Goal: Transaction & Acquisition: Purchase product/service

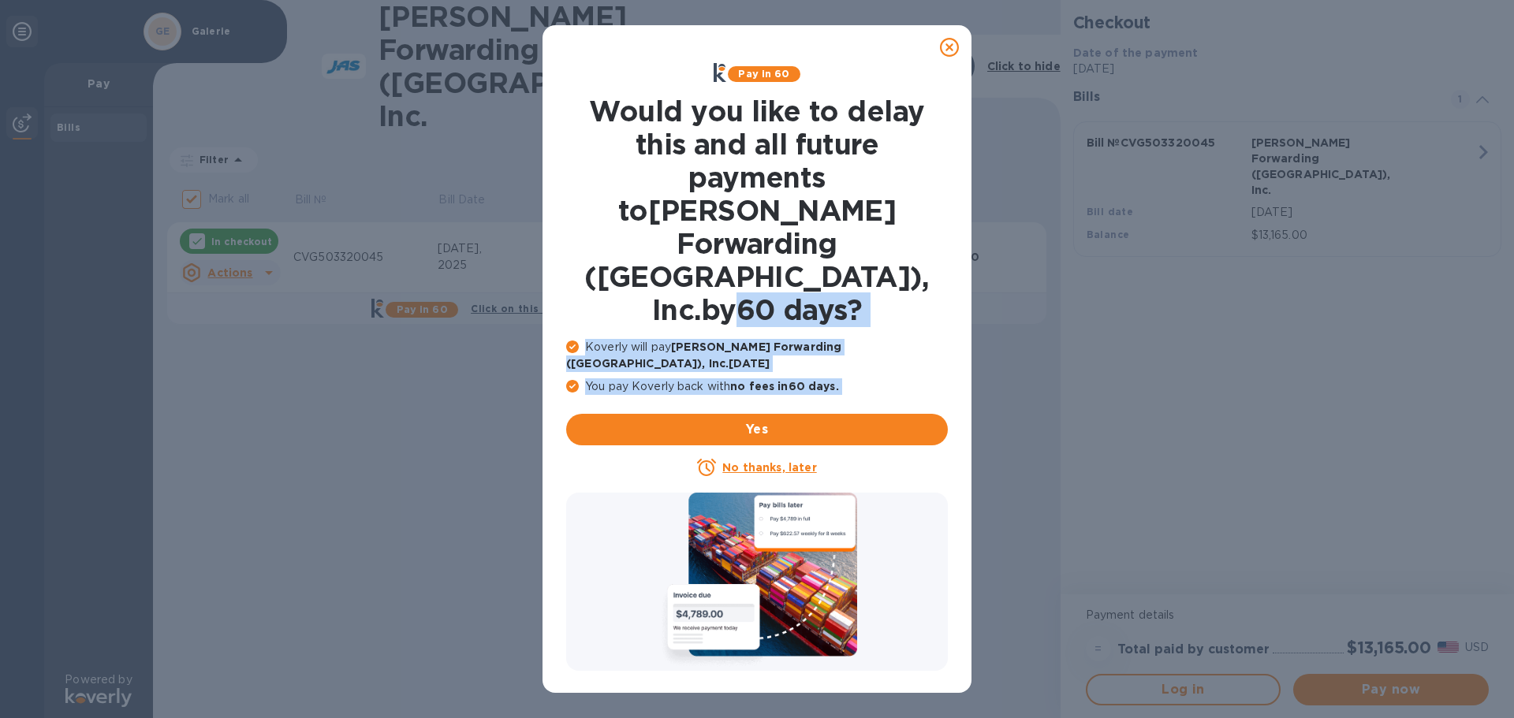
drag, startPoint x: 741, startPoint y: 327, endPoint x: 774, endPoint y: 371, distance: 55.2
click at [767, 366] on div "Pay in 60 Would you like to delay this and all future payments to [PERSON_NAME]…" at bounding box center [757, 270] width 394 height 427
click at [793, 461] on u "No thanks, later" at bounding box center [769, 467] width 94 height 13
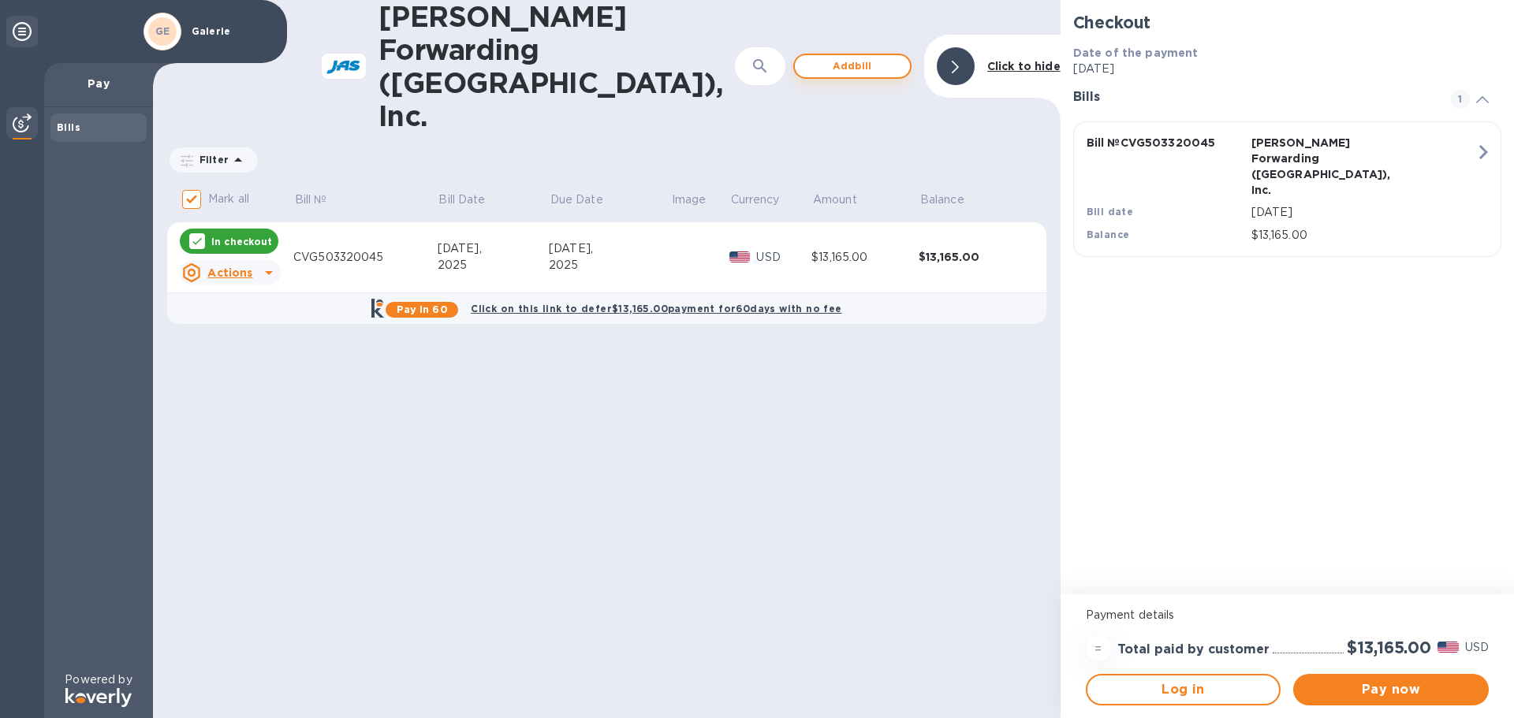
click at [852, 57] on span "Add bill" at bounding box center [853, 66] width 90 height 19
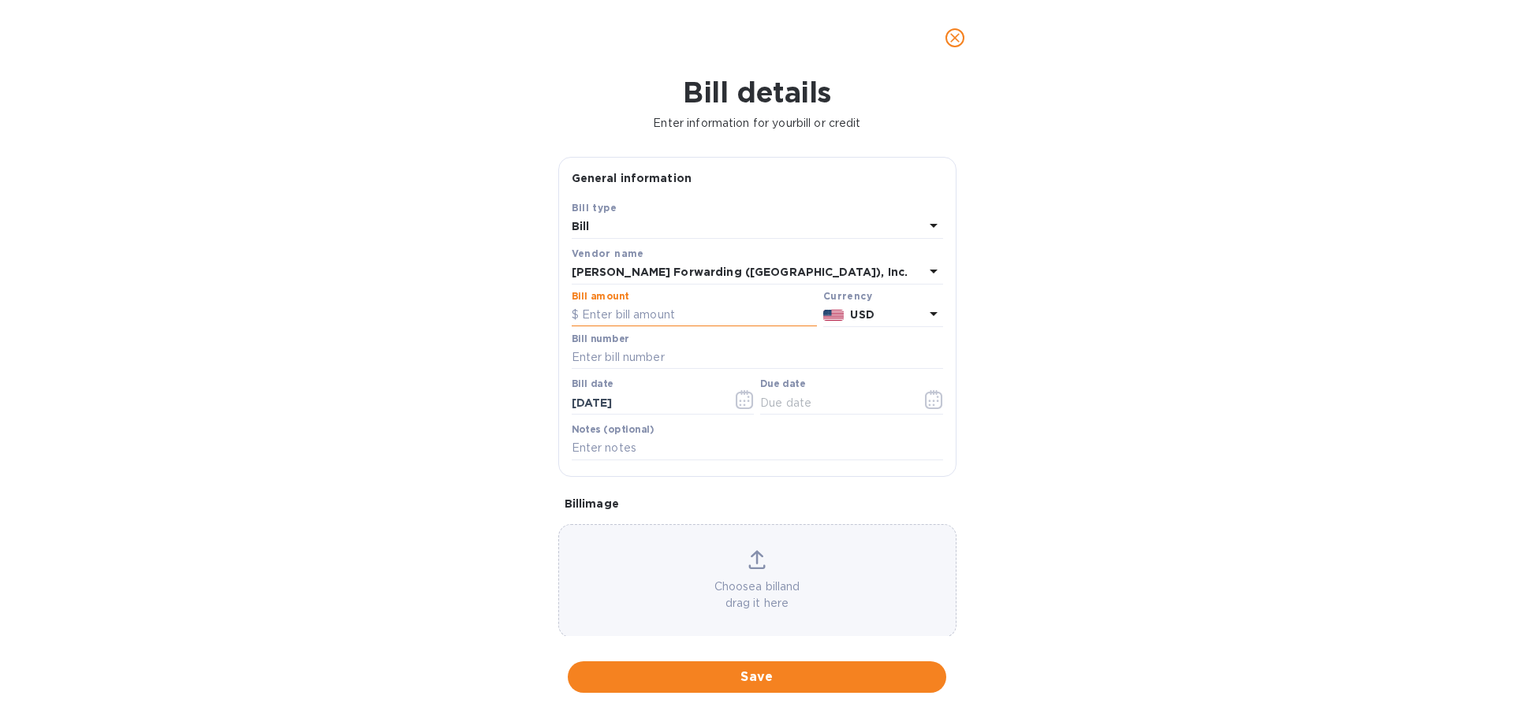
click at [662, 318] on input "text" at bounding box center [694, 316] width 245 height 24
type input "9,785.00"
click at [631, 353] on input "text" at bounding box center [757, 358] width 371 height 24
type input "CVG503325146"
click at [744, 401] on icon "button" at bounding box center [745, 399] width 18 height 19
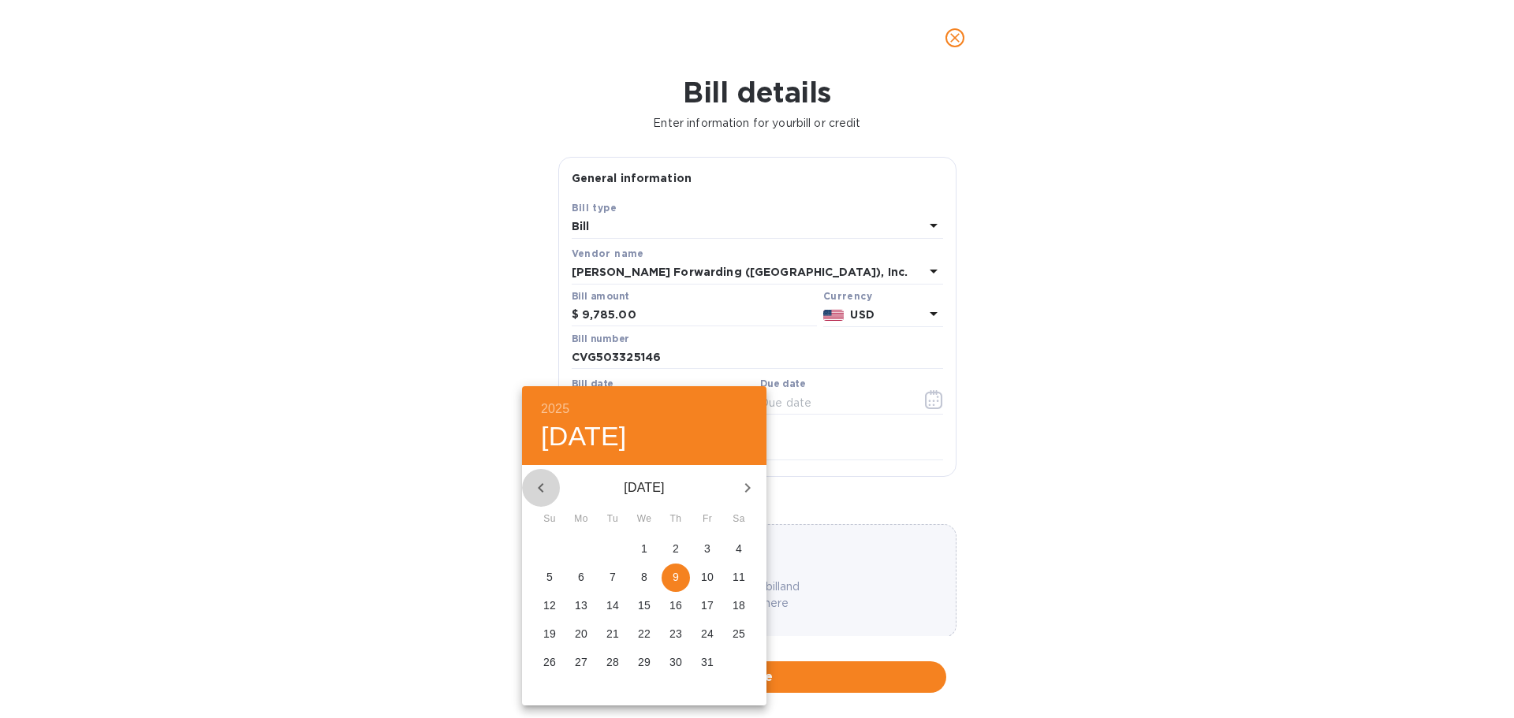
click at [541, 488] on icon "button" at bounding box center [541, 488] width 19 height 19
click at [541, 489] on icon "button" at bounding box center [541, 488] width 19 height 19
click at [547, 486] on icon "button" at bounding box center [541, 488] width 19 height 19
click at [614, 632] on p "22" at bounding box center [612, 634] width 13 height 16
type input "[DATE]"
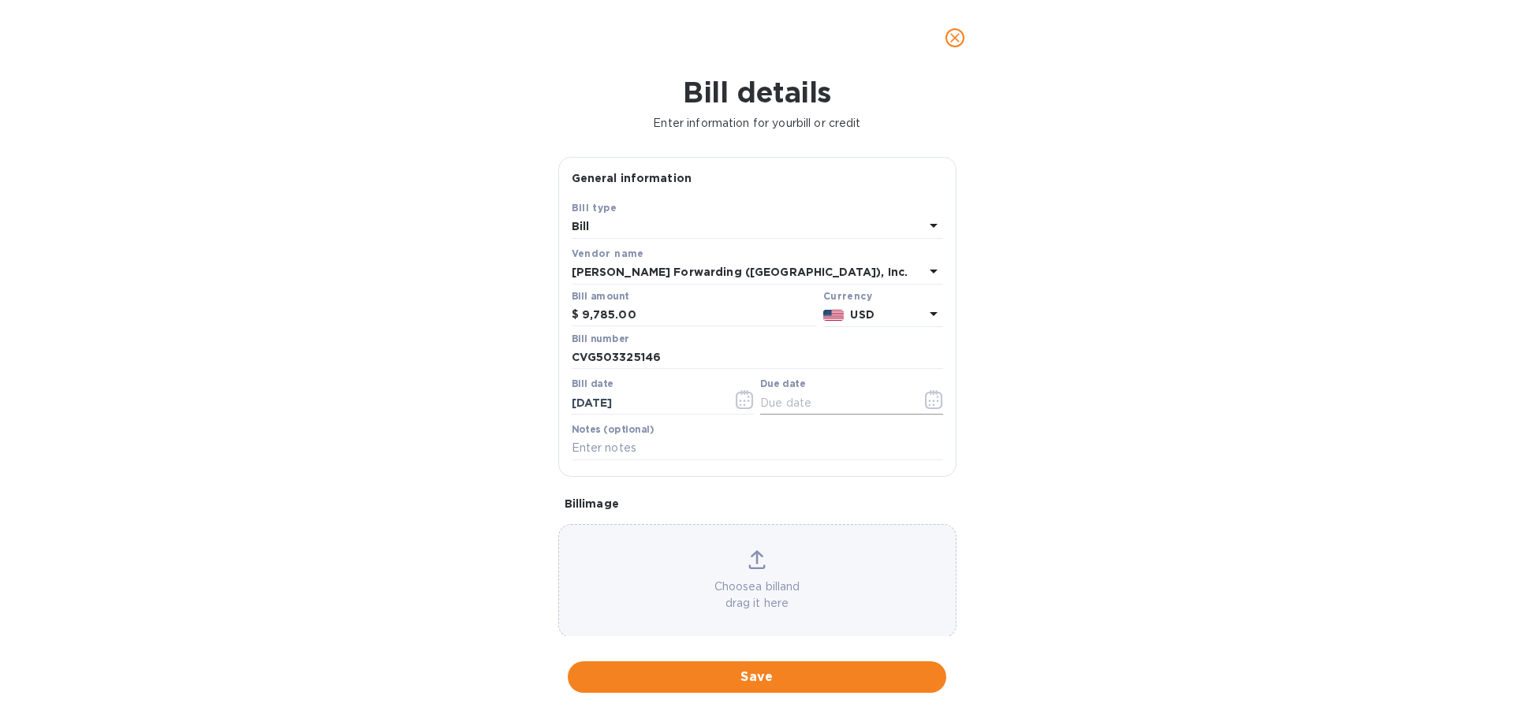
click at [925, 400] on icon "button" at bounding box center [934, 399] width 18 height 19
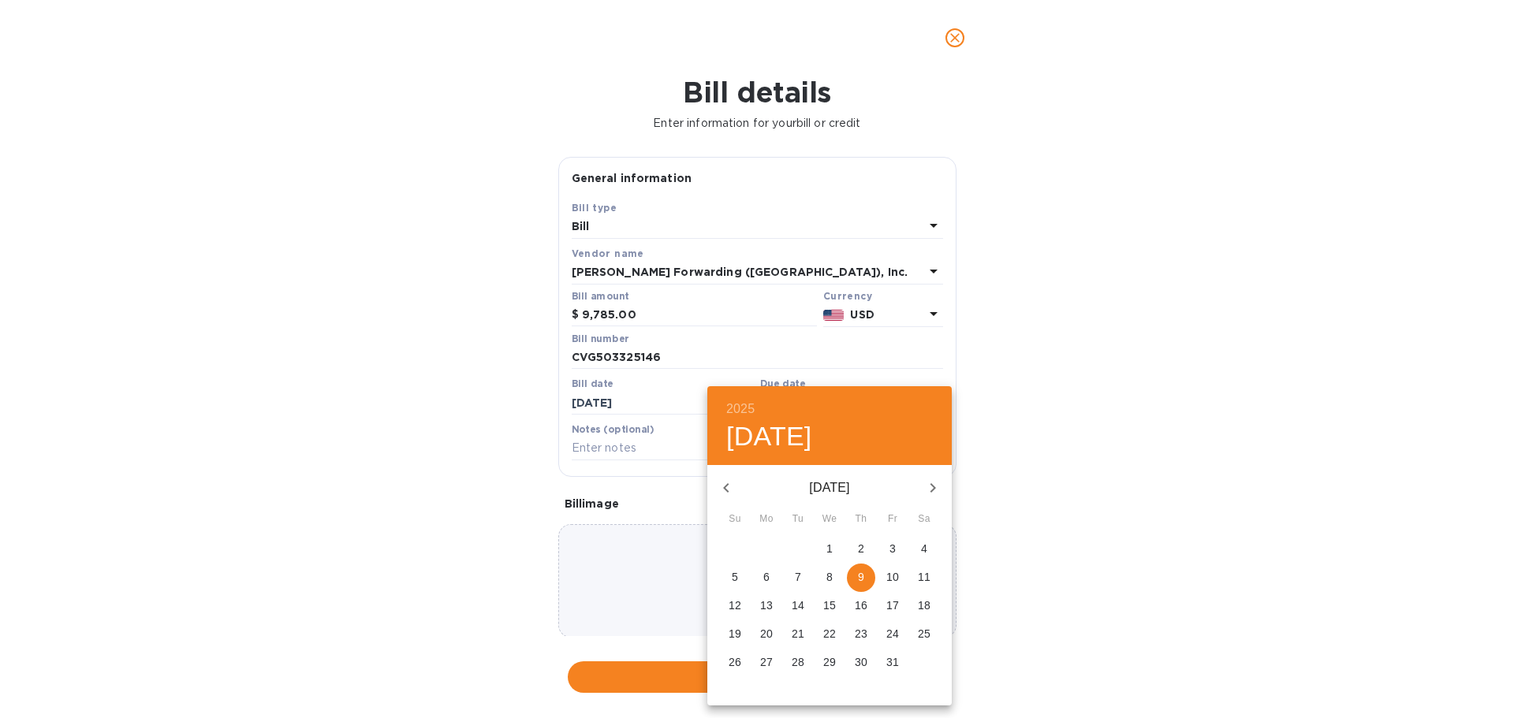
click at [732, 491] on icon "button" at bounding box center [726, 488] width 19 height 19
click at [890, 548] on p "5" at bounding box center [893, 549] width 6 height 16
type input "[DATE]"
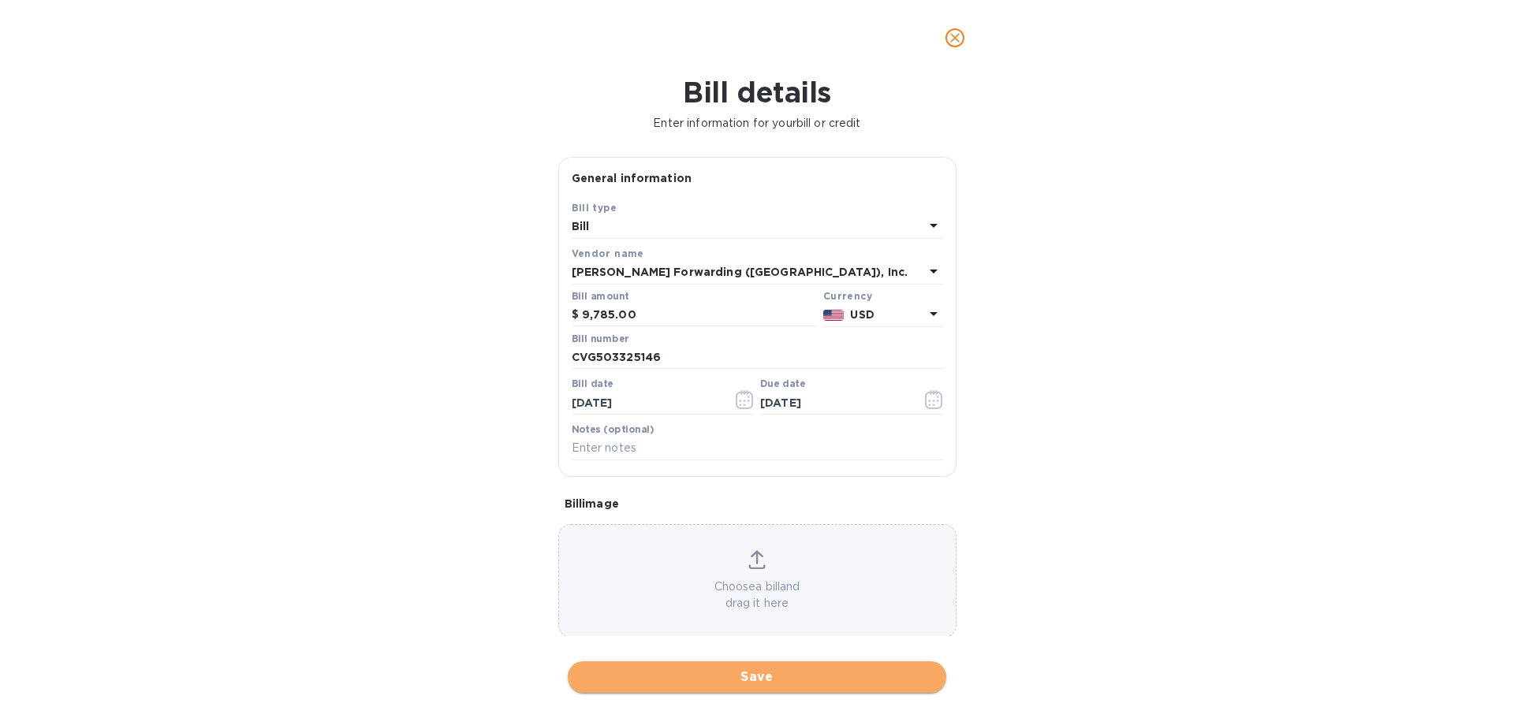
click at [774, 678] on span "Save" at bounding box center [756, 677] width 353 height 19
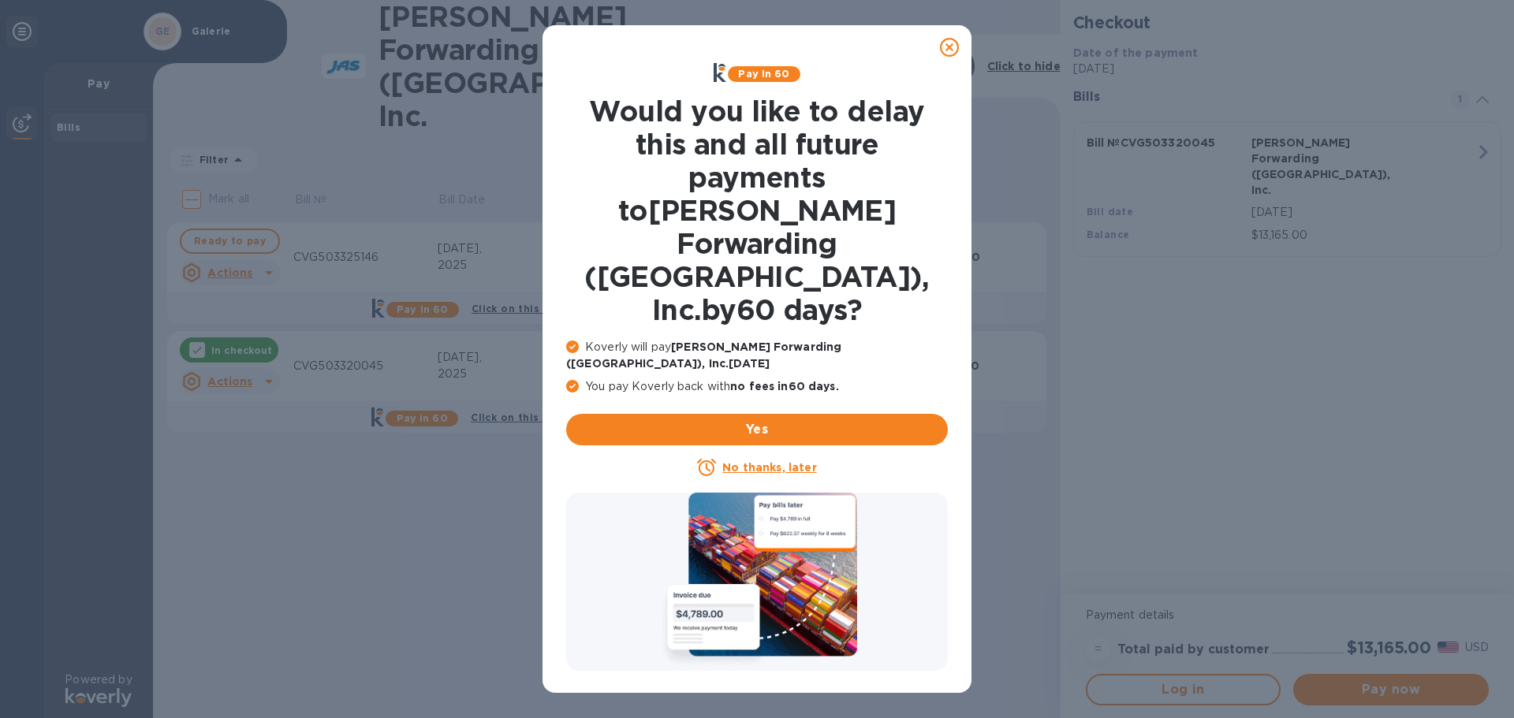
click at [779, 461] on u "No thanks, later" at bounding box center [769, 467] width 94 height 13
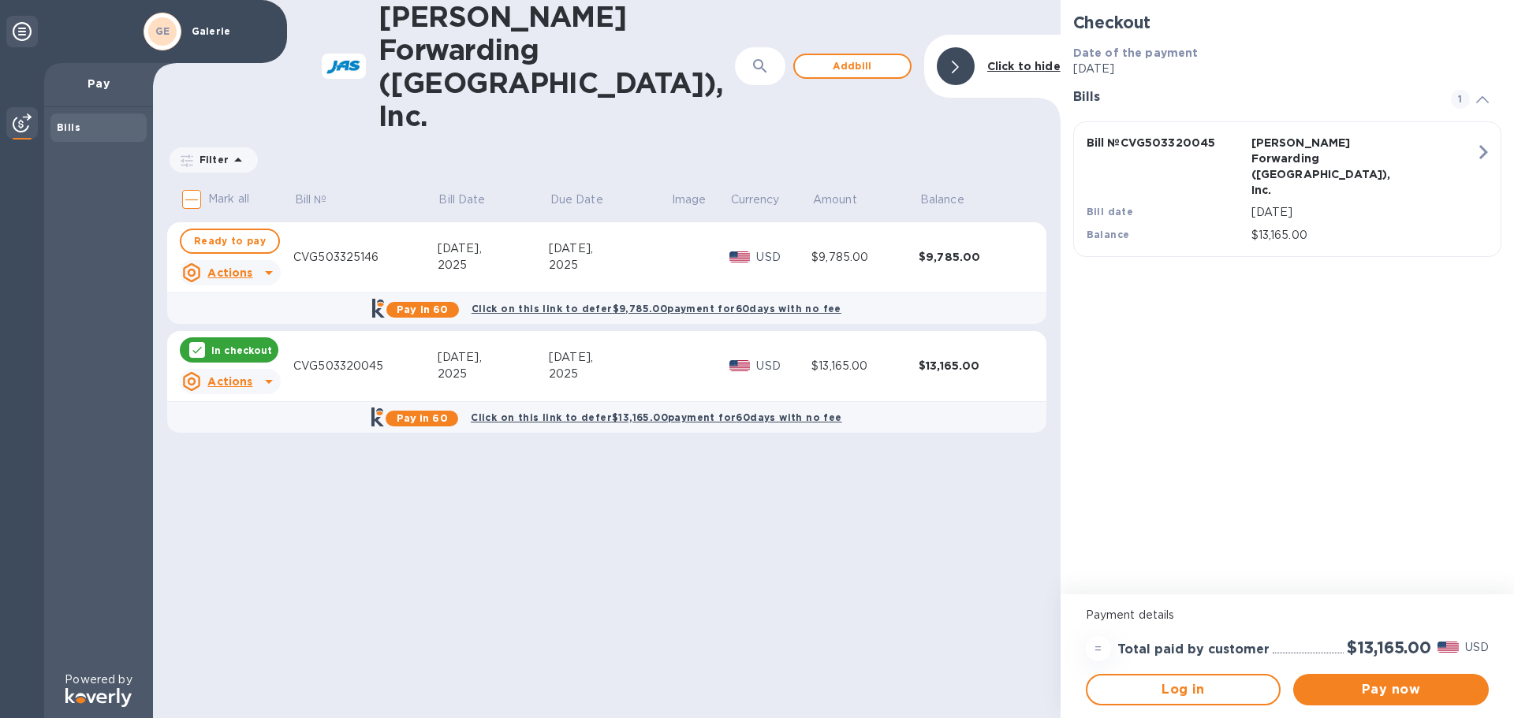
click at [241, 375] on u "Actions" at bounding box center [229, 381] width 45 height 13
click at [261, 413] on b "Delete" at bounding box center [243, 417] width 39 height 13
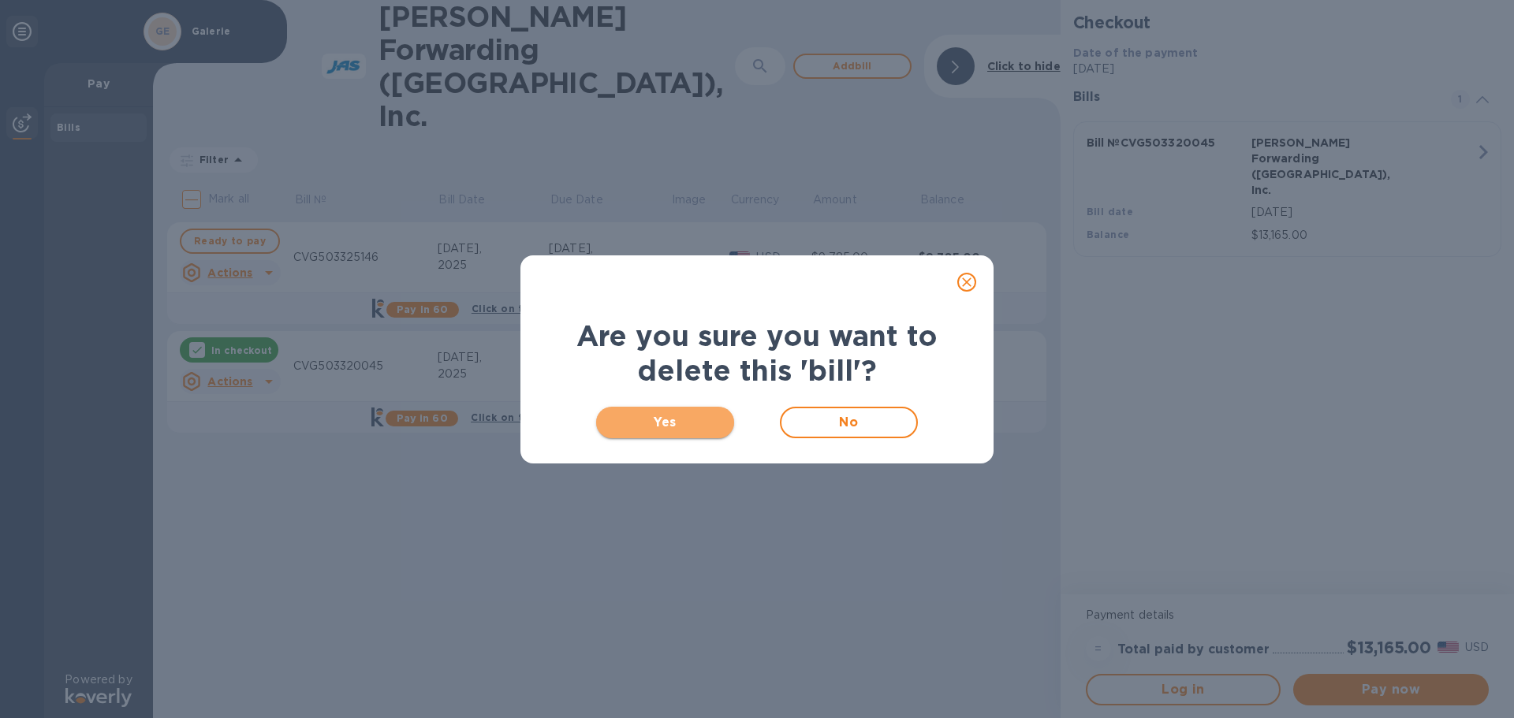
click at [615, 409] on button "Yes" at bounding box center [665, 423] width 138 height 32
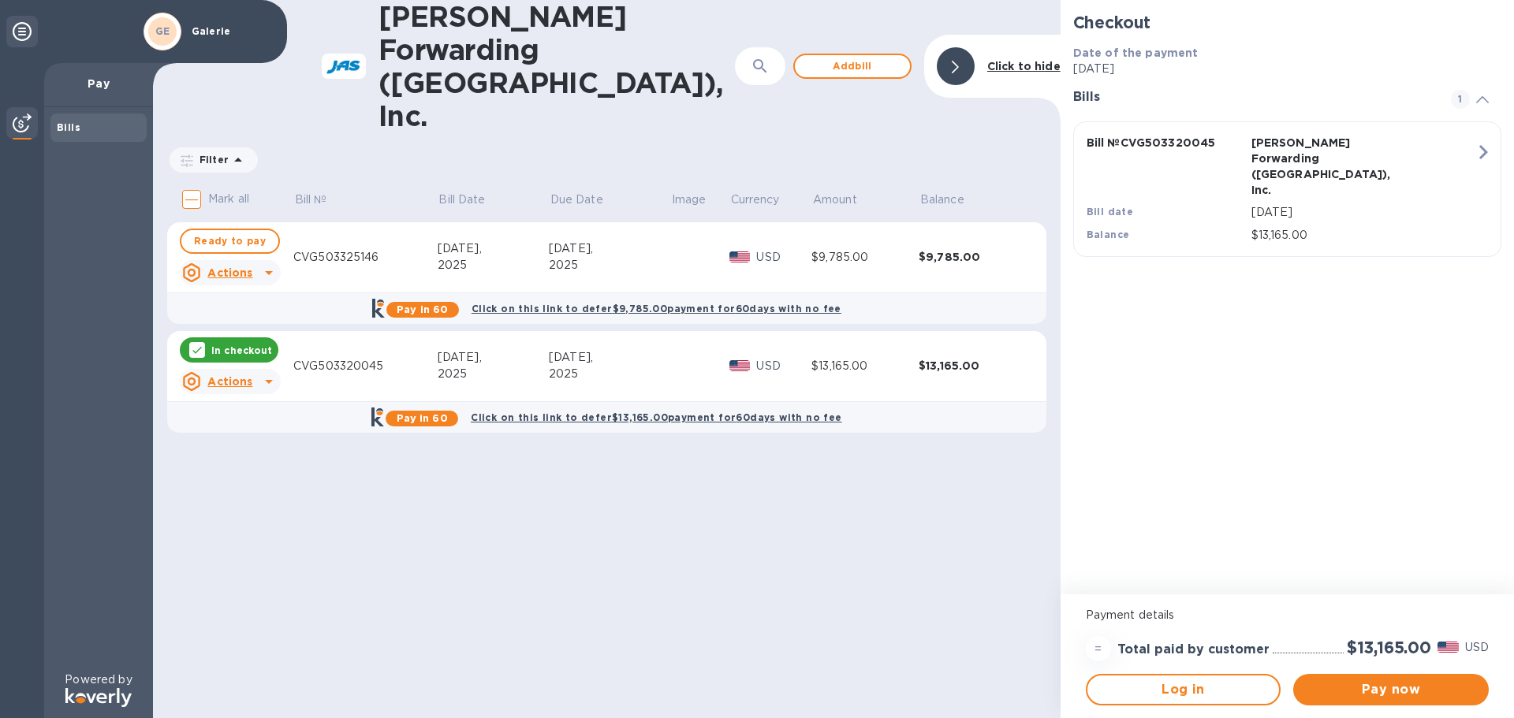
checkbox input "true"
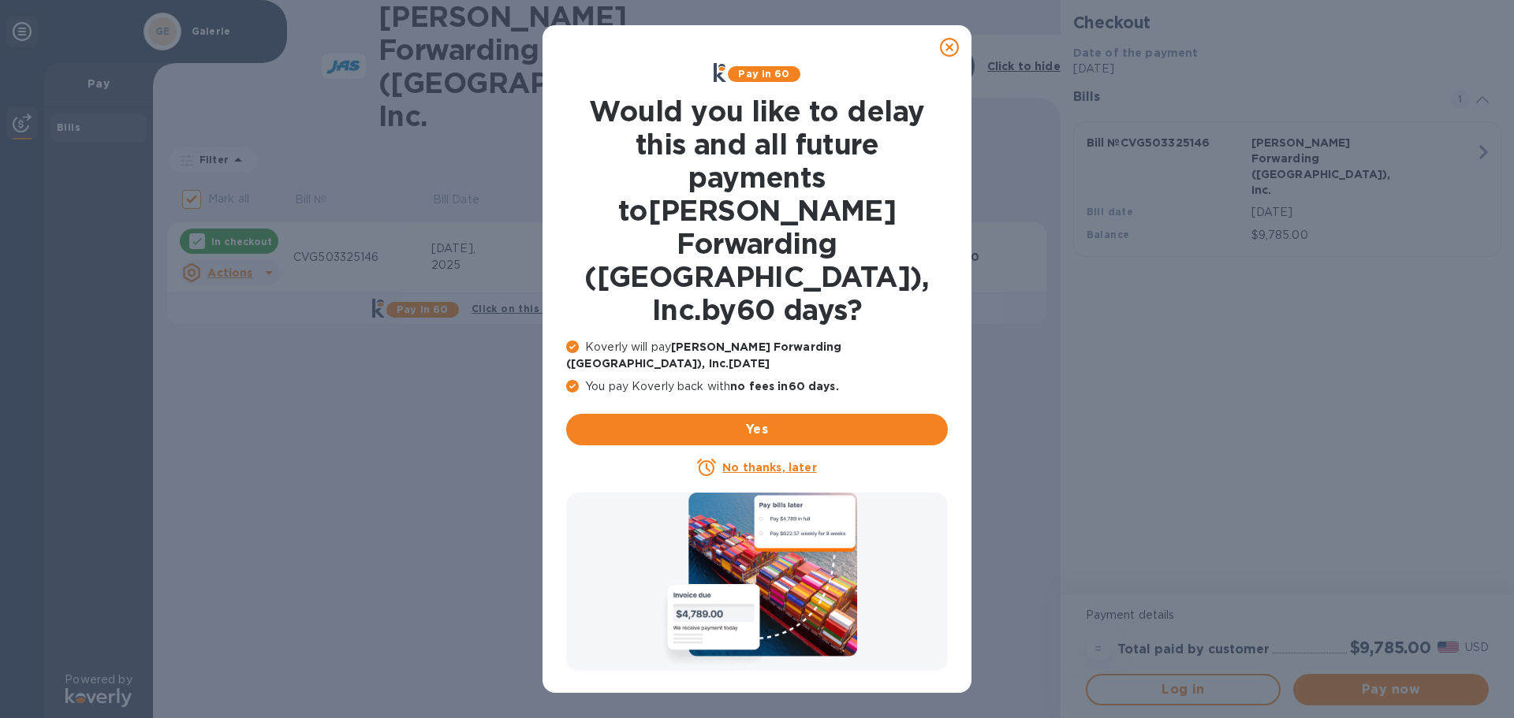
click at [731, 460] on p "No thanks, later" at bounding box center [769, 468] width 94 height 16
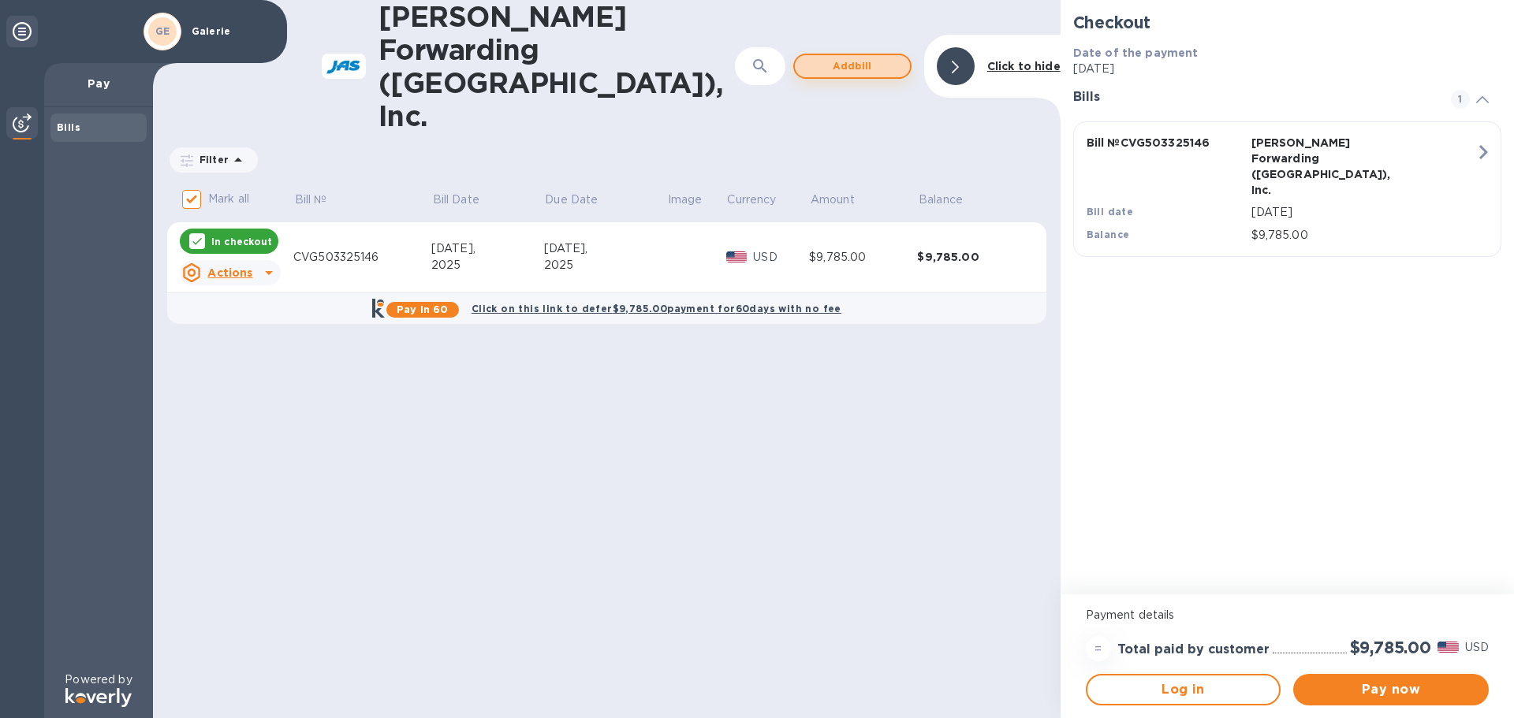
click at [871, 54] on button "Add bill" at bounding box center [852, 66] width 118 height 25
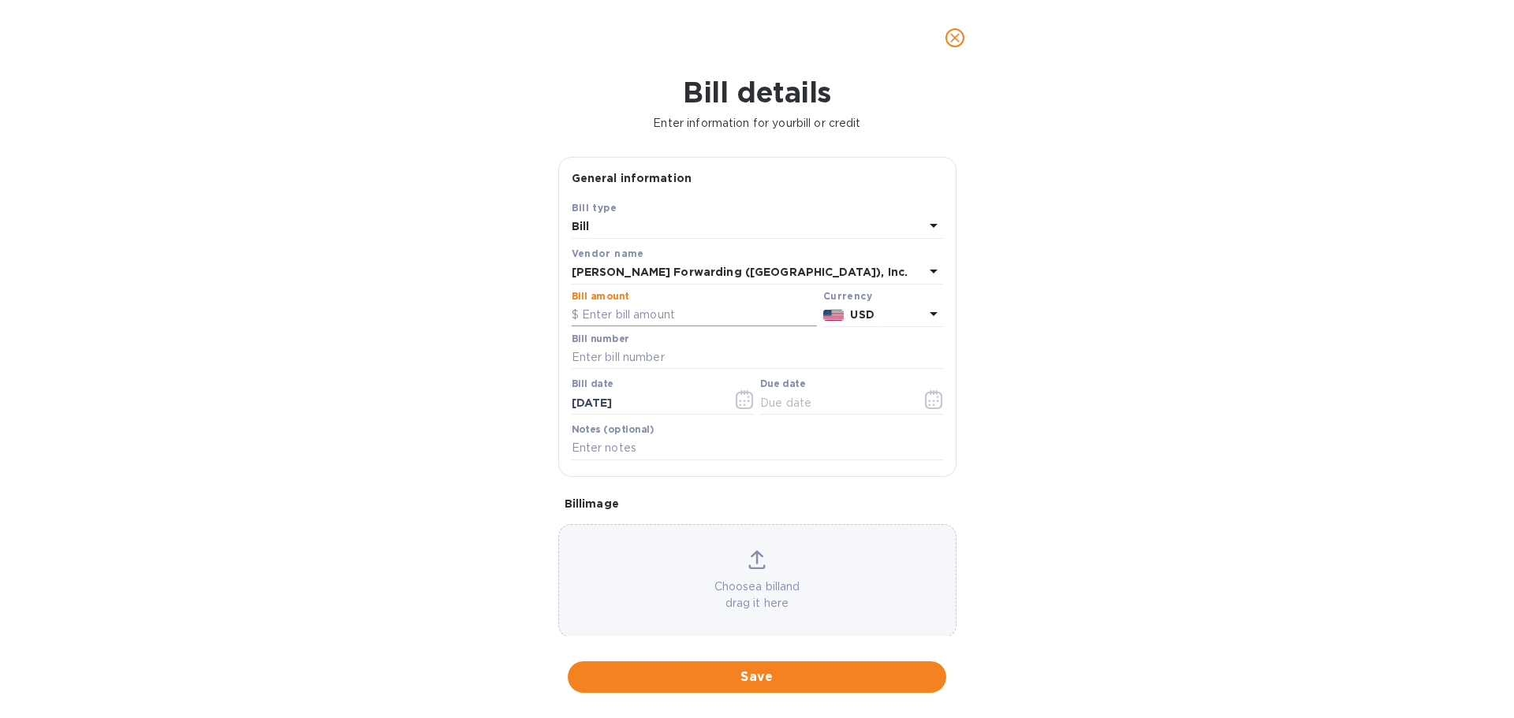
click at [637, 304] on input "text" at bounding box center [694, 316] width 245 height 24
type input "13,165.00"
click at [655, 358] on input "text" at bounding box center [757, 358] width 371 height 24
type input "CVG503320045"
click at [749, 403] on icon "button" at bounding box center [744, 399] width 17 height 19
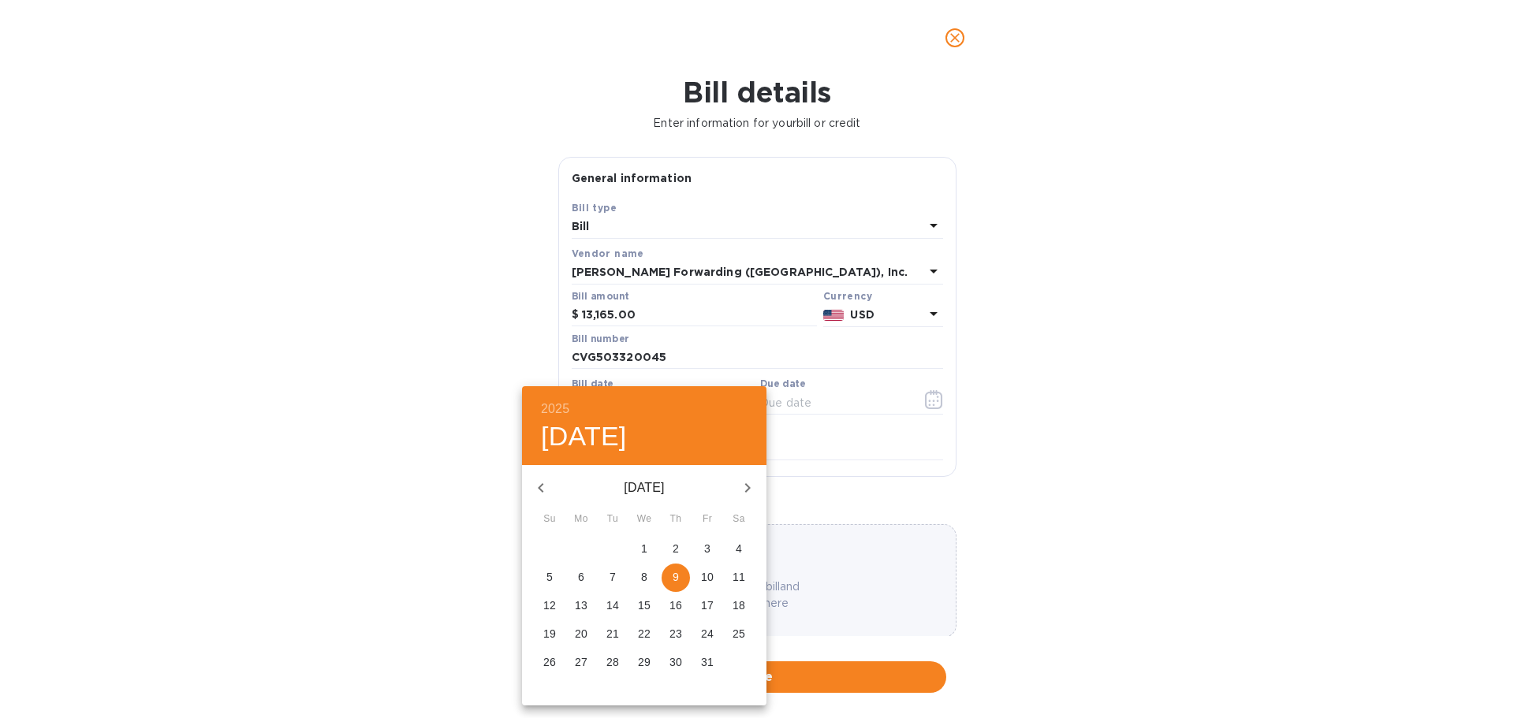
click at [548, 491] on icon "button" at bounding box center [541, 488] width 19 height 19
click at [544, 492] on icon "button" at bounding box center [541, 488] width 19 height 19
click at [673, 607] on p "17" at bounding box center [676, 606] width 13 height 16
type input "[DATE]"
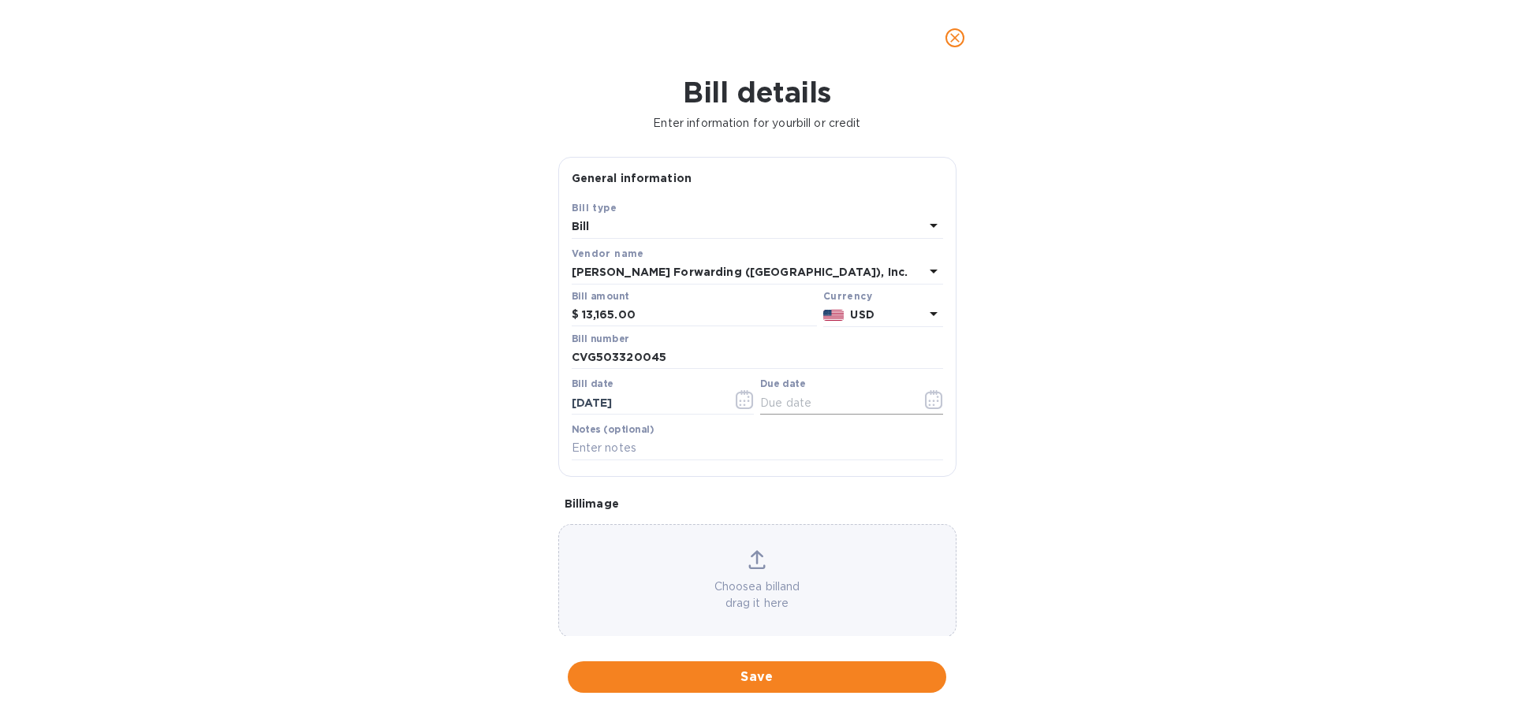
click at [931, 401] on icon "button" at bounding box center [934, 399] width 18 height 19
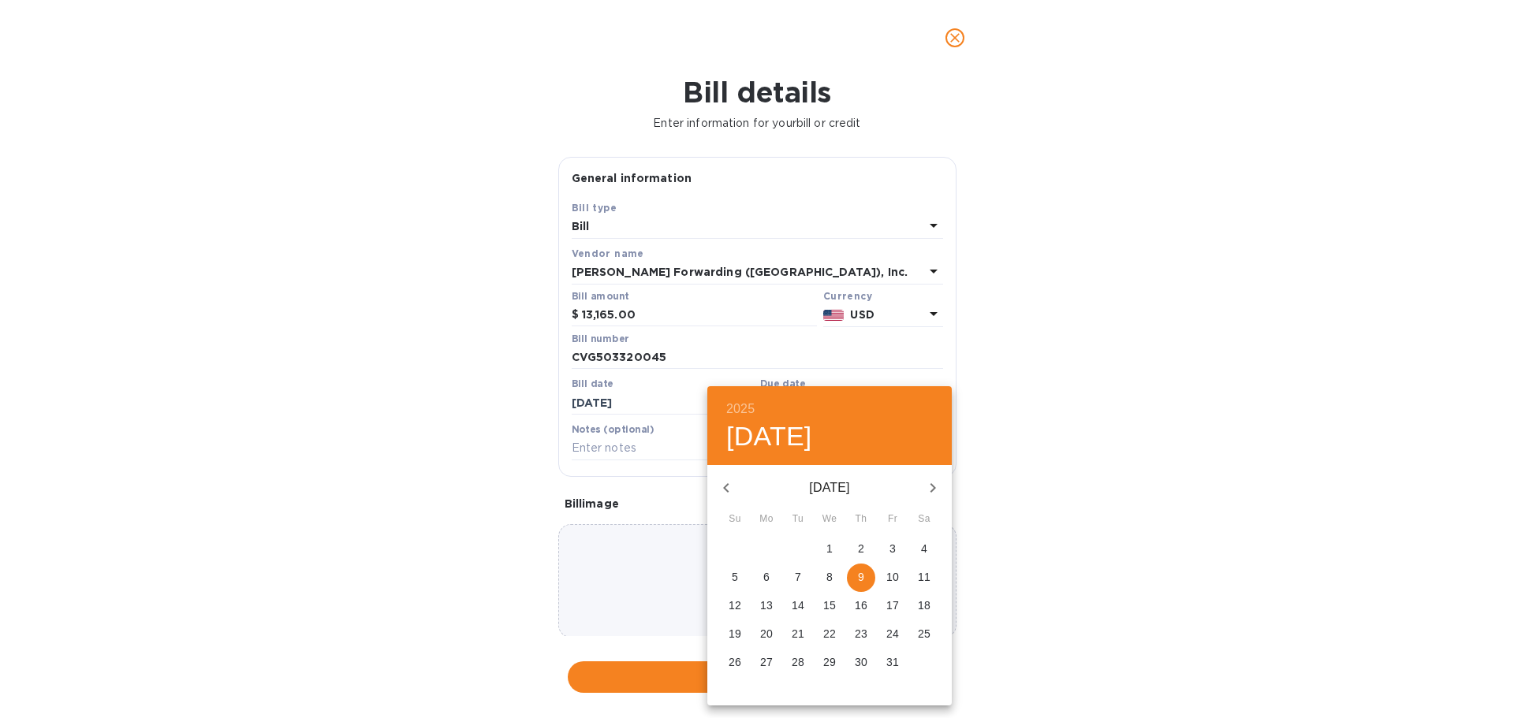
click at [733, 487] on icon "button" at bounding box center [726, 488] width 19 height 19
click at [728, 488] on icon "button" at bounding box center [726, 488] width 19 height 19
click at [732, 690] on p "31" at bounding box center [735, 691] width 13 height 16
type input "[DATE]"
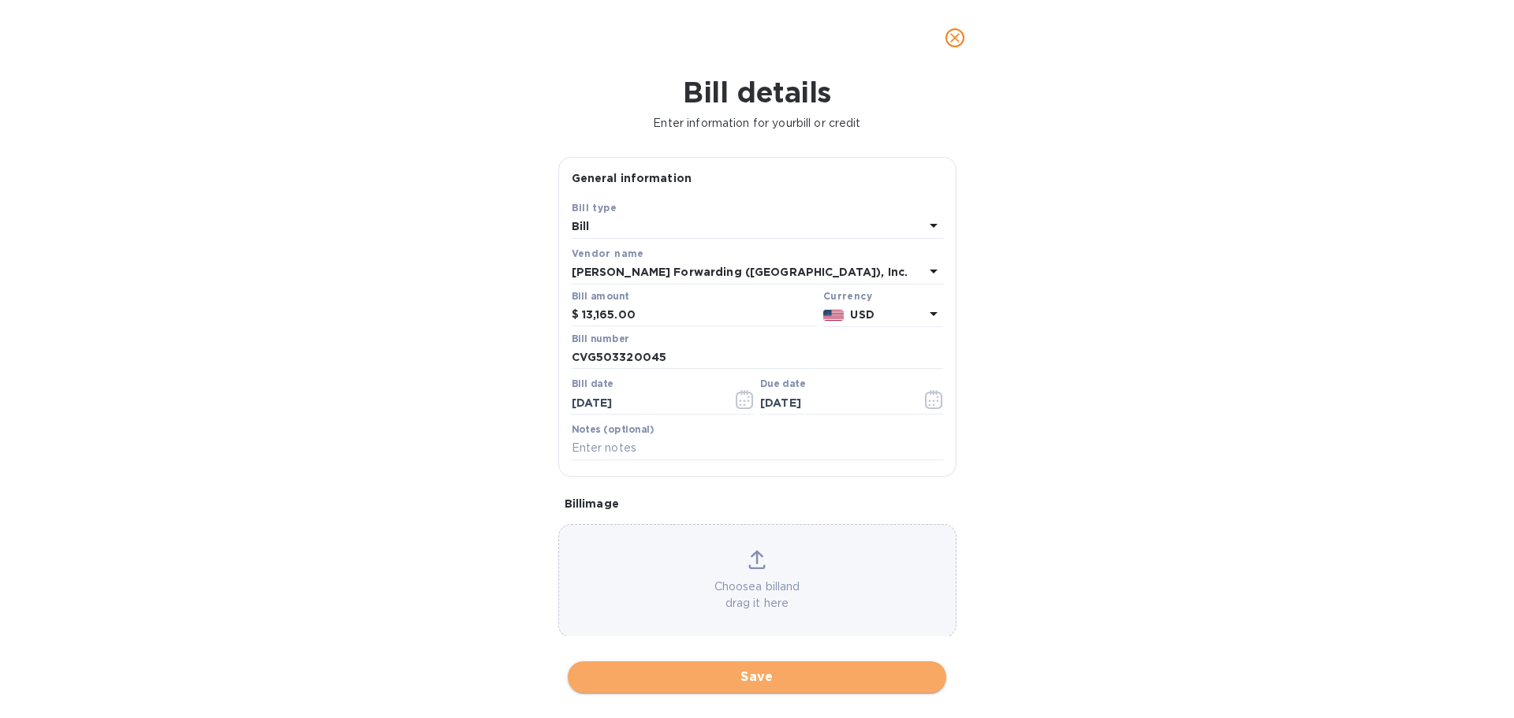
click at [788, 685] on span "Save" at bounding box center [756, 677] width 353 height 19
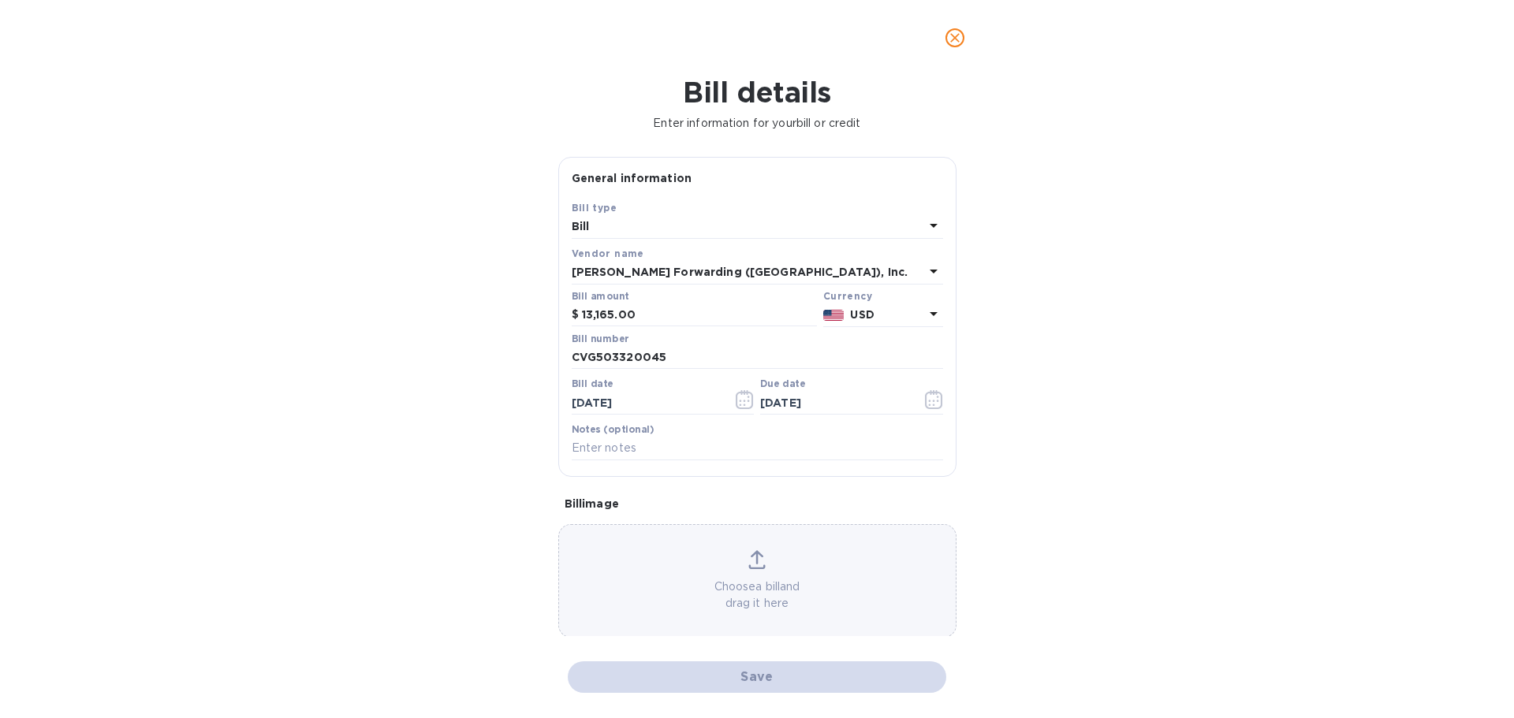
checkbox input "false"
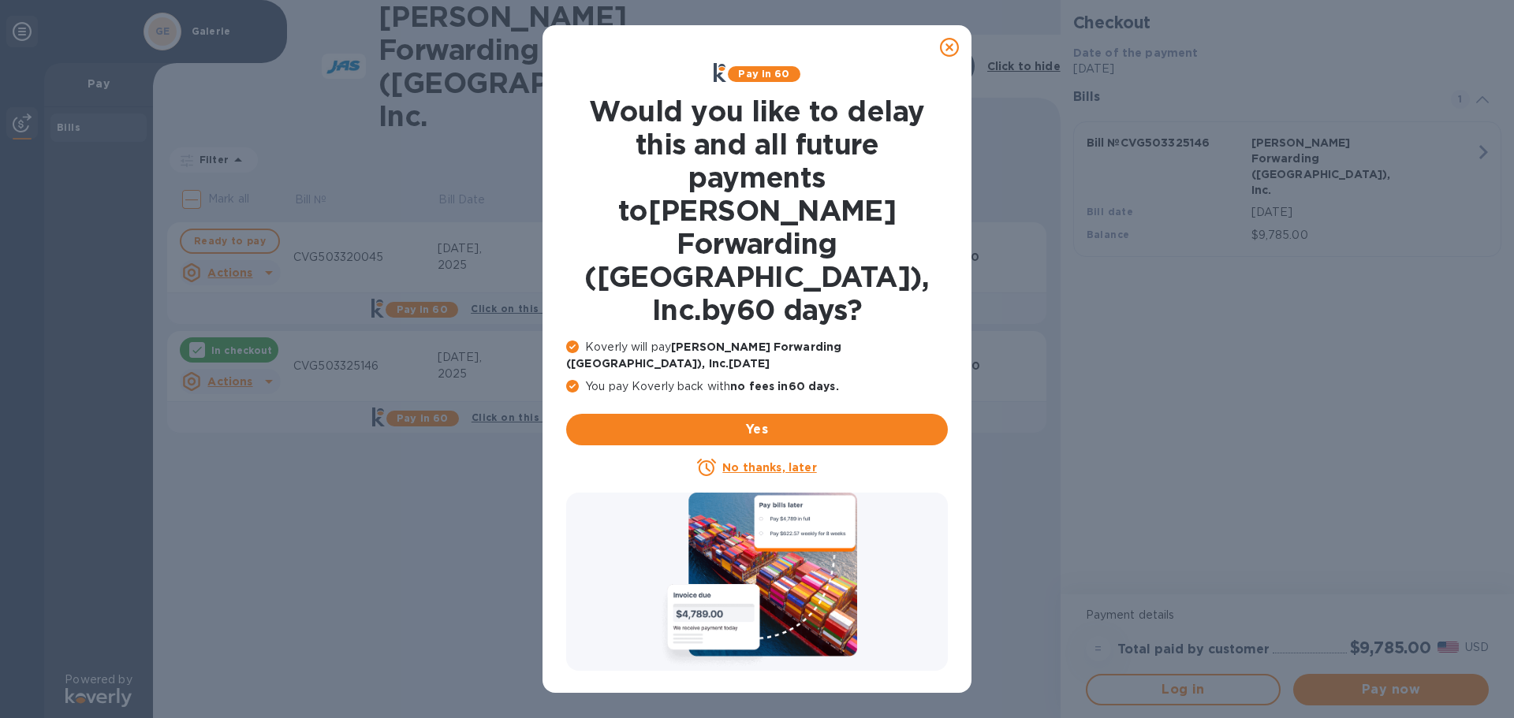
click at [761, 461] on u "No thanks, later" at bounding box center [769, 467] width 94 height 13
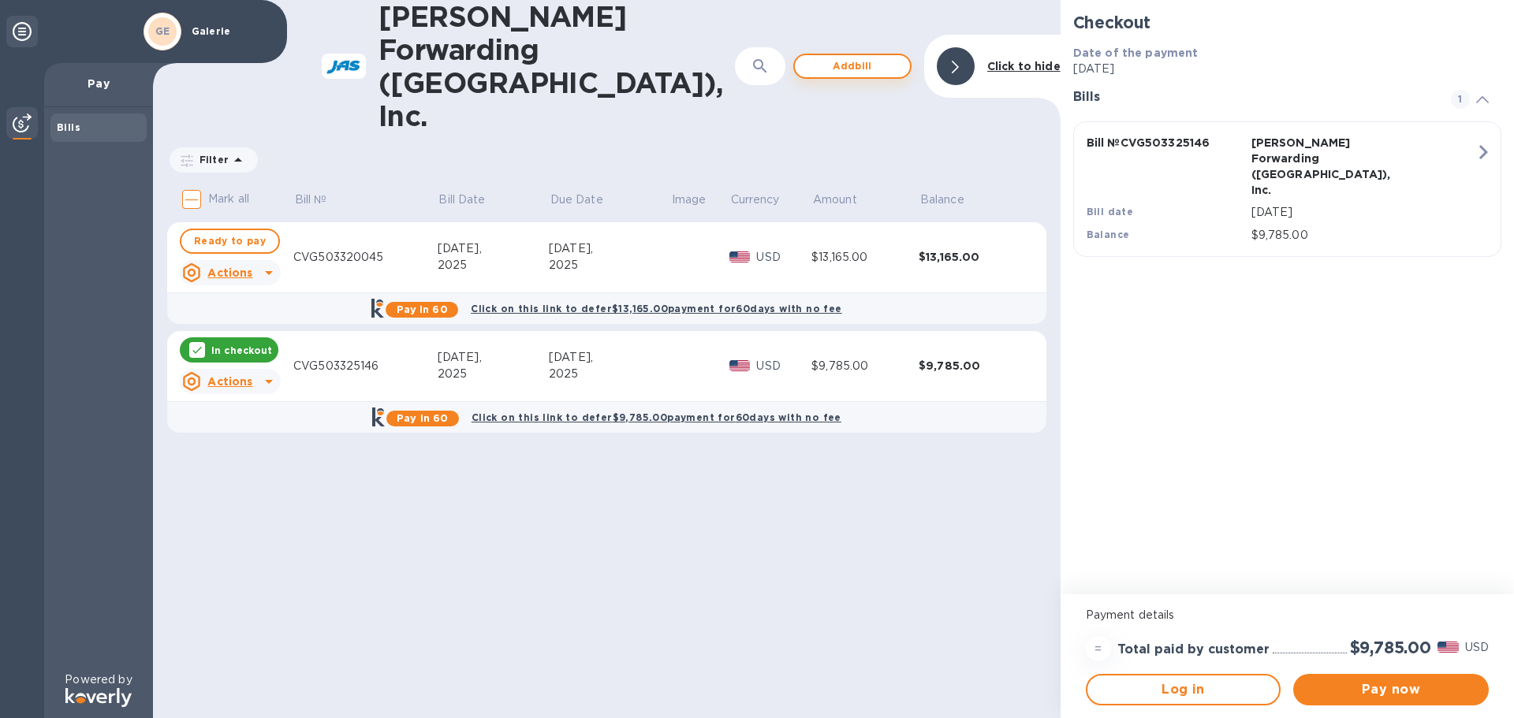
click at [843, 57] on span "Add bill" at bounding box center [853, 66] width 90 height 19
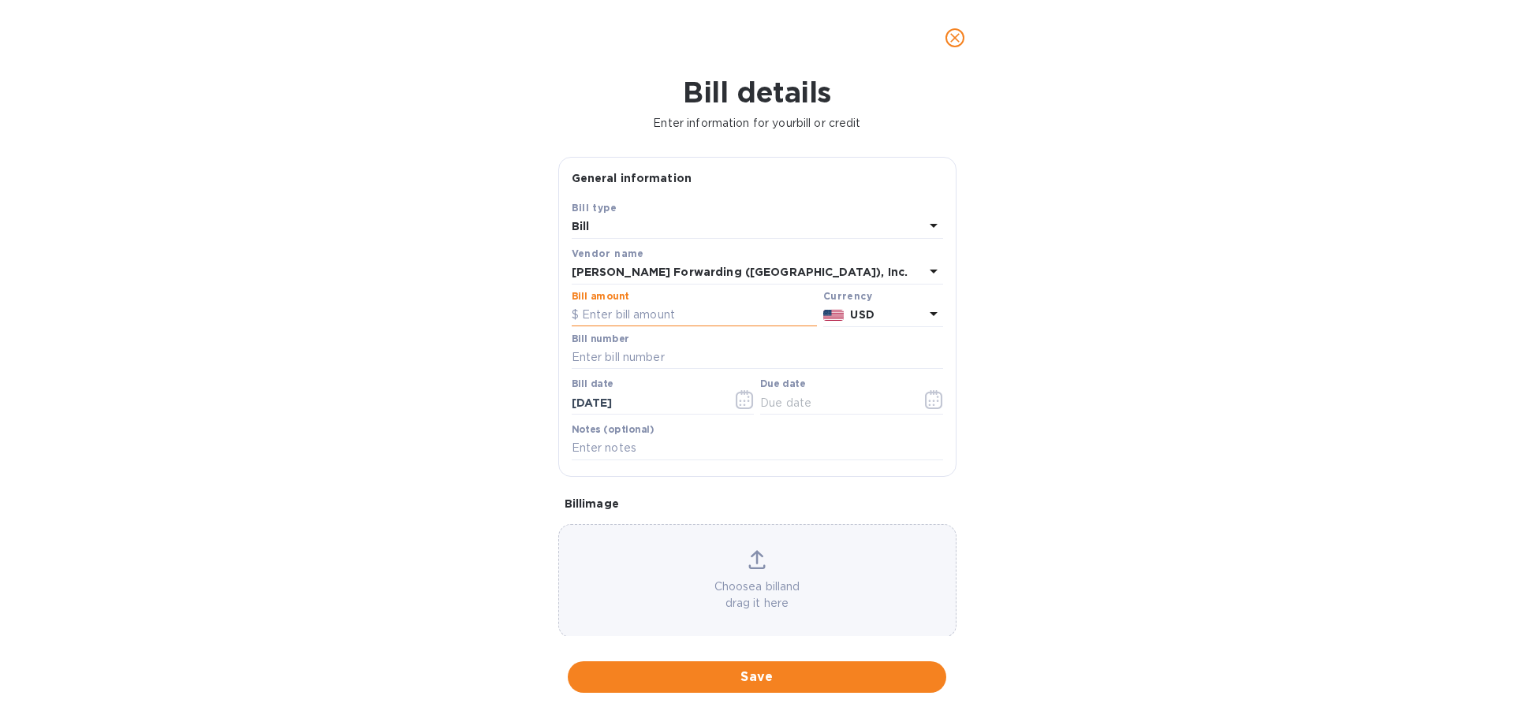
click at [606, 315] on input "text" at bounding box center [694, 316] width 245 height 24
type input "14,265.00"
click at [626, 361] on input "text" at bounding box center [757, 358] width 371 height 24
type input "CVG503330828"
click at [740, 395] on icon "button" at bounding box center [745, 399] width 18 height 19
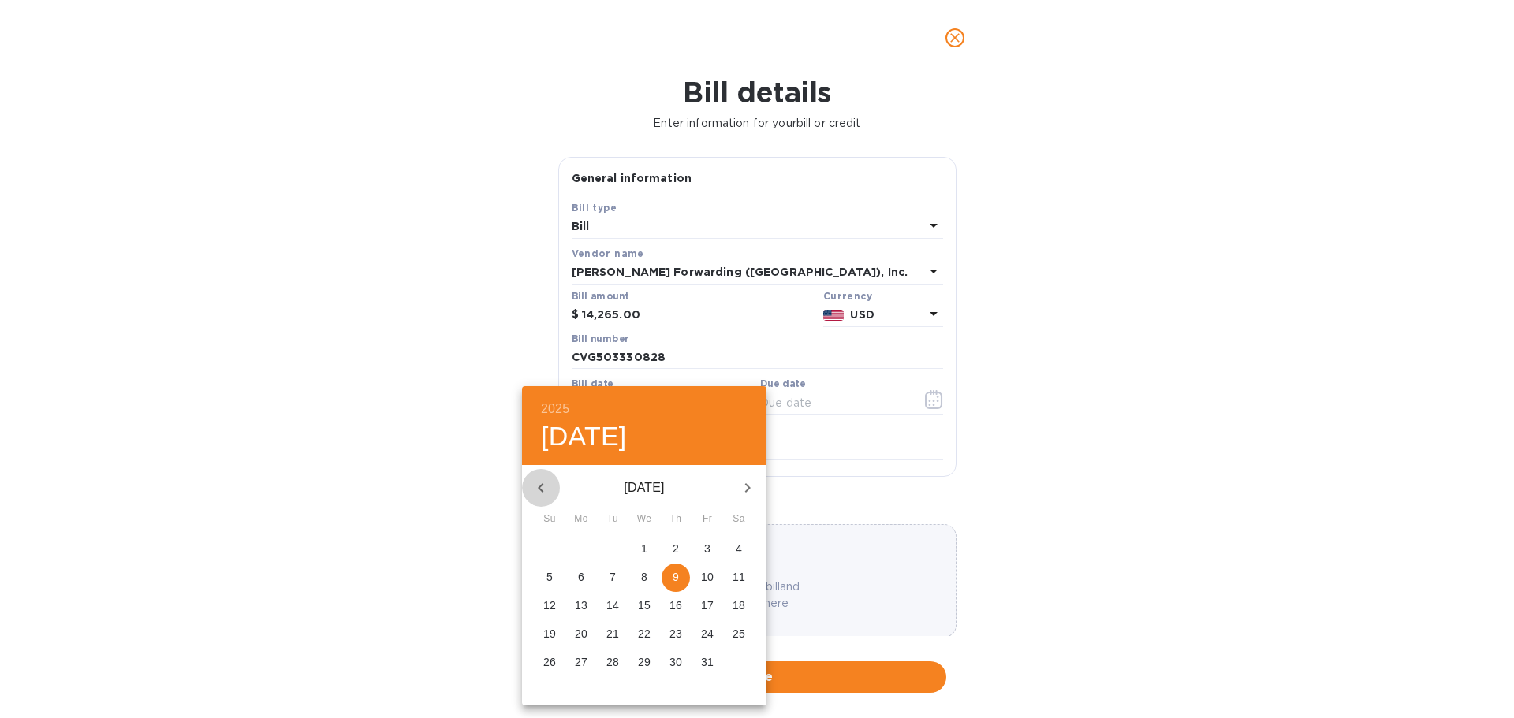
click at [546, 485] on icon "button" at bounding box center [541, 488] width 19 height 19
click at [541, 489] on icon "button" at bounding box center [541, 487] width 6 height 9
click at [581, 664] on p "28" at bounding box center [581, 663] width 13 height 16
type input "[DATE]"
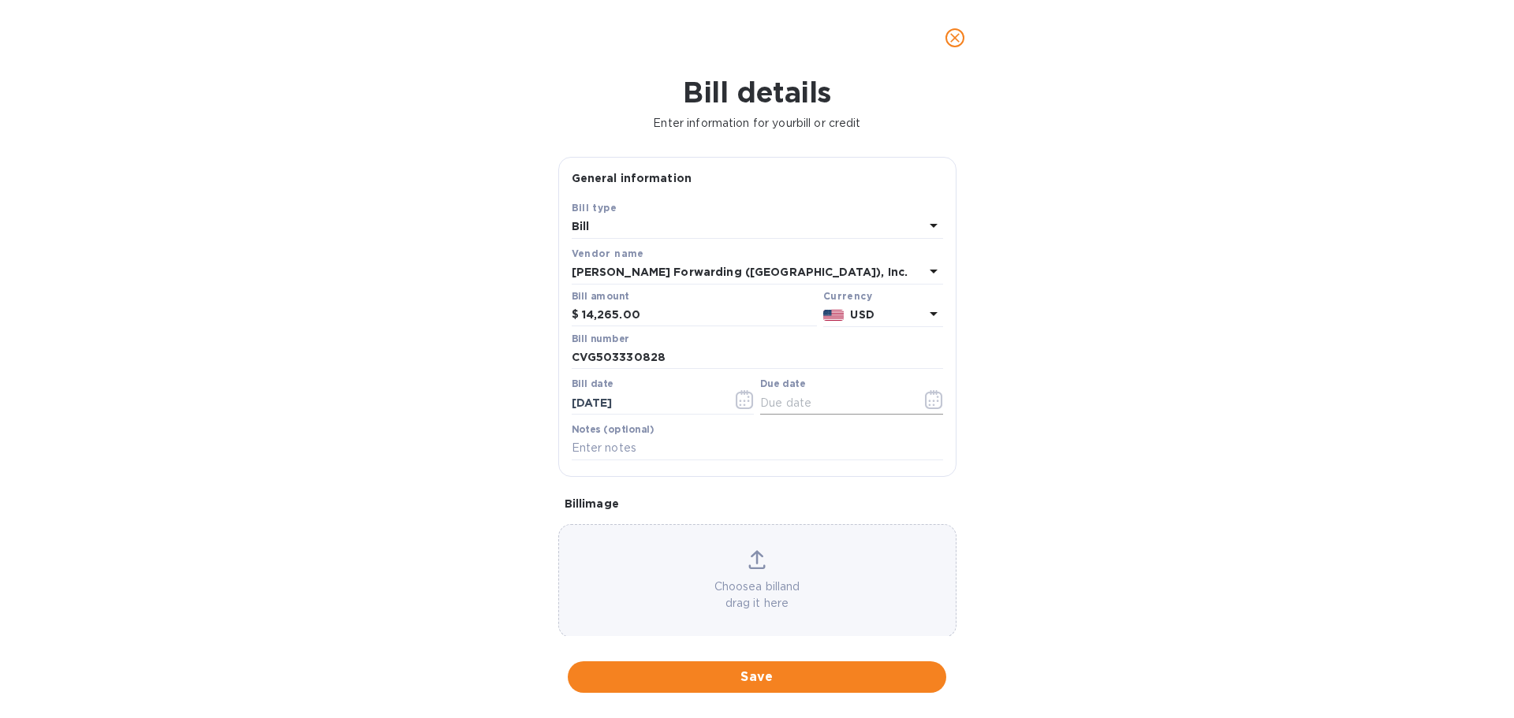
click at [925, 404] on icon "button" at bounding box center [934, 399] width 18 height 19
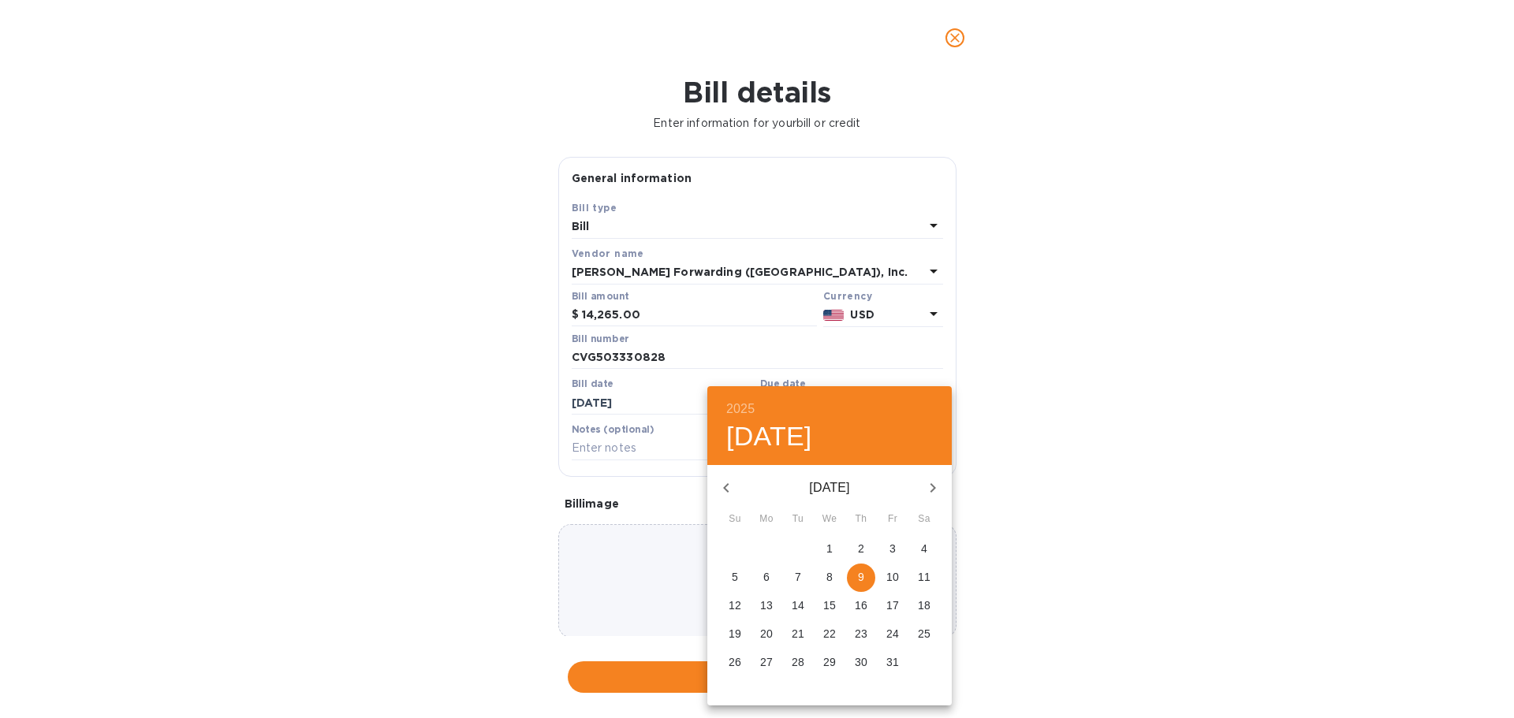
click at [731, 487] on icon "button" at bounding box center [726, 488] width 19 height 19
click at [856, 581] on p "11" at bounding box center [861, 577] width 13 height 16
type input "[DATE]"
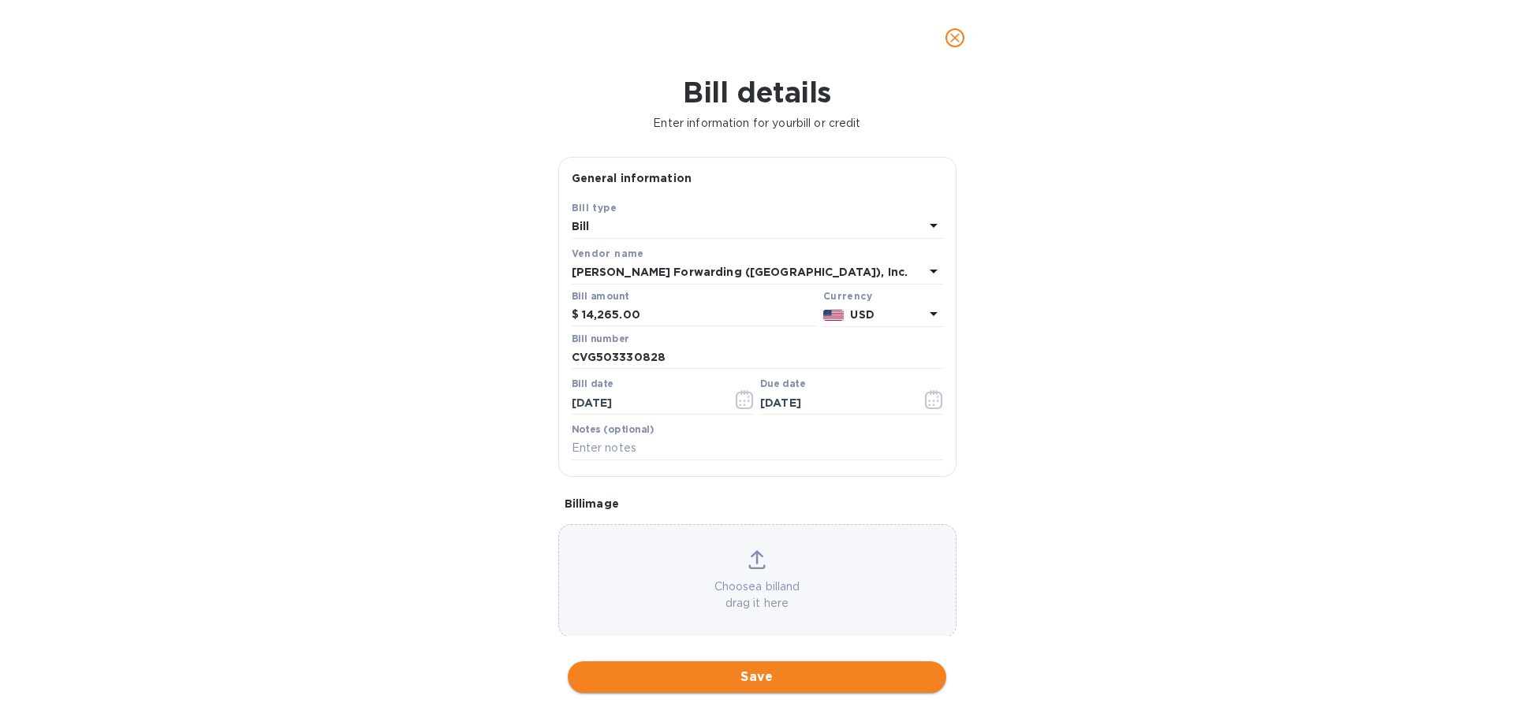
click at [769, 677] on span "Save" at bounding box center [756, 677] width 353 height 19
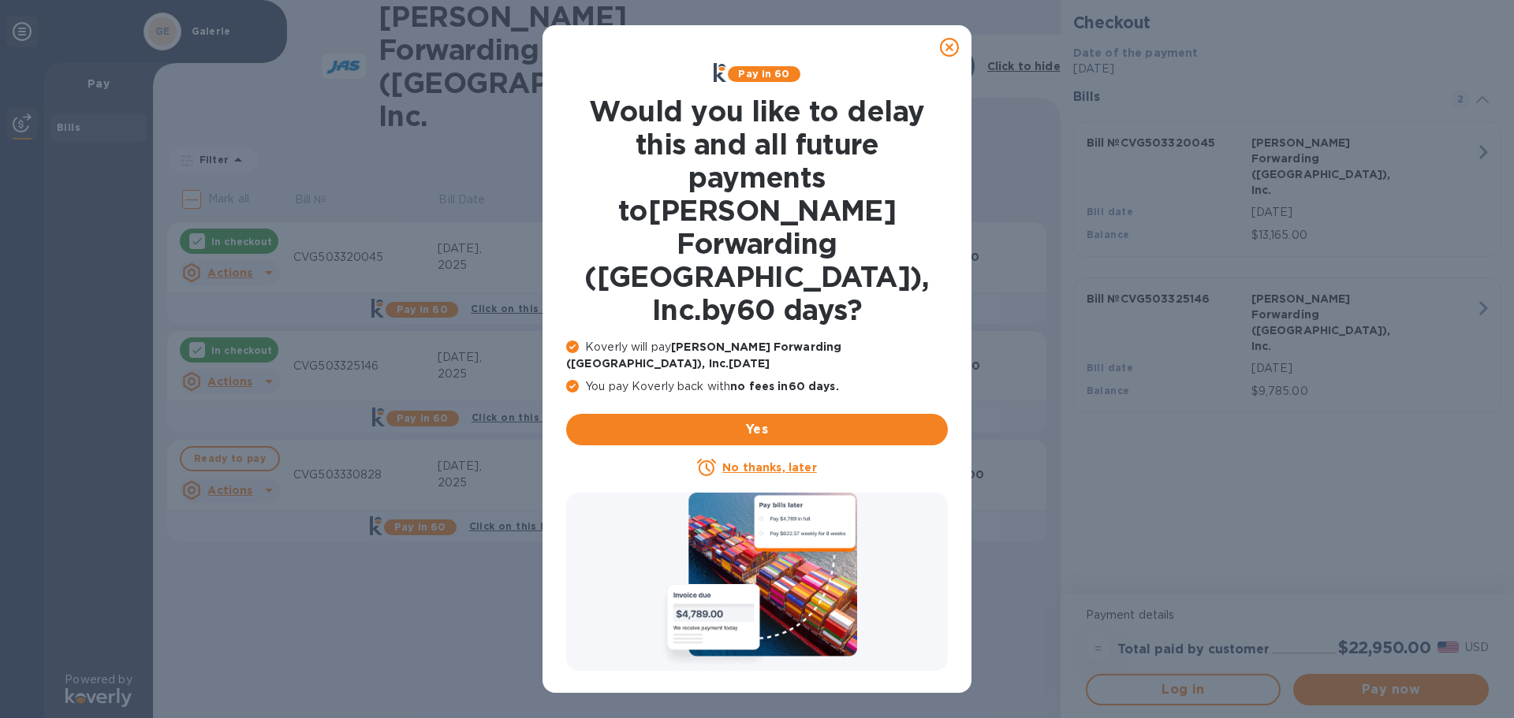
click at [774, 461] on u "No thanks, later" at bounding box center [769, 467] width 94 height 13
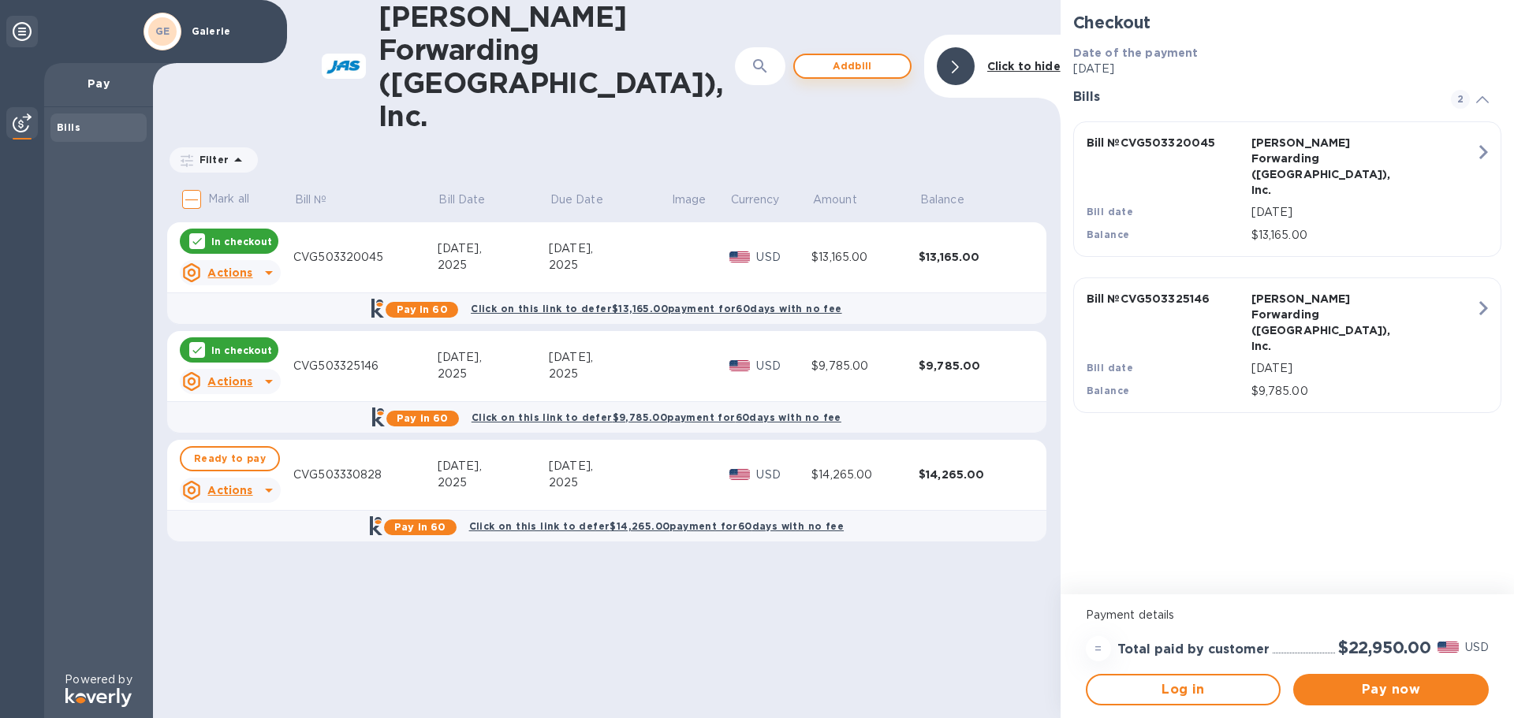
click at [845, 57] on span "Add bill" at bounding box center [853, 66] width 90 height 19
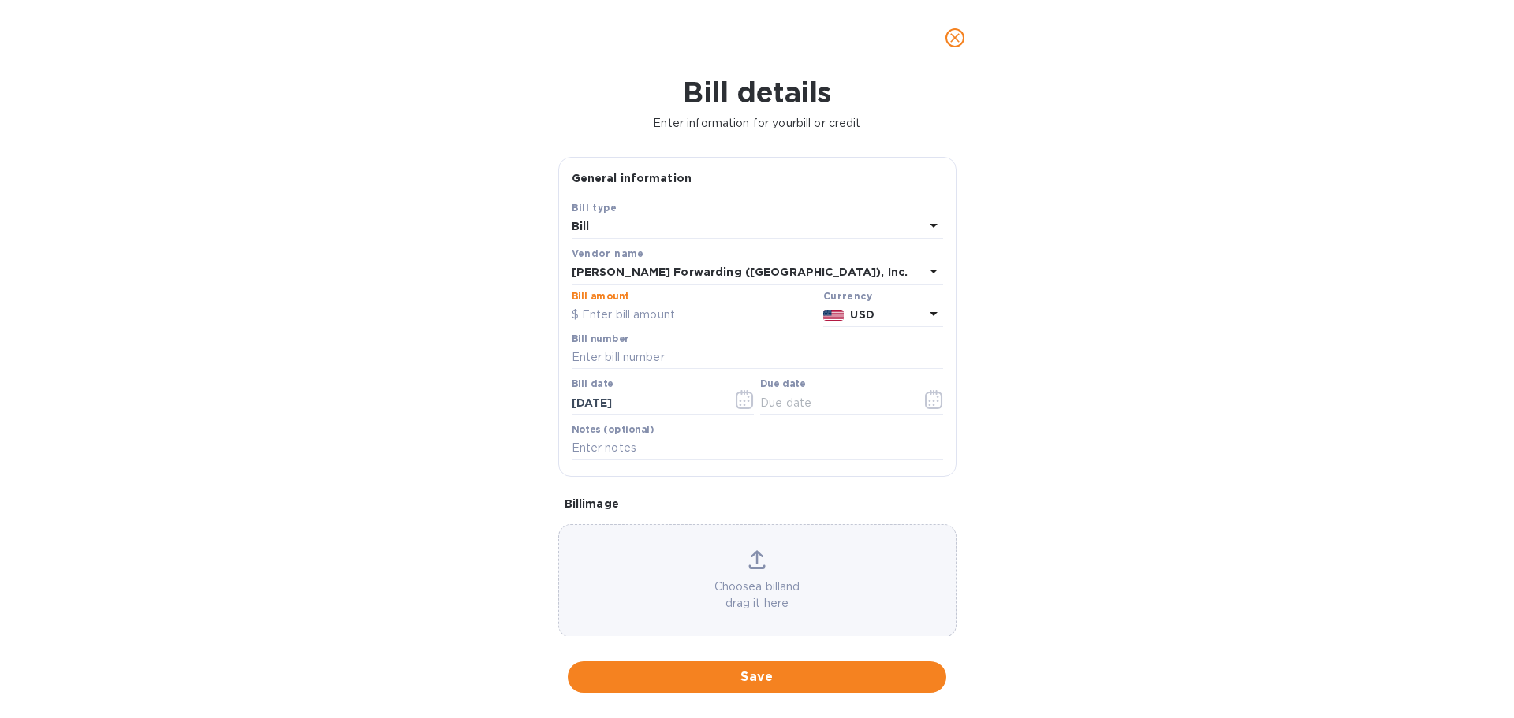
click at [629, 324] on input "text" at bounding box center [694, 316] width 245 height 24
type input "160.00"
click at [632, 349] on input "text" at bounding box center [757, 358] width 371 height 24
type input "LRD503331760"
click at [747, 405] on icon "button" at bounding box center [745, 399] width 18 height 19
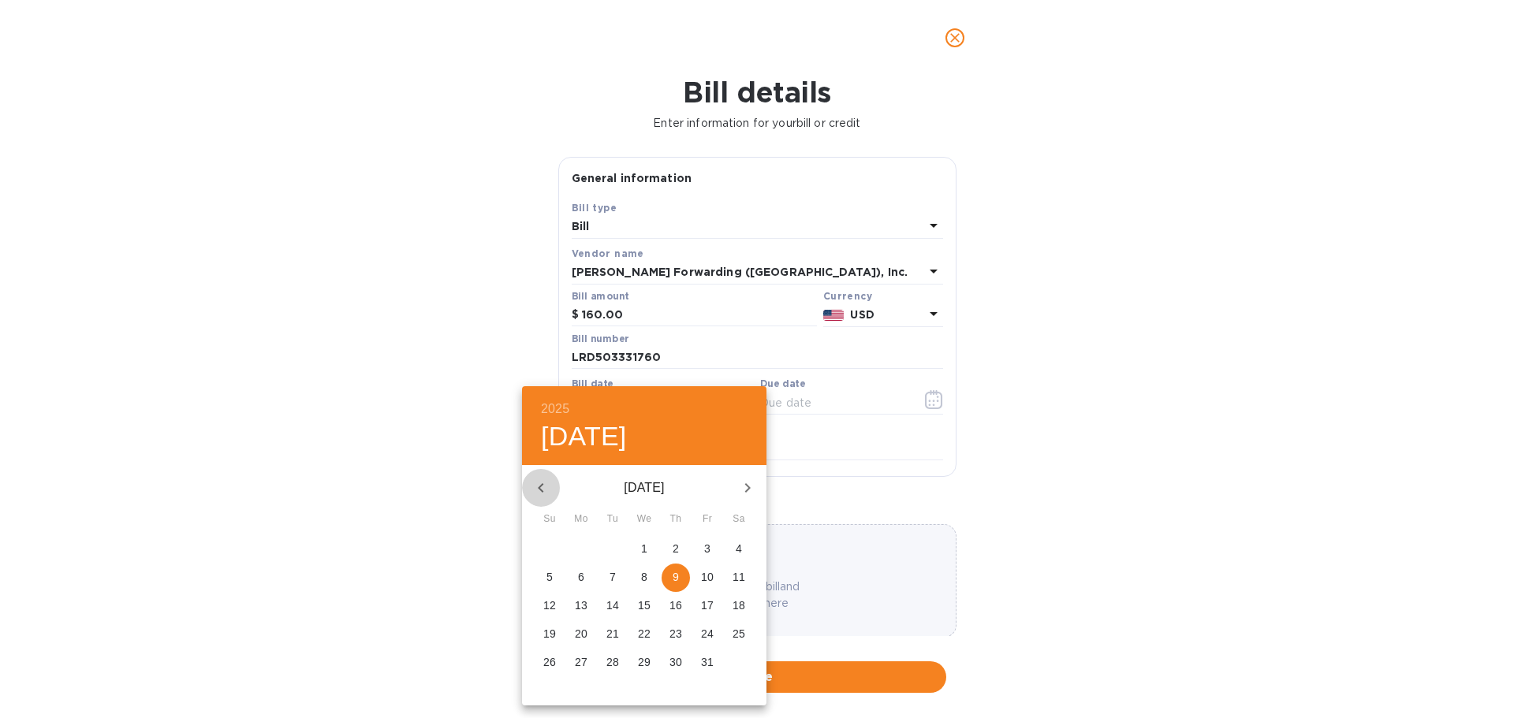
click at [544, 493] on icon "button" at bounding box center [541, 488] width 19 height 19
click at [544, 494] on icon "button" at bounding box center [541, 488] width 19 height 19
click at [704, 637] on p "25" at bounding box center [707, 634] width 13 height 16
type input "[DATE]"
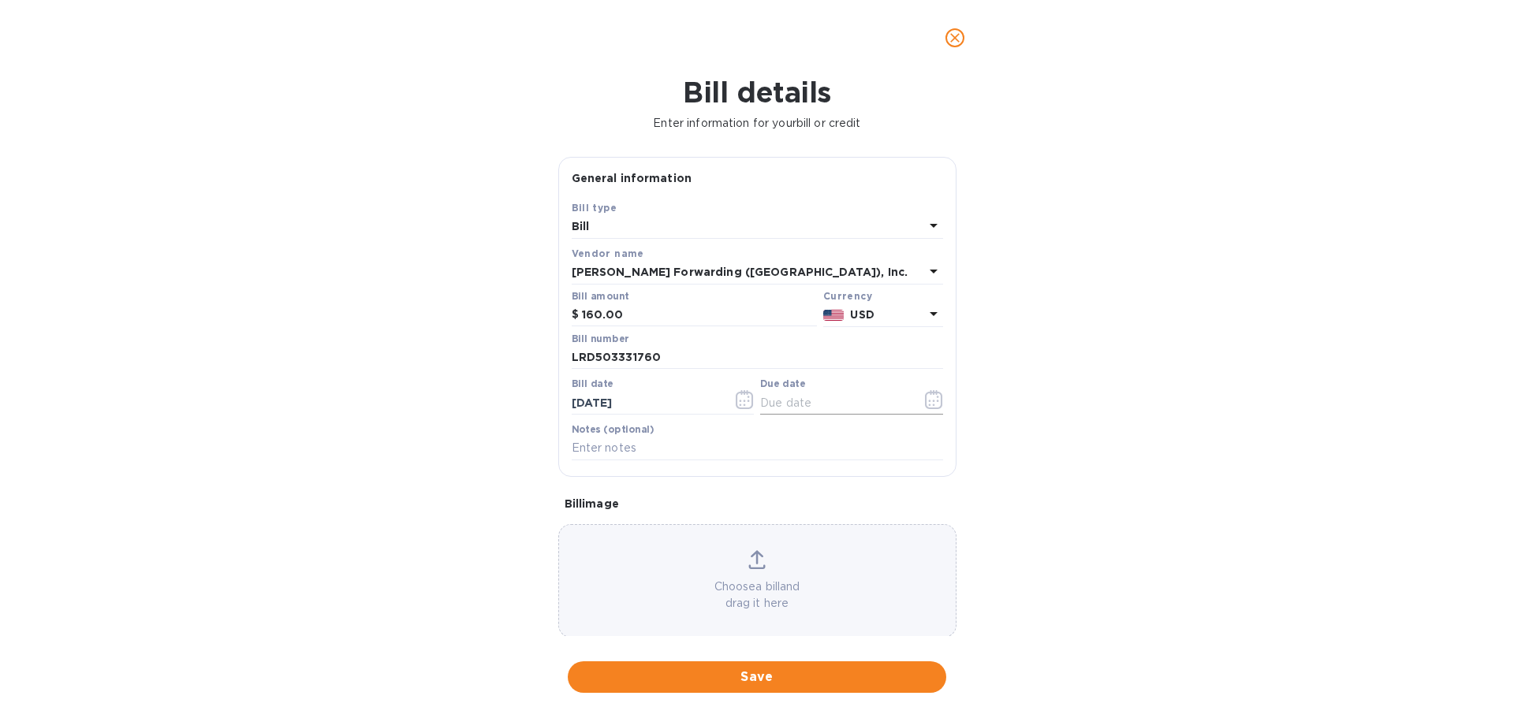
click at [937, 407] on button "button" at bounding box center [934, 400] width 37 height 38
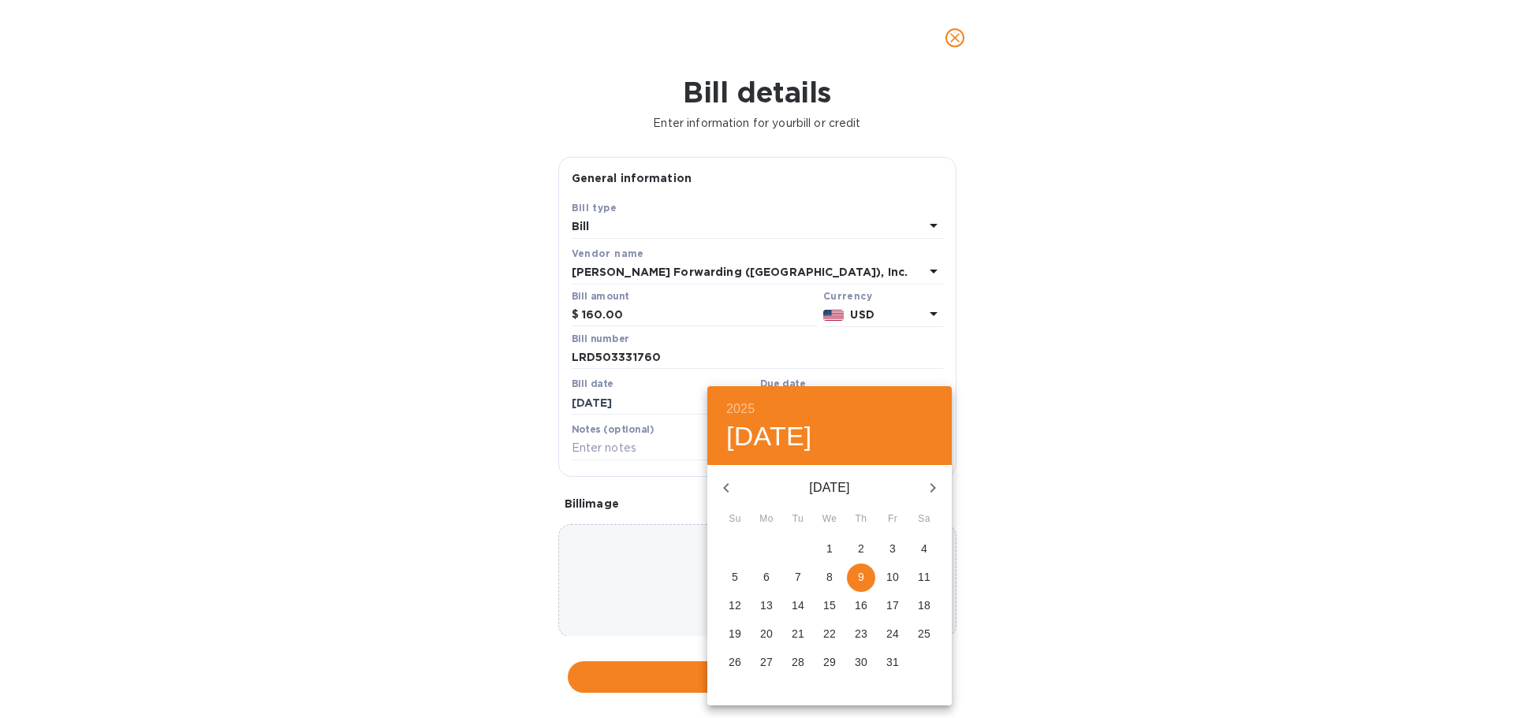
click at [738, 489] on button "button" at bounding box center [726, 488] width 38 height 38
click at [853, 630] on span "25" at bounding box center [861, 634] width 28 height 16
type input "[DATE]"
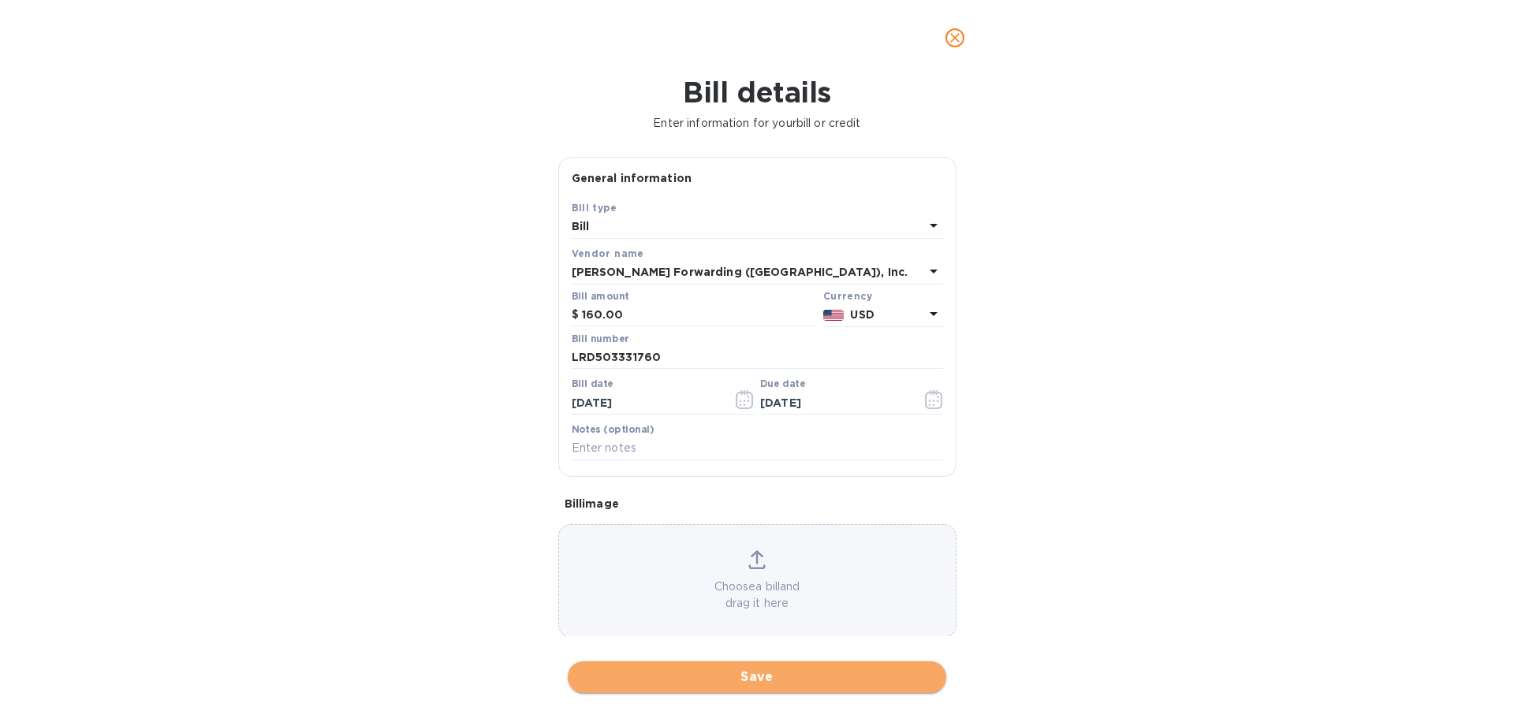
click at [787, 671] on span "Save" at bounding box center [756, 677] width 353 height 19
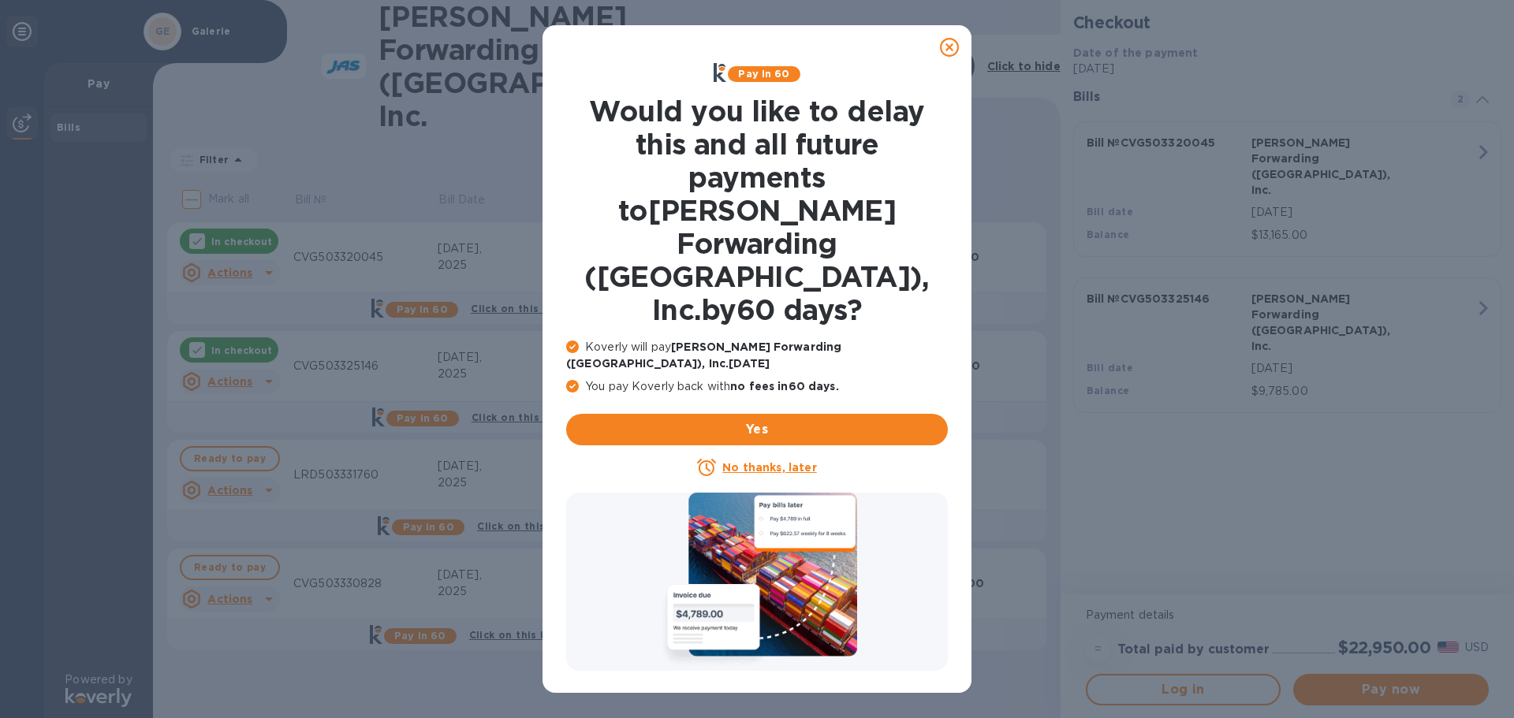
click at [766, 461] on u "No thanks, later" at bounding box center [769, 467] width 94 height 13
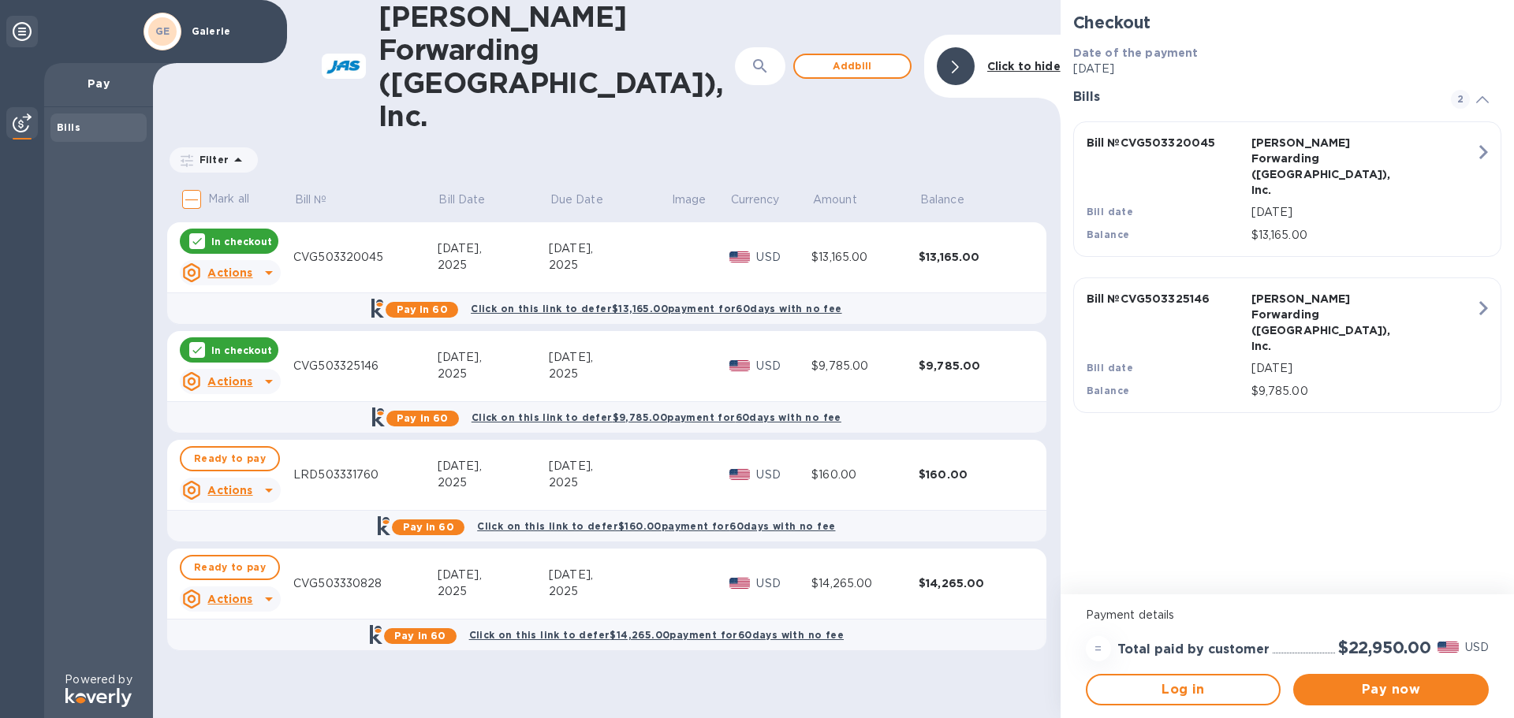
click at [189, 183] on input "Mark all" at bounding box center [191, 199] width 33 height 33
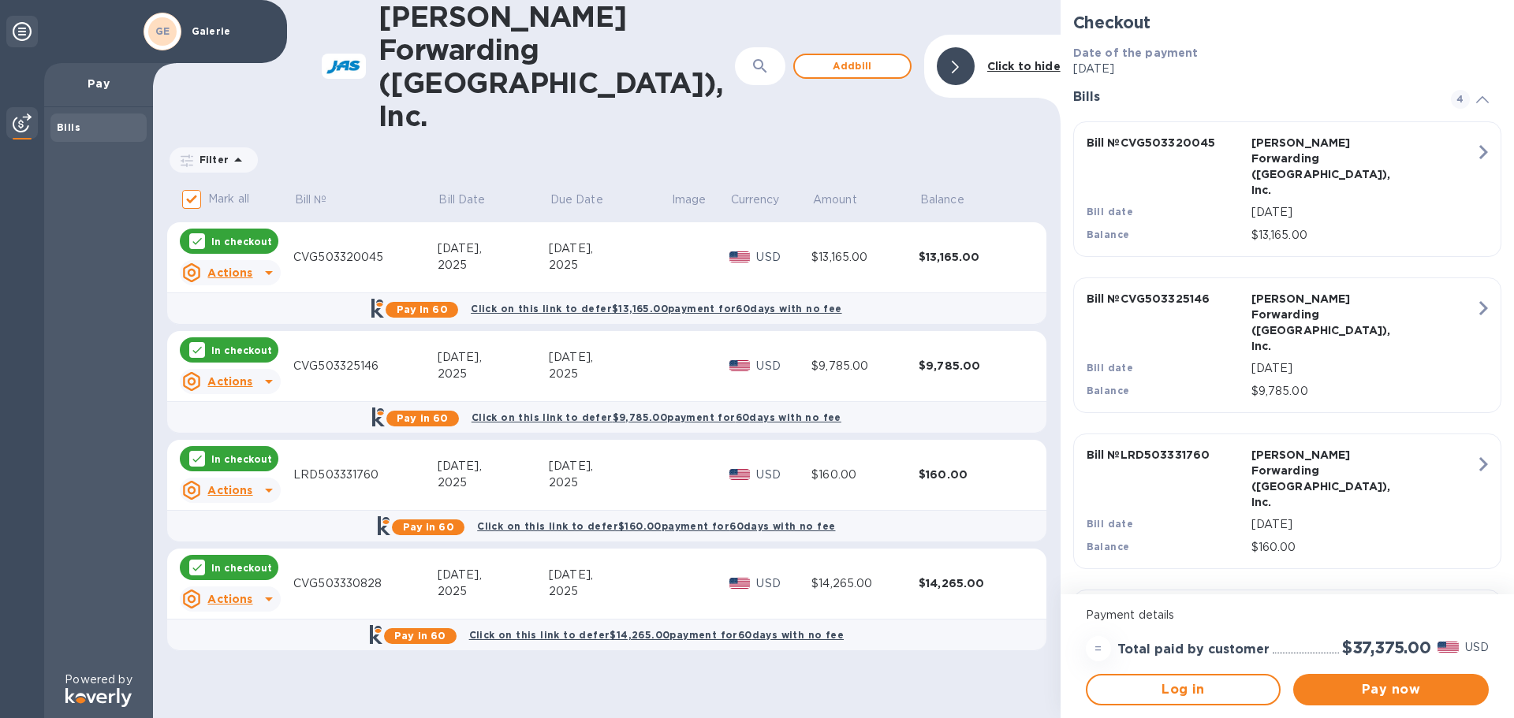
click at [189, 183] on input "Mark all" at bounding box center [191, 199] width 33 height 33
checkbox input "false"
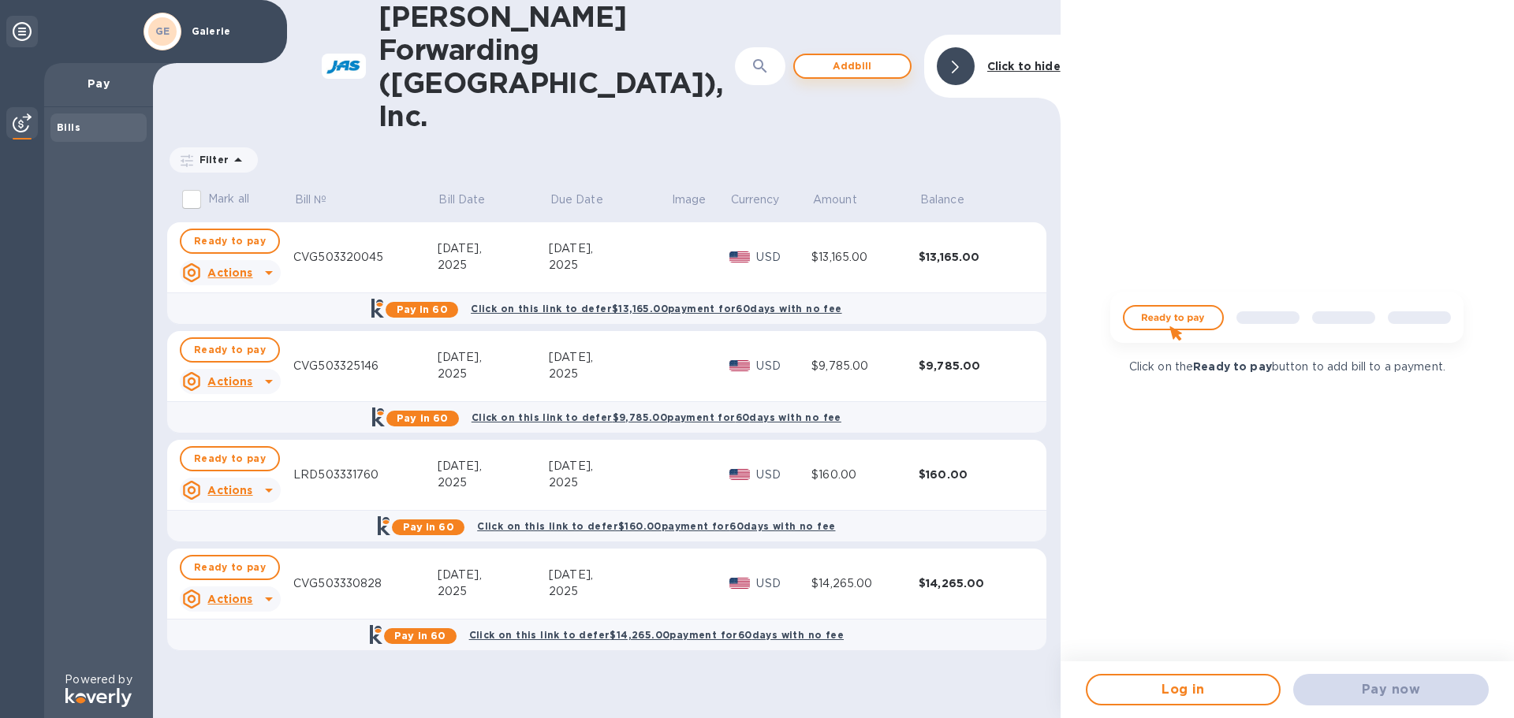
click at [841, 57] on span "Add bill" at bounding box center [853, 66] width 90 height 19
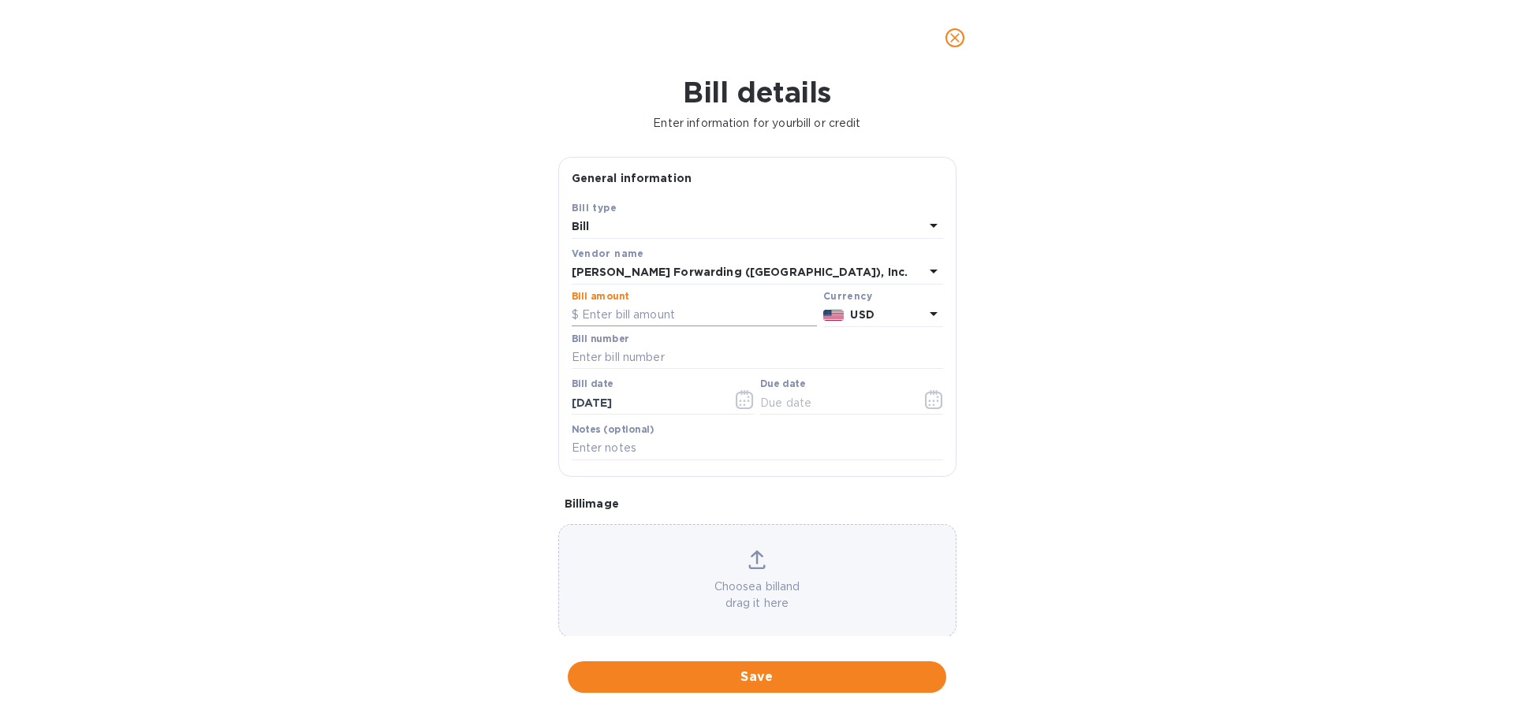
click at [674, 316] on input "text" at bounding box center [694, 316] width 245 height 24
type input "250.00"
click at [617, 355] on input "text" at bounding box center [757, 358] width 371 height 24
type input "CVG503333602"
click at [744, 395] on icon "button" at bounding box center [745, 399] width 18 height 19
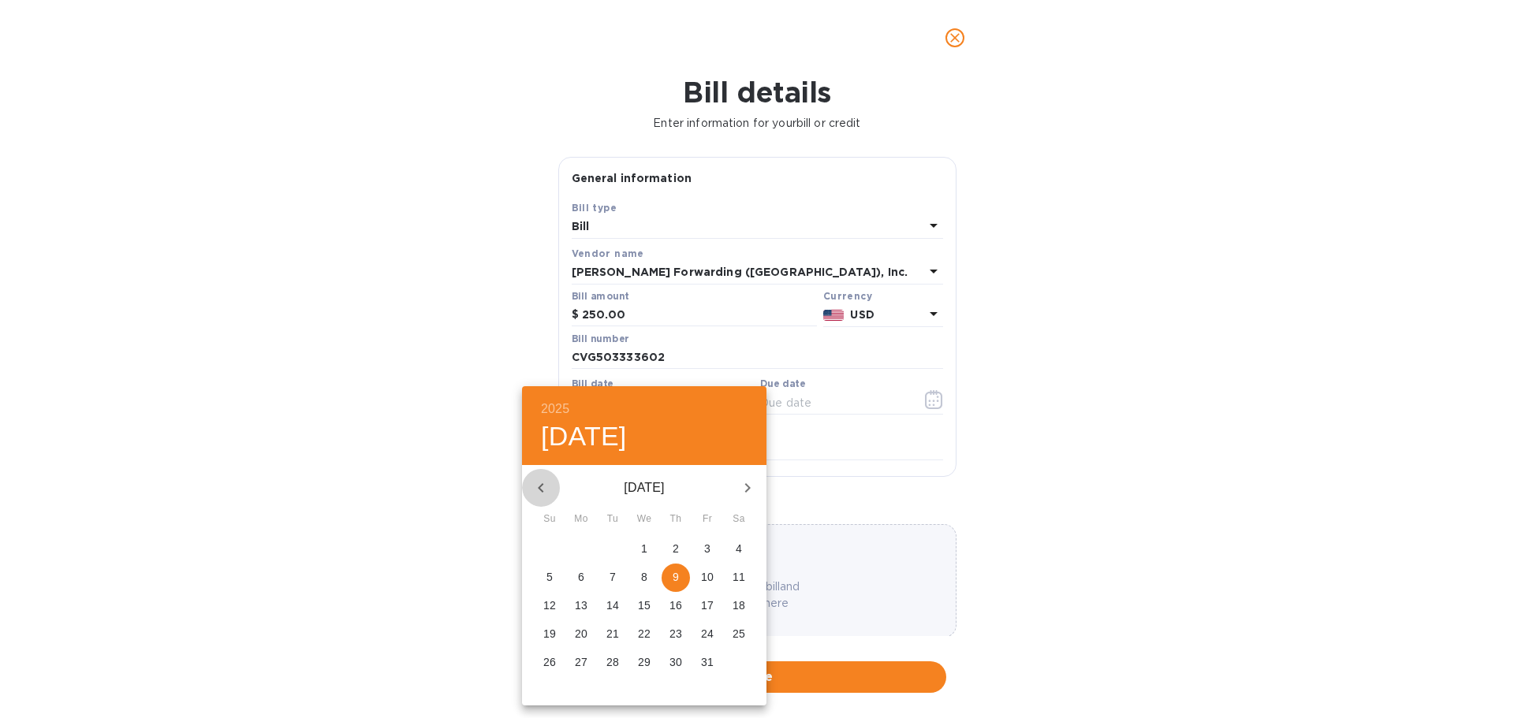
click at [543, 486] on icon "button" at bounding box center [541, 488] width 19 height 19
click at [643, 664] on p "30" at bounding box center [644, 663] width 13 height 16
type input "[DATE]"
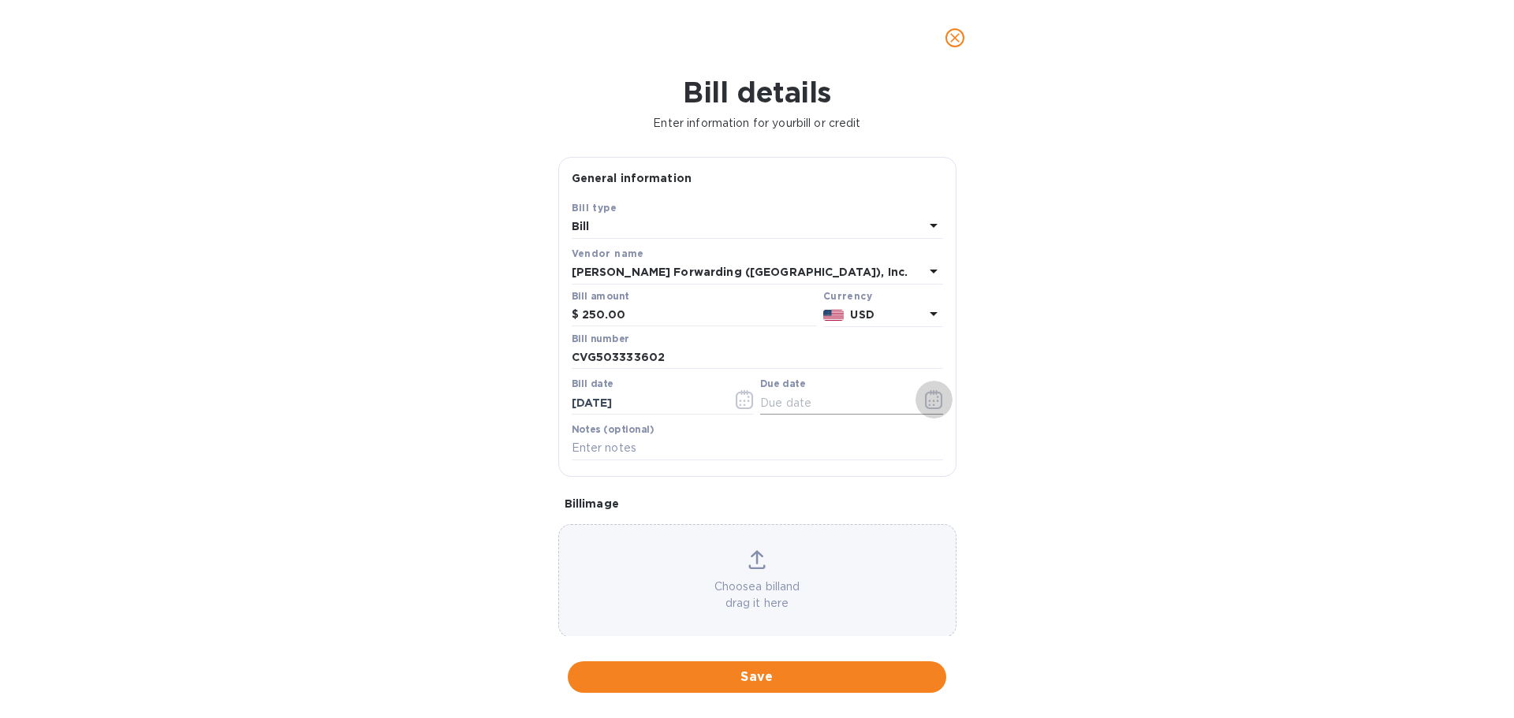
click at [925, 403] on icon "button" at bounding box center [934, 399] width 18 height 19
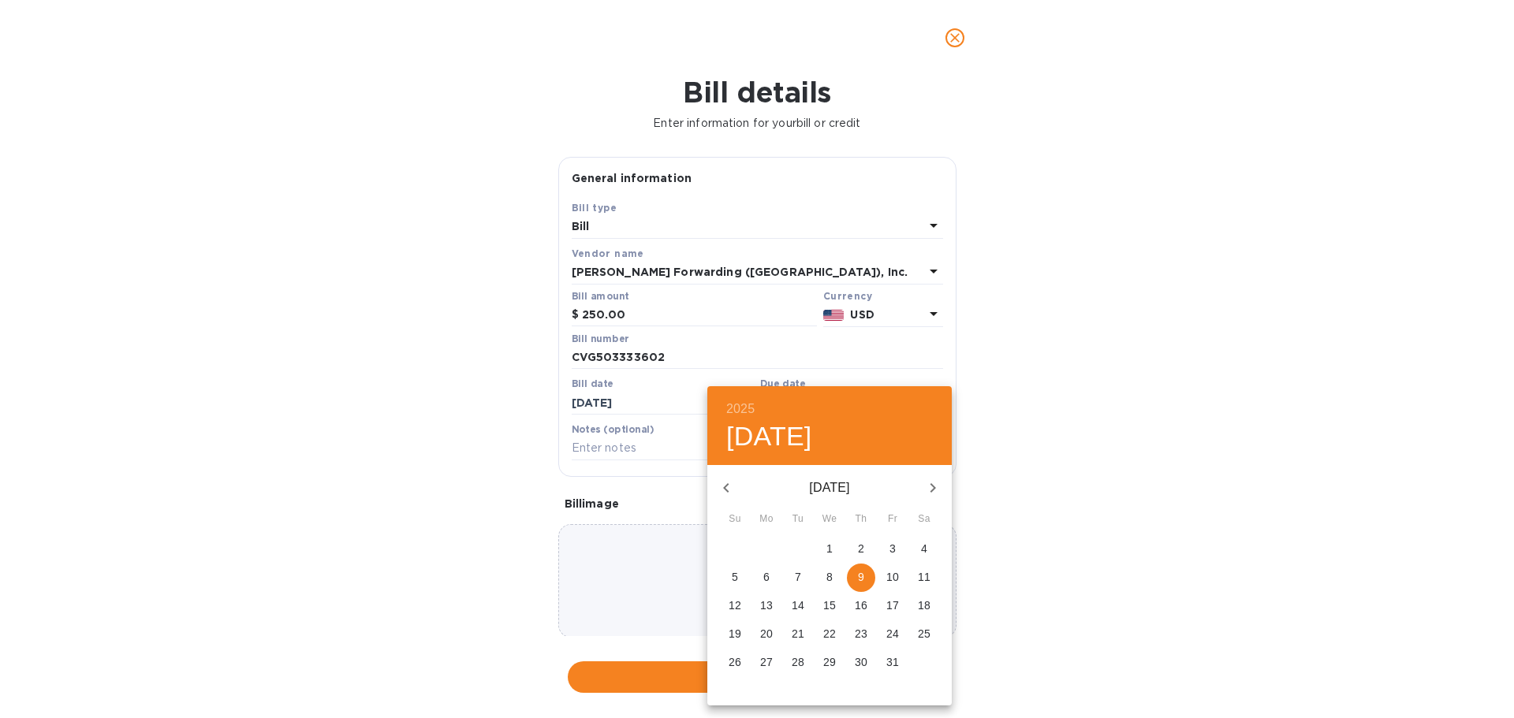
click at [731, 490] on icon "button" at bounding box center [726, 488] width 19 height 19
click at [923, 576] on p "13" at bounding box center [924, 577] width 13 height 16
type input "[DATE]"
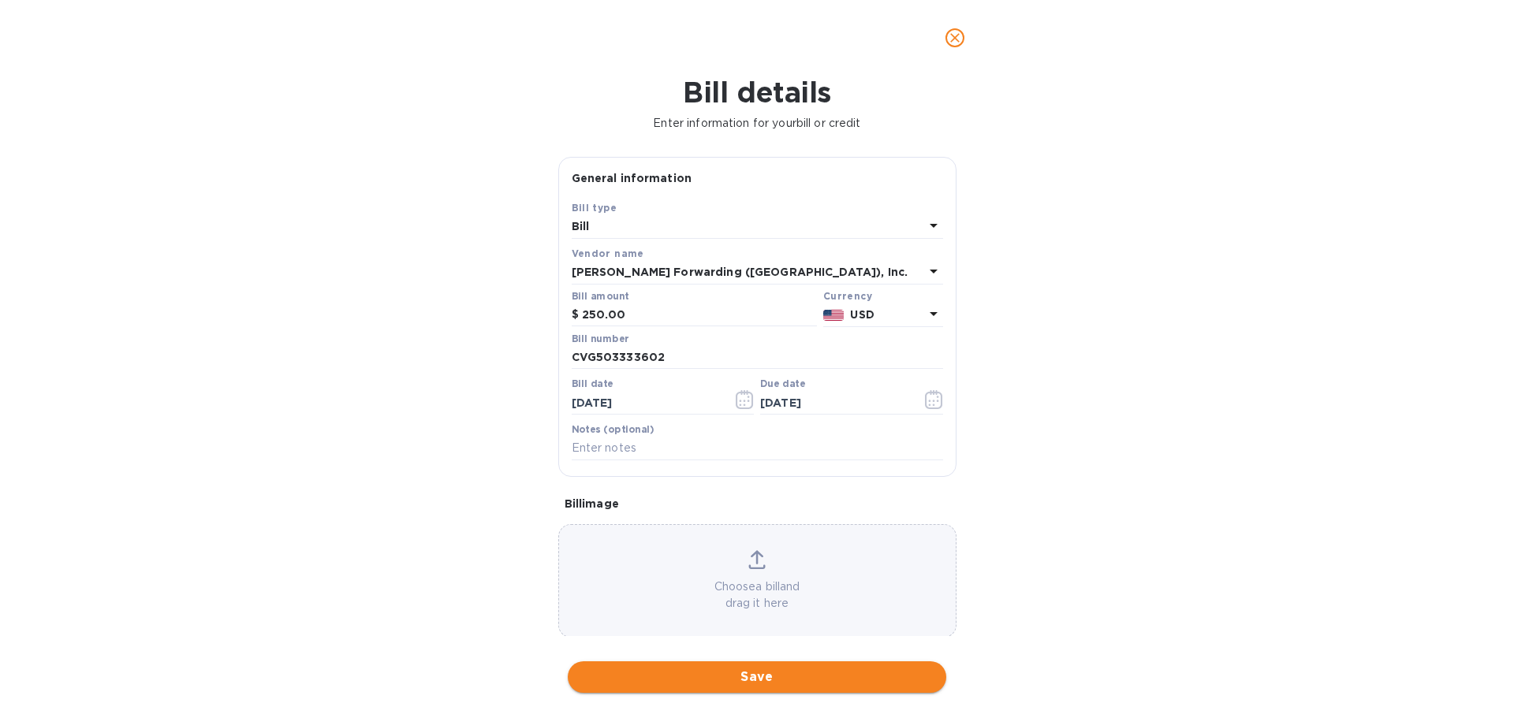
click at [814, 673] on span "Save" at bounding box center [756, 677] width 353 height 19
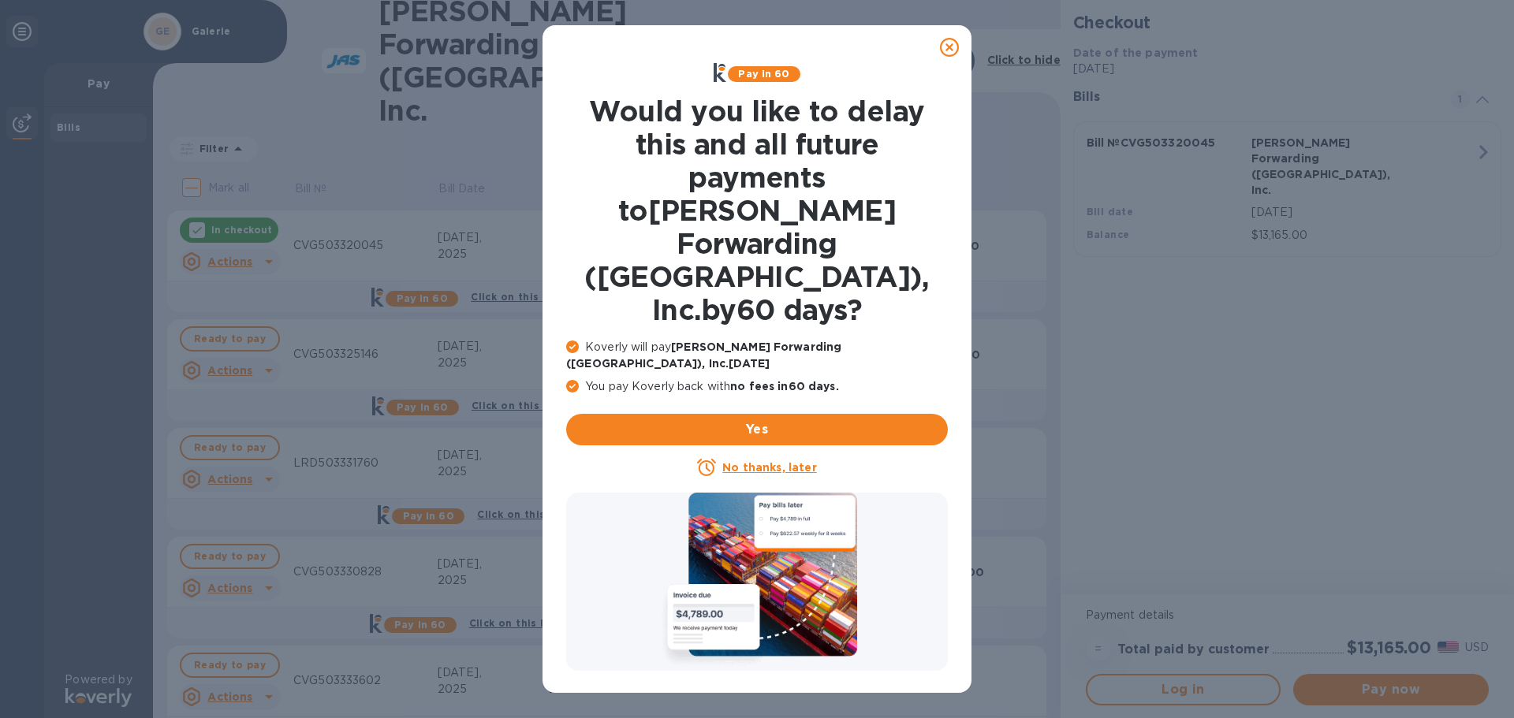
click at [767, 461] on u "No thanks, later" at bounding box center [769, 467] width 94 height 13
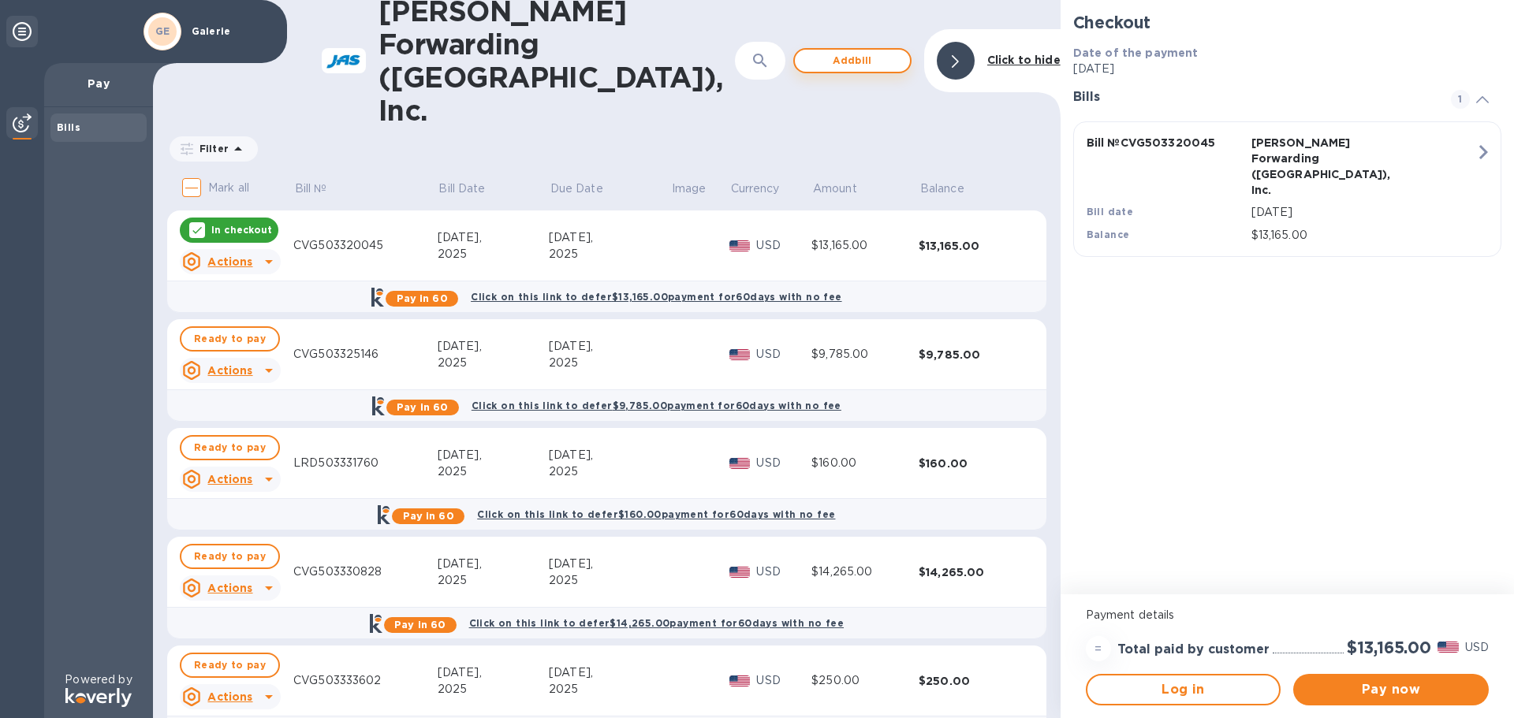
click at [837, 51] on span "Add bill" at bounding box center [853, 60] width 90 height 19
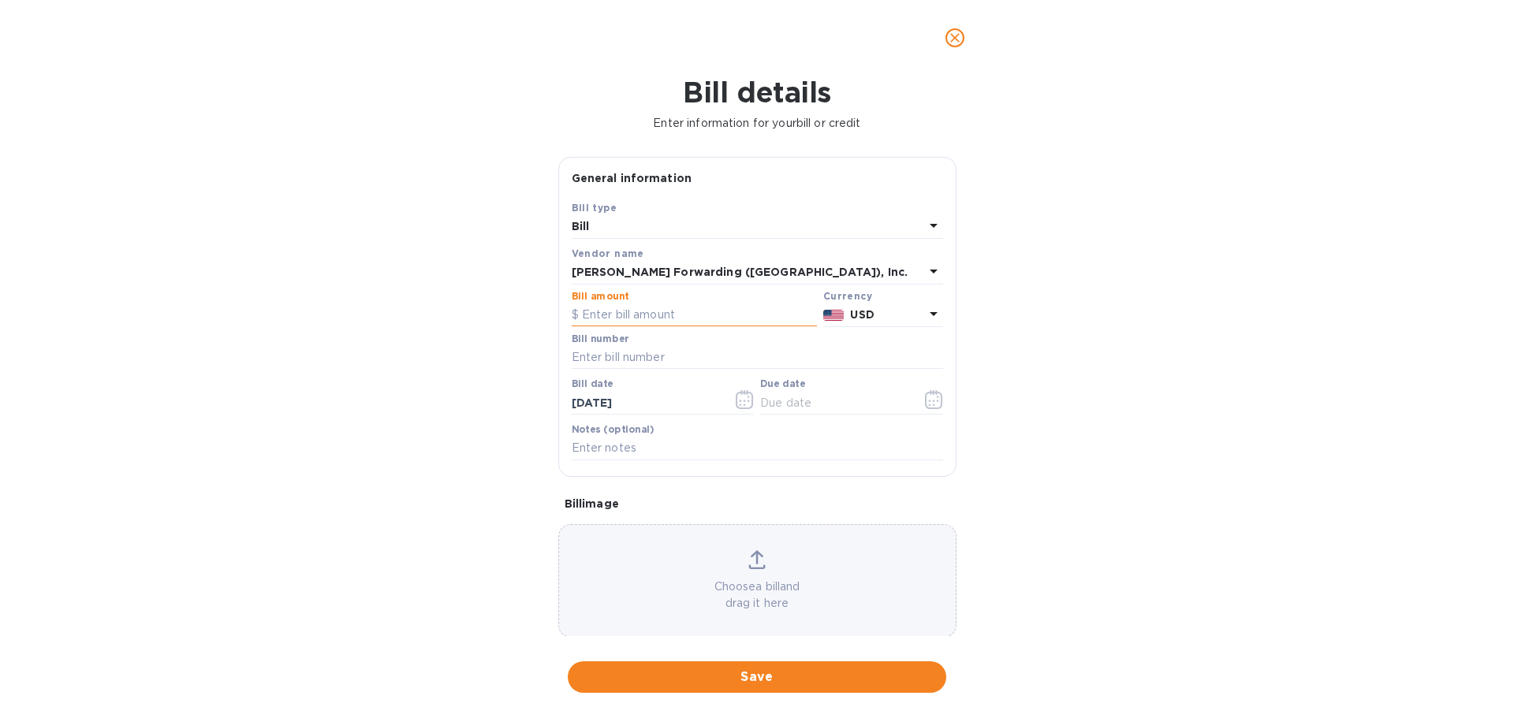
click at [655, 311] on input "text" at bounding box center [694, 316] width 245 height 24
type input "7,100.00"
click at [643, 359] on input "text" at bounding box center [757, 358] width 371 height 24
type input "CVG503337267"
click at [741, 407] on icon "button" at bounding box center [745, 399] width 18 height 19
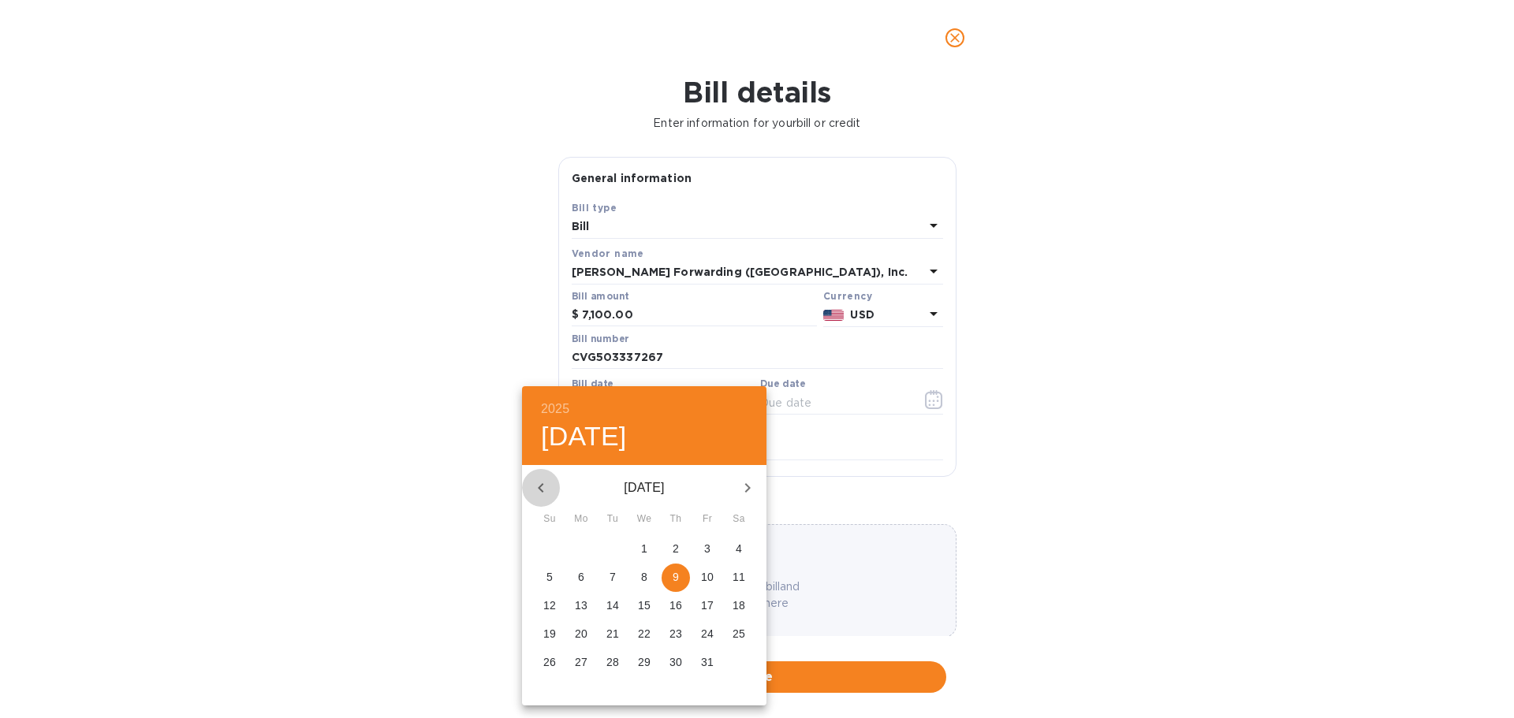
click at [547, 484] on icon "button" at bounding box center [541, 488] width 19 height 19
click at [547, 483] on icon "button" at bounding box center [541, 488] width 19 height 19
click at [580, 571] on p "4" at bounding box center [581, 577] width 6 height 16
type input "[DATE]"
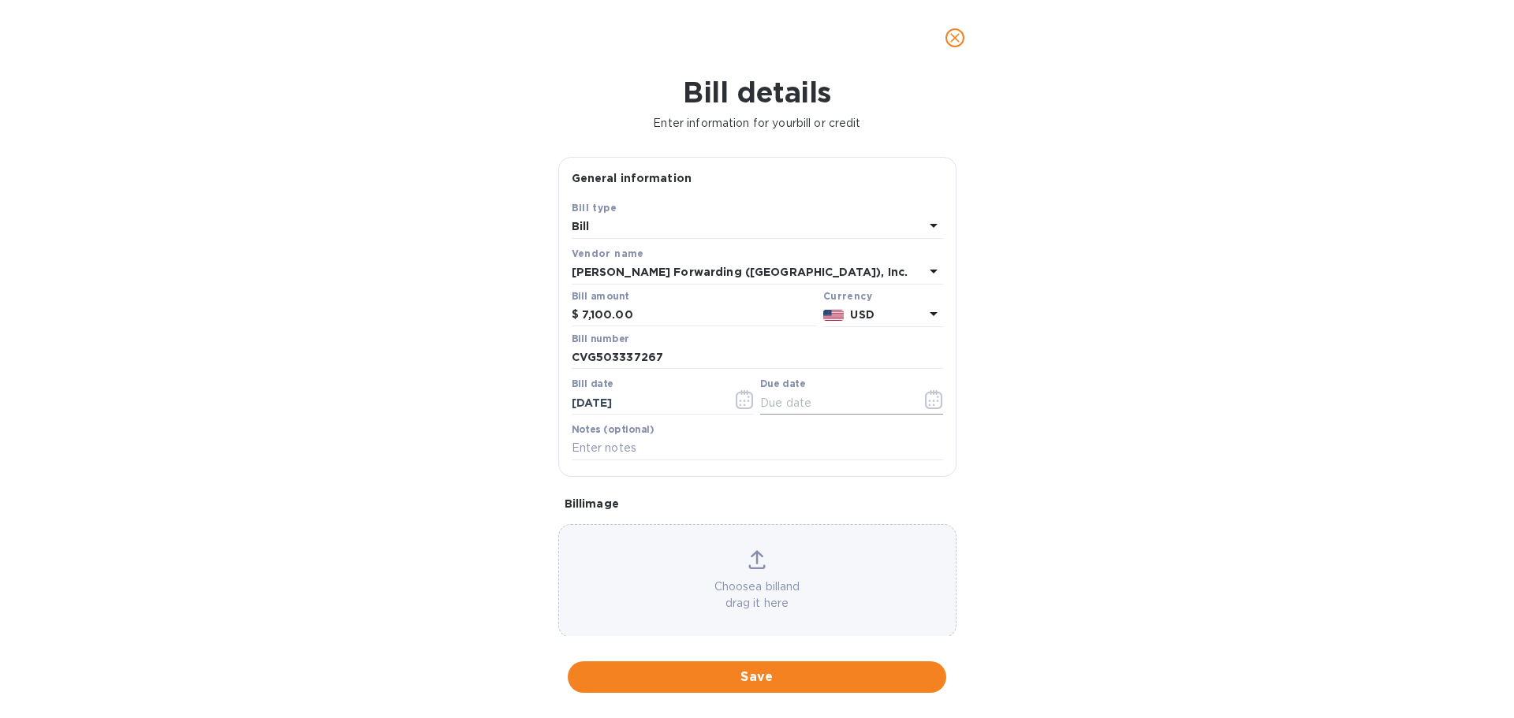
click at [929, 402] on icon "button" at bounding box center [934, 399] width 18 height 19
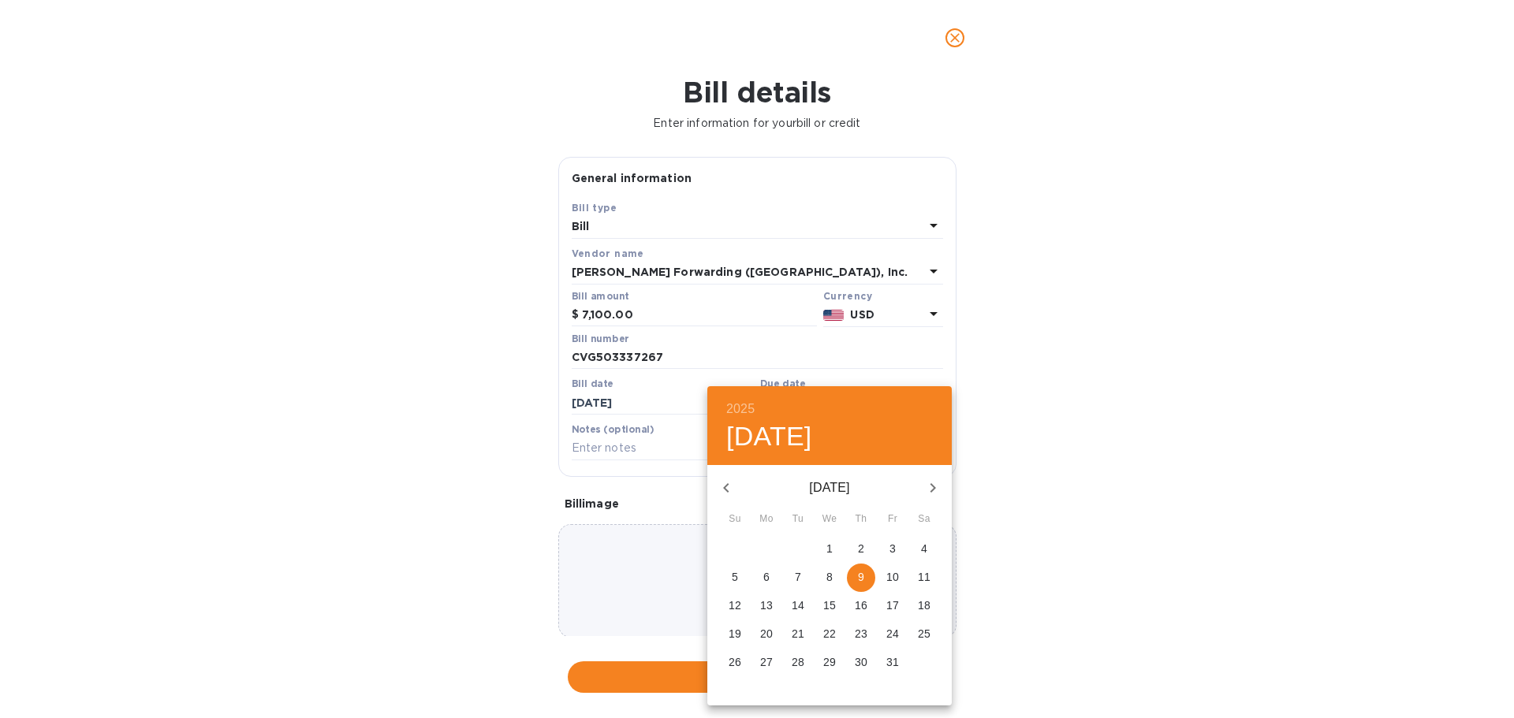
click at [722, 486] on icon "button" at bounding box center [726, 488] width 19 height 19
click at [859, 599] on p "18" at bounding box center [861, 606] width 13 height 16
type input "[DATE]"
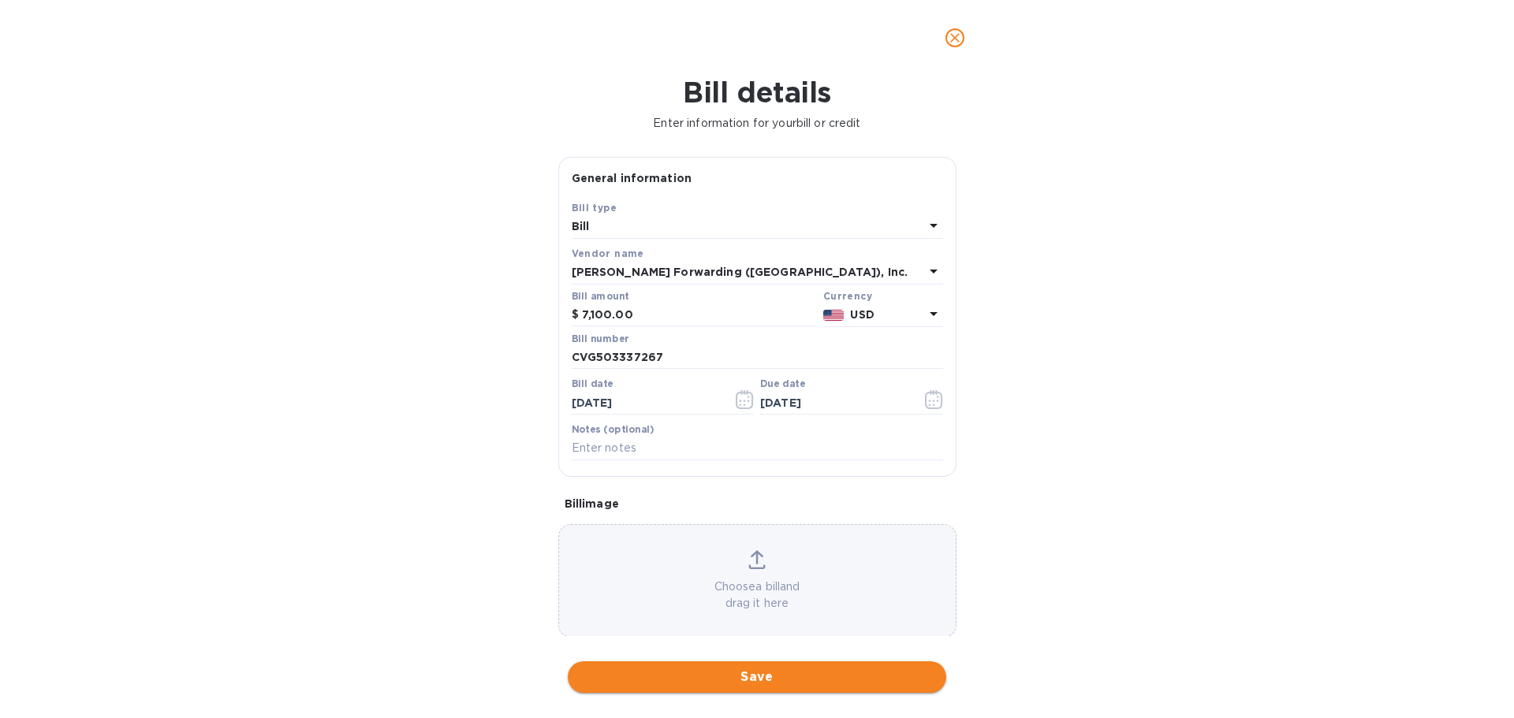
click at [777, 681] on span "Save" at bounding box center [756, 677] width 353 height 19
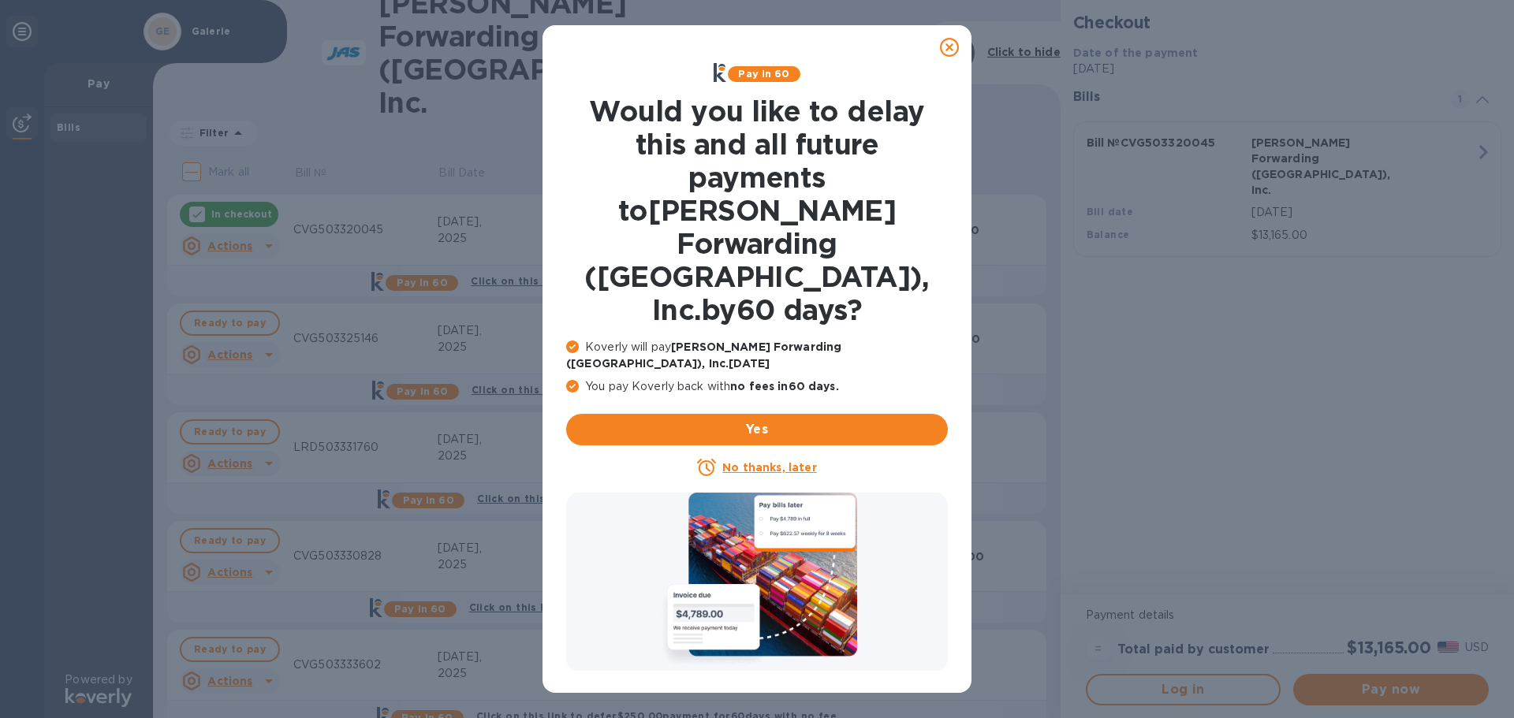
click at [787, 461] on u "No thanks, later" at bounding box center [769, 467] width 94 height 13
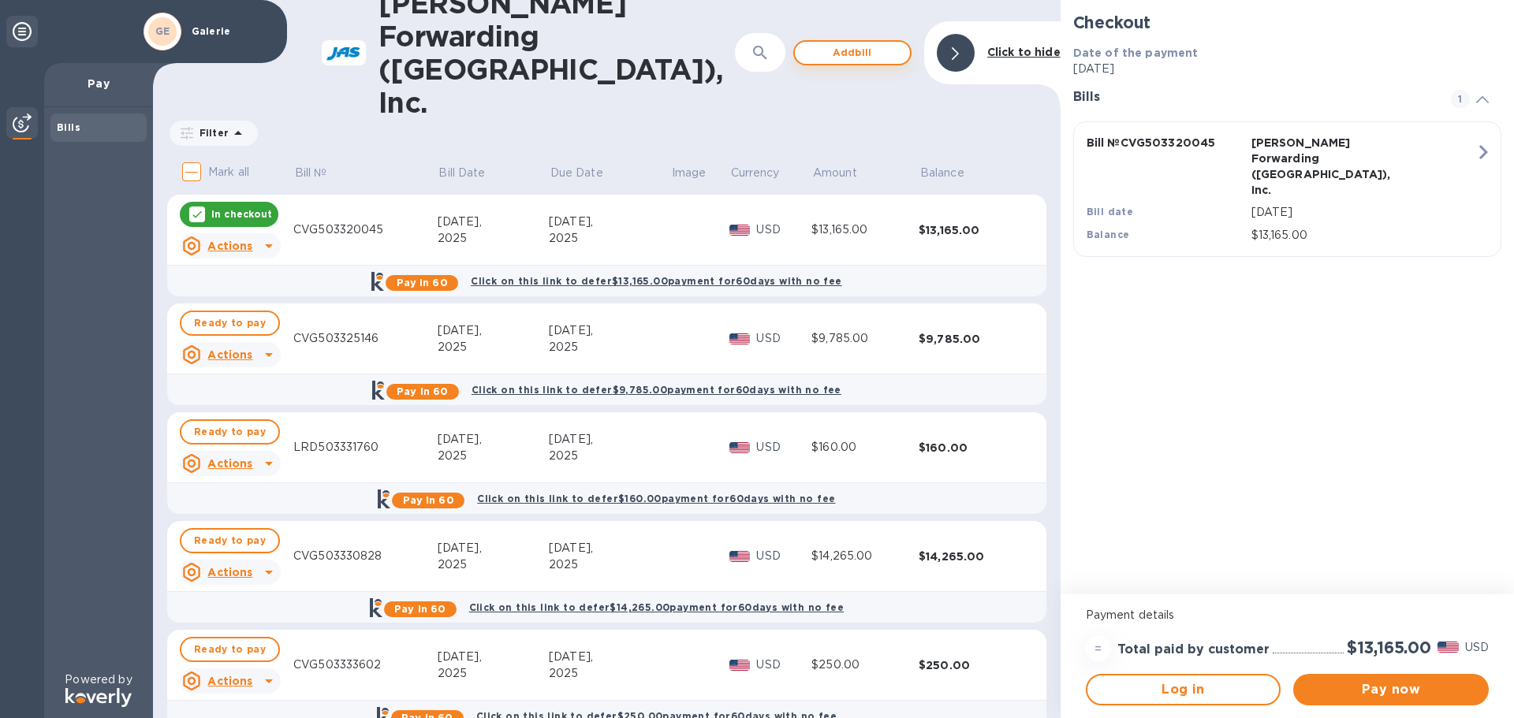
click at [839, 43] on span "Add bill" at bounding box center [853, 52] width 90 height 19
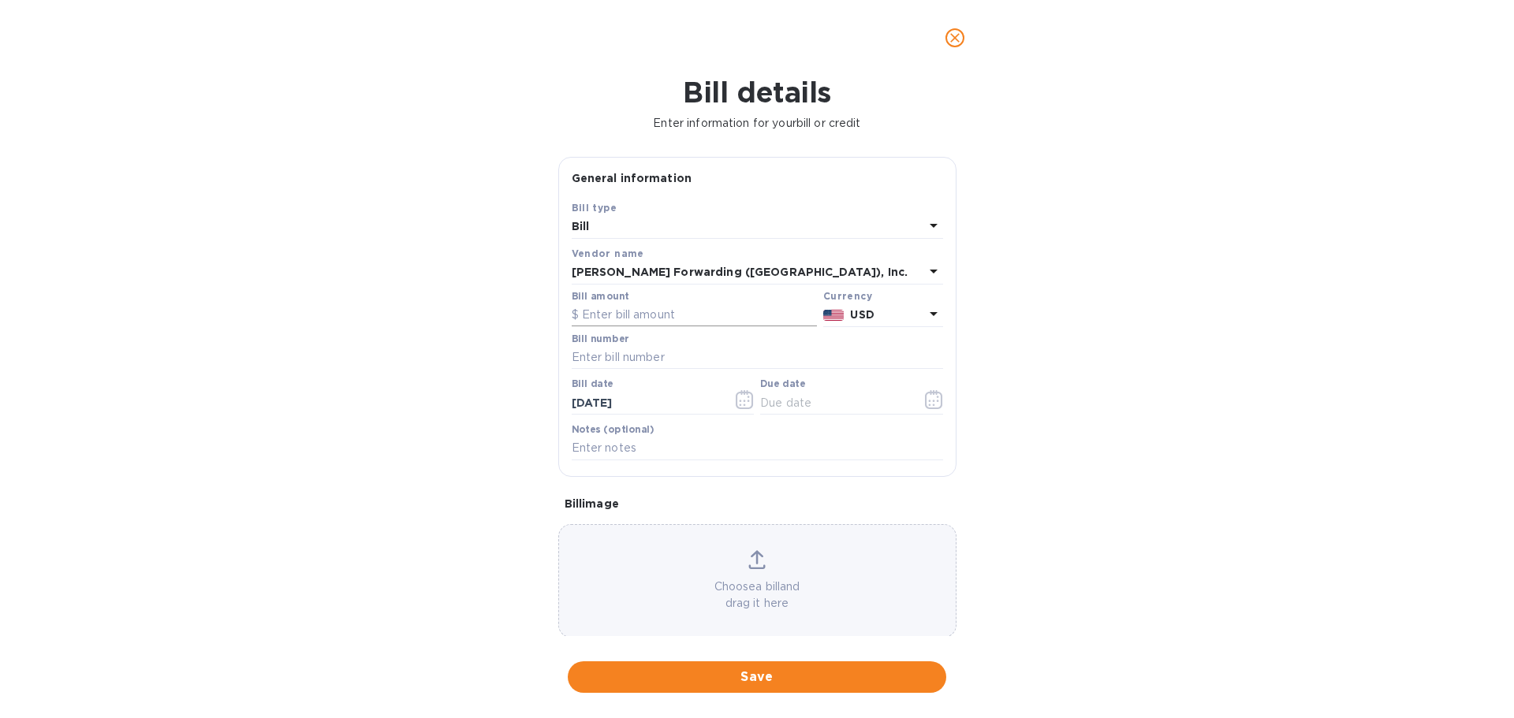
drag, startPoint x: 635, startPoint y: 319, endPoint x: 629, endPoint y: 326, distance: 9.5
click at [636, 319] on input "text" at bounding box center [694, 316] width 245 height 24
type input "7,165.00"
click at [650, 356] on input "text" at bounding box center [757, 358] width 371 height 24
type input "CVG503337269"
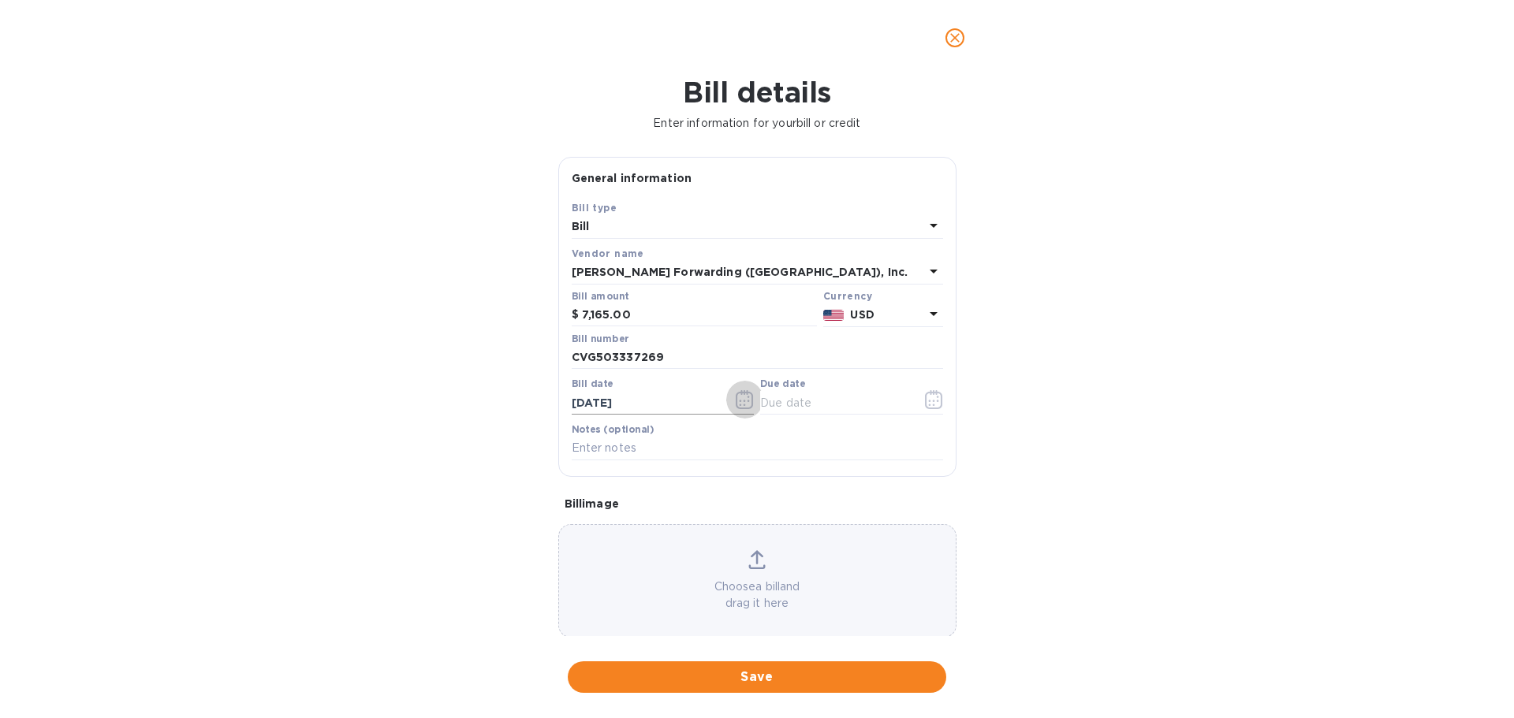
click at [740, 398] on icon "button" at bounding box center [745, 399] width 18 height 19
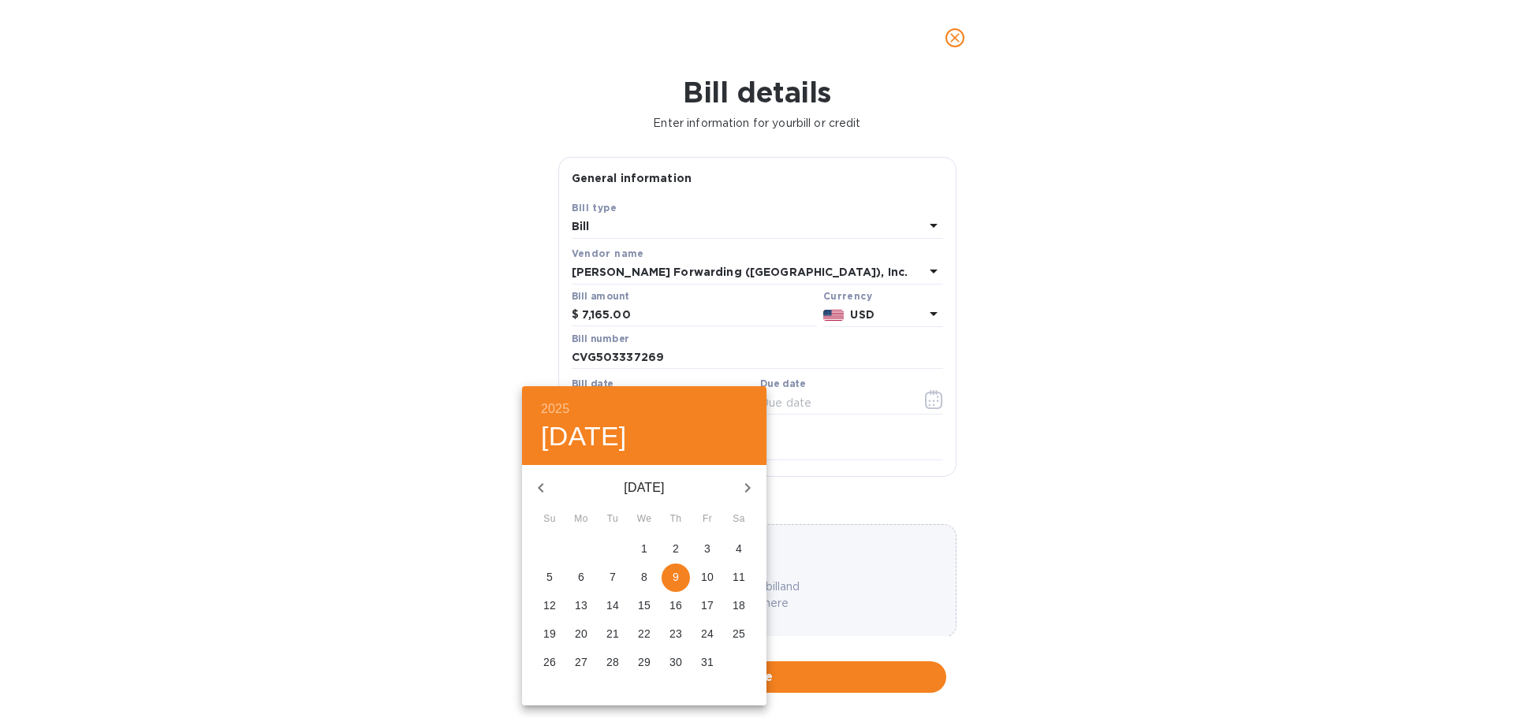
click at [547, 490] on icon "button" at bounding box center [541, 488] width 19 height 19
click at [584, 576] on span "4" at bounding box center [581, 577] width 28 height 16
type input "[DATE]"
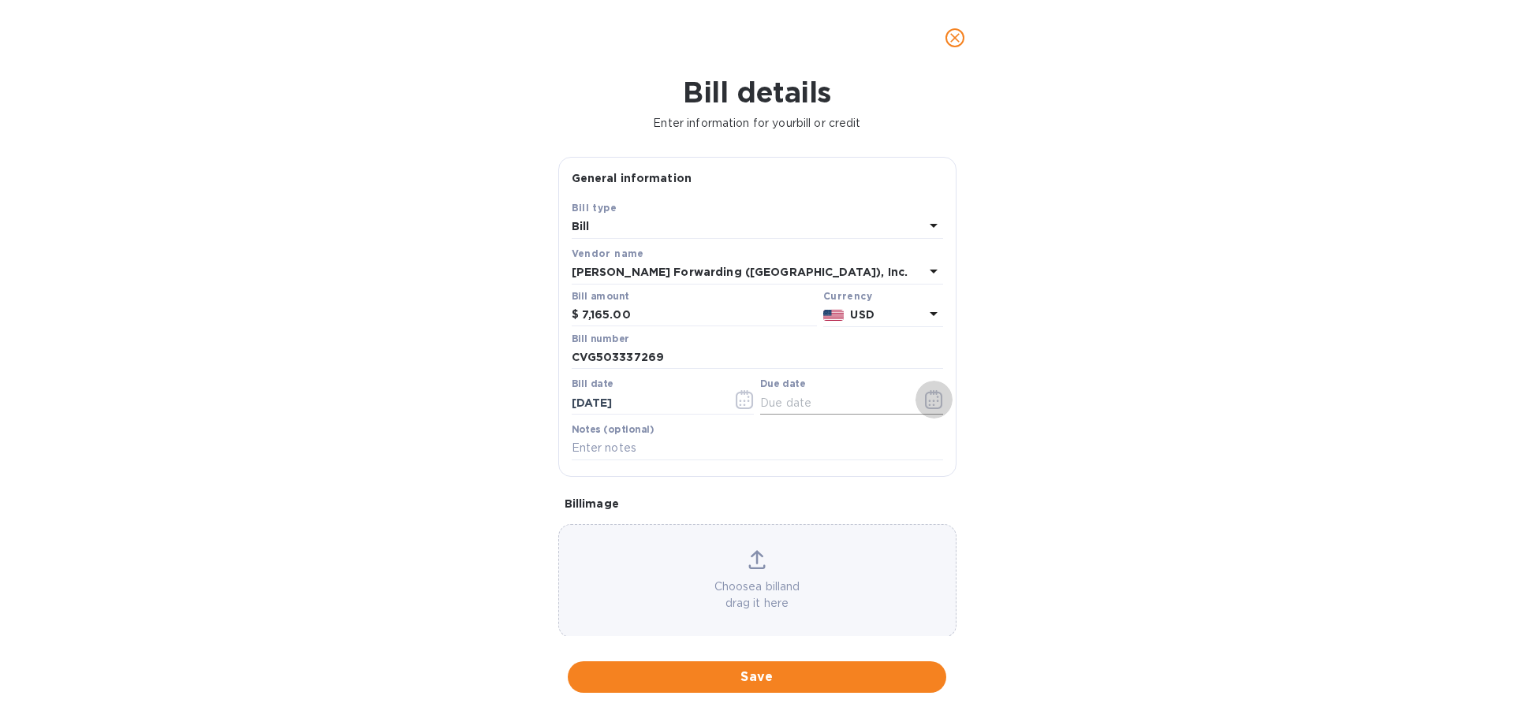
click at [925, 404] on icon "button" at bounding box center [934, 399] width 18 height 19
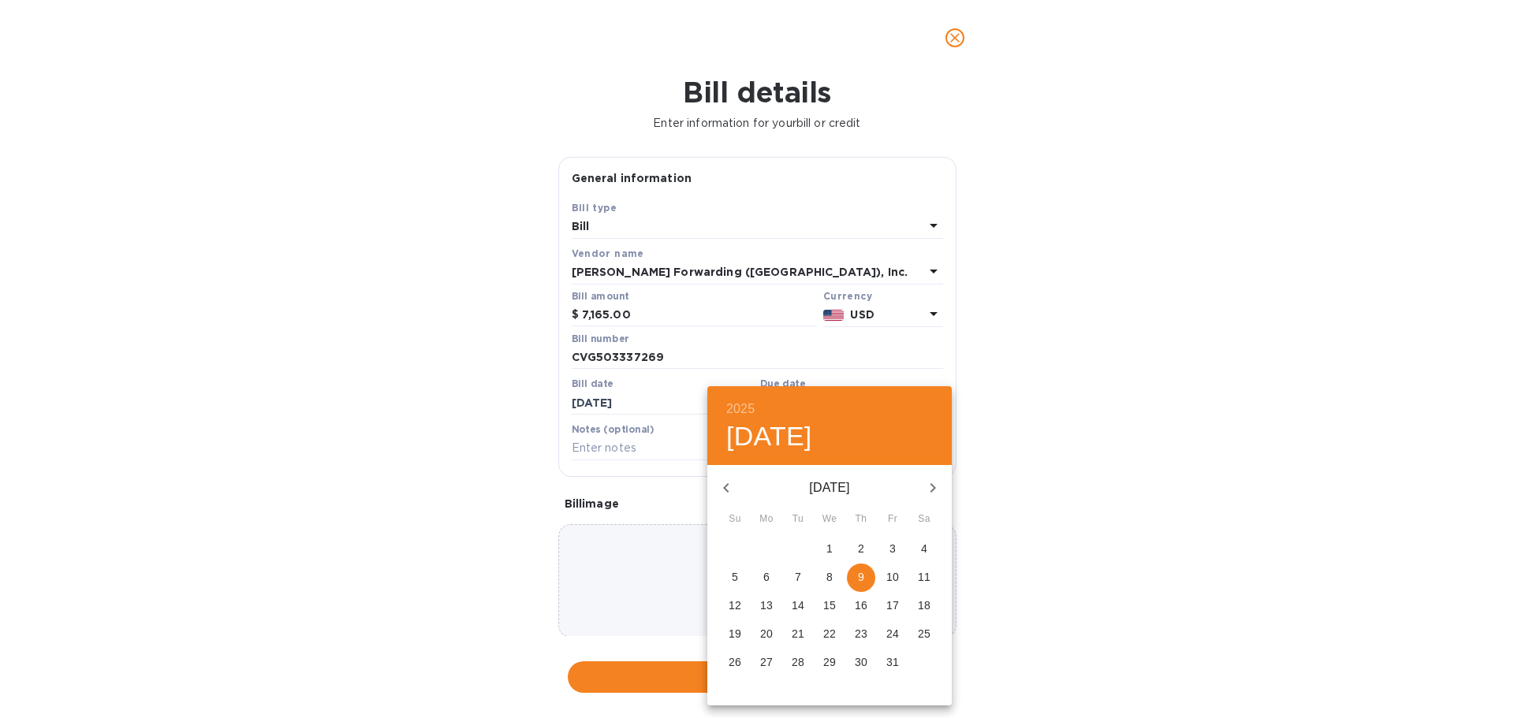
click at [723, 479] on icon "button" at bounding box center [726, 488] width 19 height 19
click at [897, 602] on p "19" at bounding box center [892, 606] width 13 height 16
type input "[DATE]"
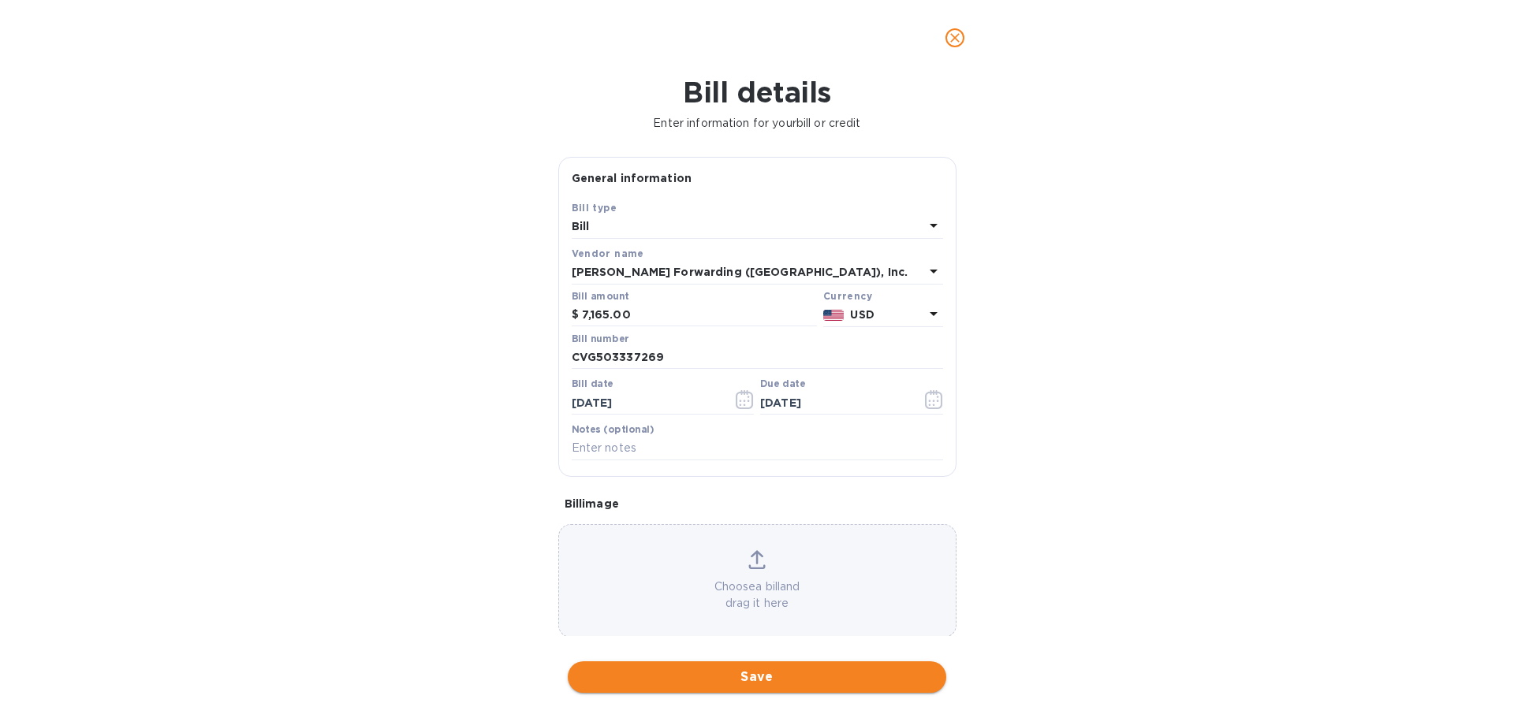
click at [773, 673] on span "Save" at bounding box center [756, 677] width 353 height 19
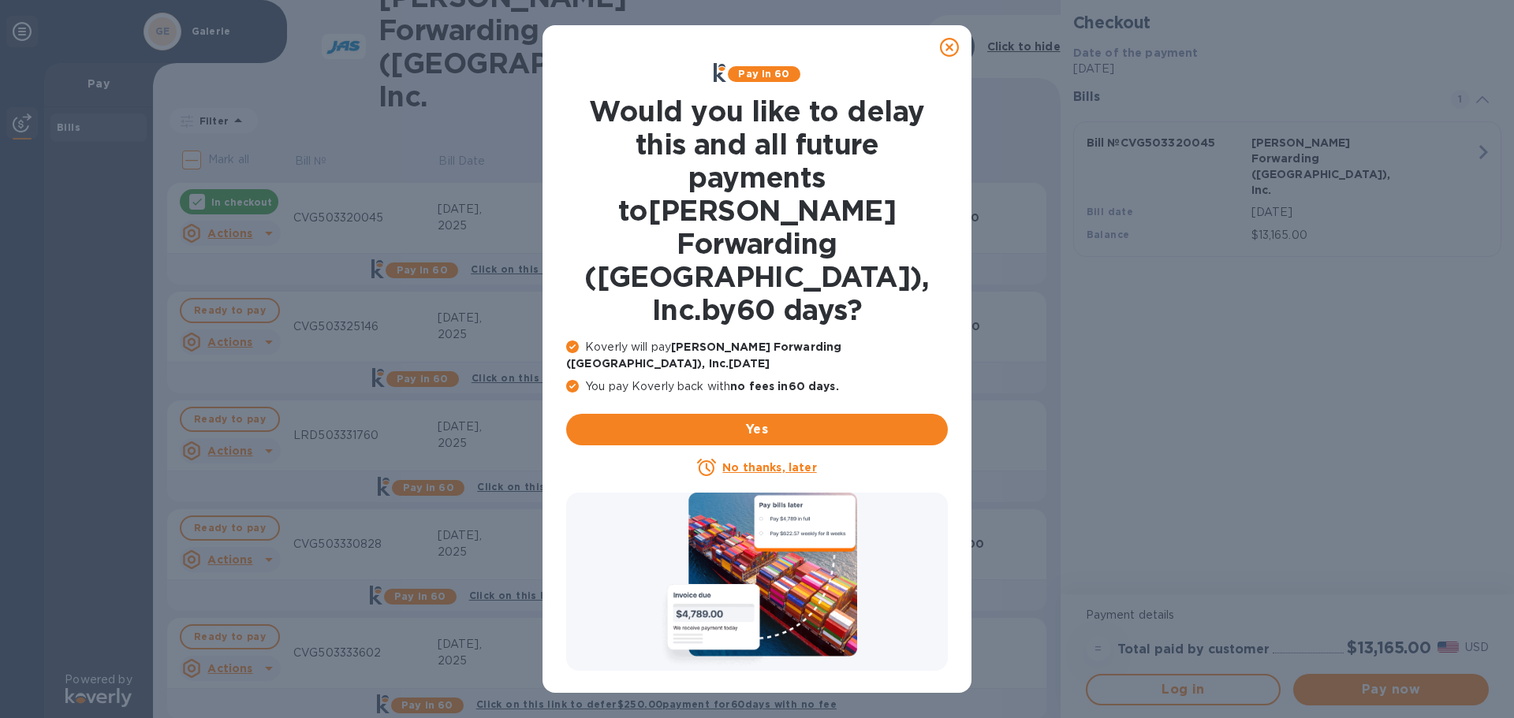
click at [774, 461] on u "No thanks, later" at bounding box center [769, 467] width 94 height 13
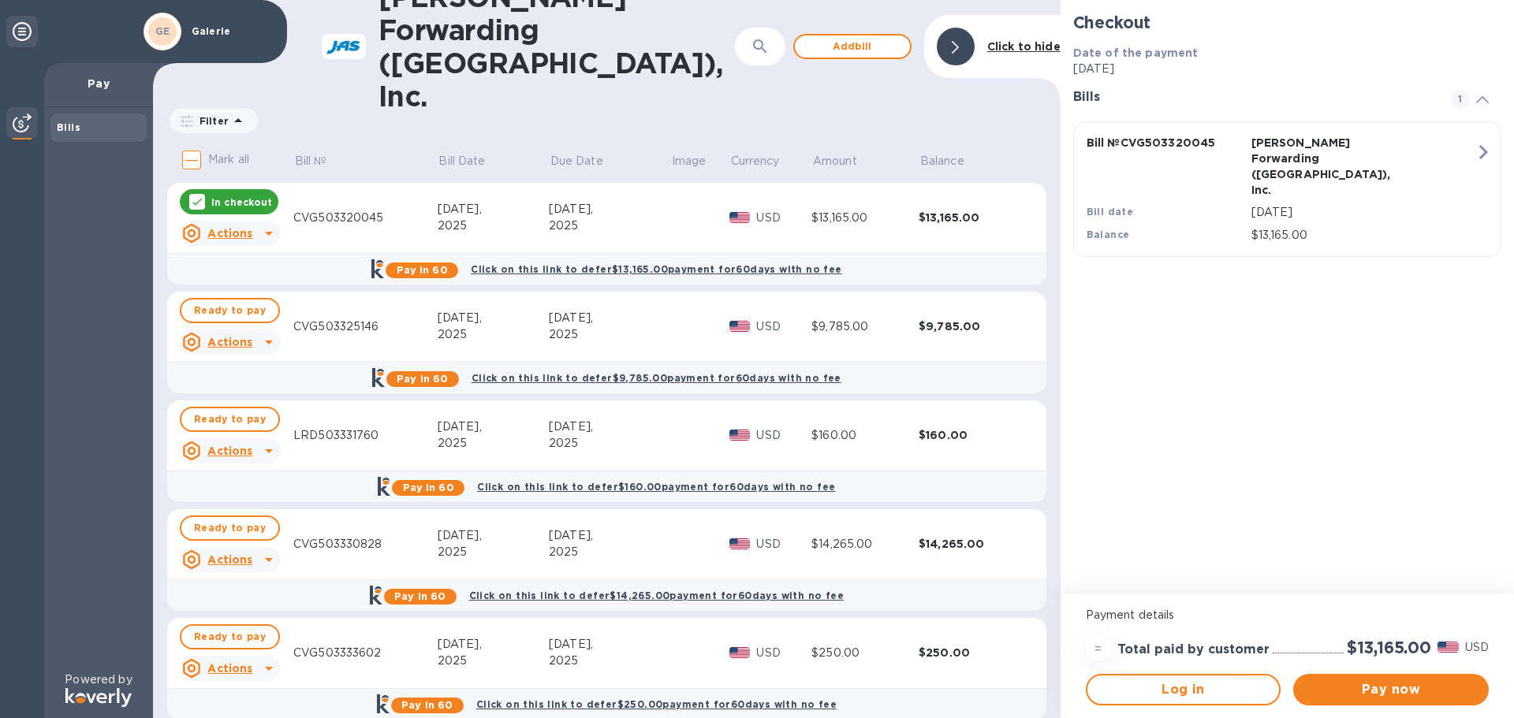
click at [191, 144] on input "Mark all" at bounding box center [191, 160] width 33 height 33
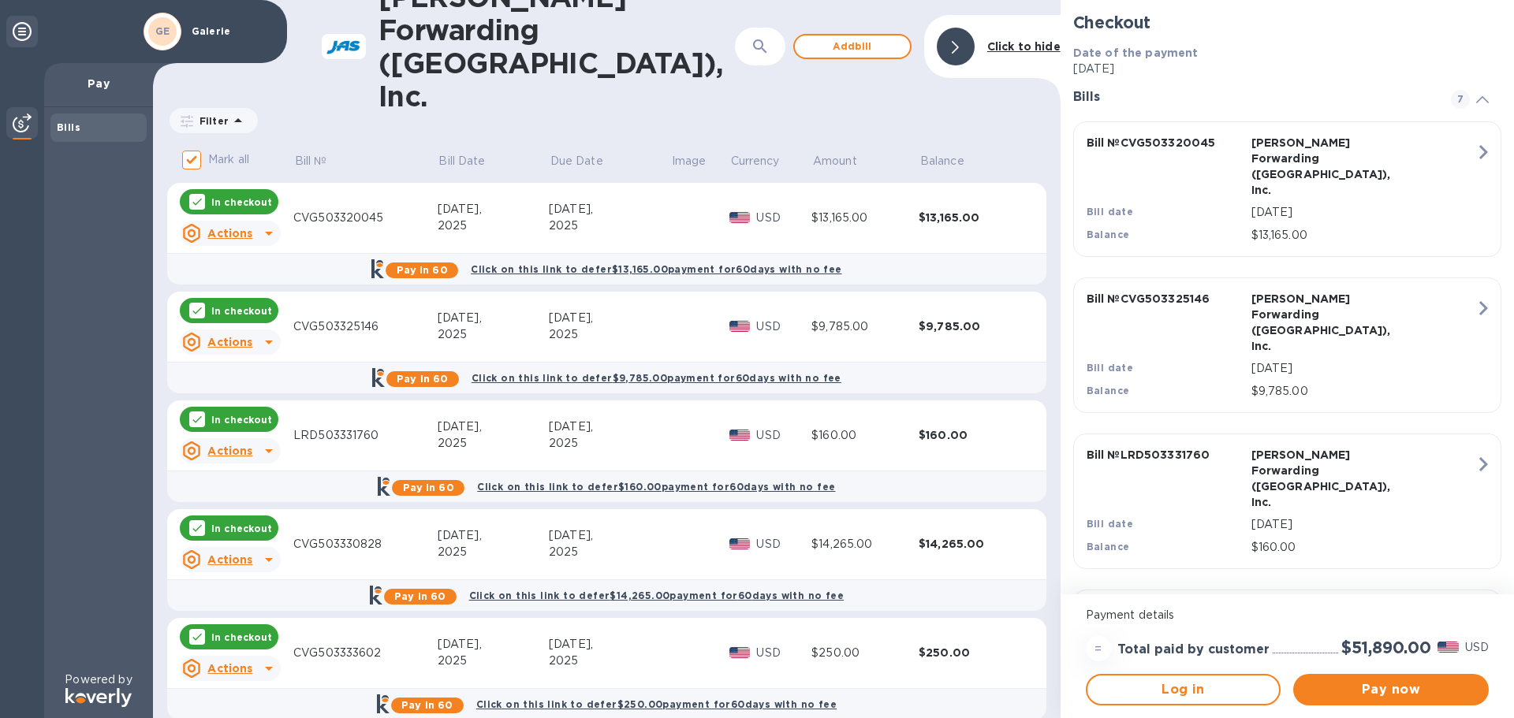
click at [315, 427] on div "LRD503331760" at bounding box center [365, 435] width 144 height 17
click at [199, 144] on input "Mark all" at bounding box center [191, 160] width 33 height 33
checkbox input "false"
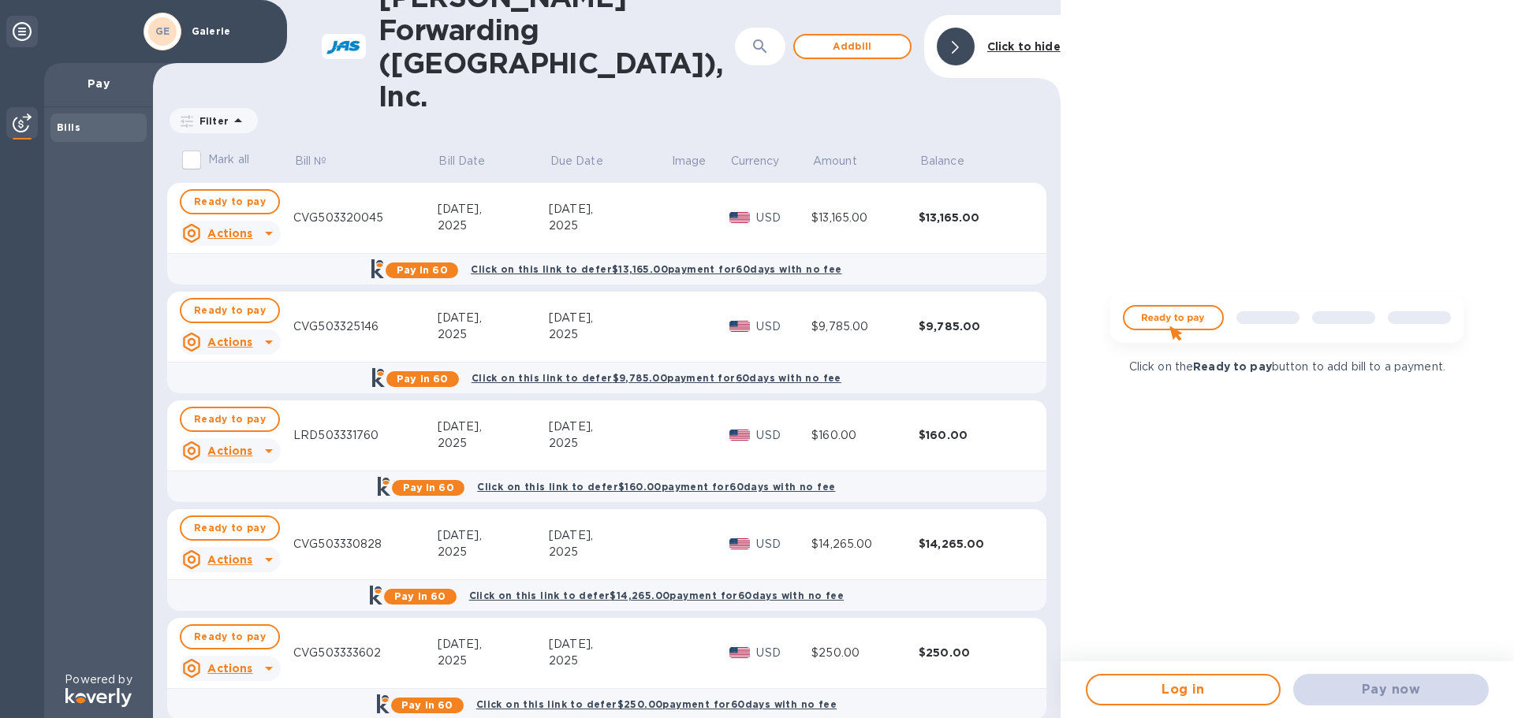
click at [244, 445] on u "Actions" at bounding box center [229, 451] width 45 height 13
click at [246, 520] on b "Delete" at bounding box center [243, 523] width 39 height 13
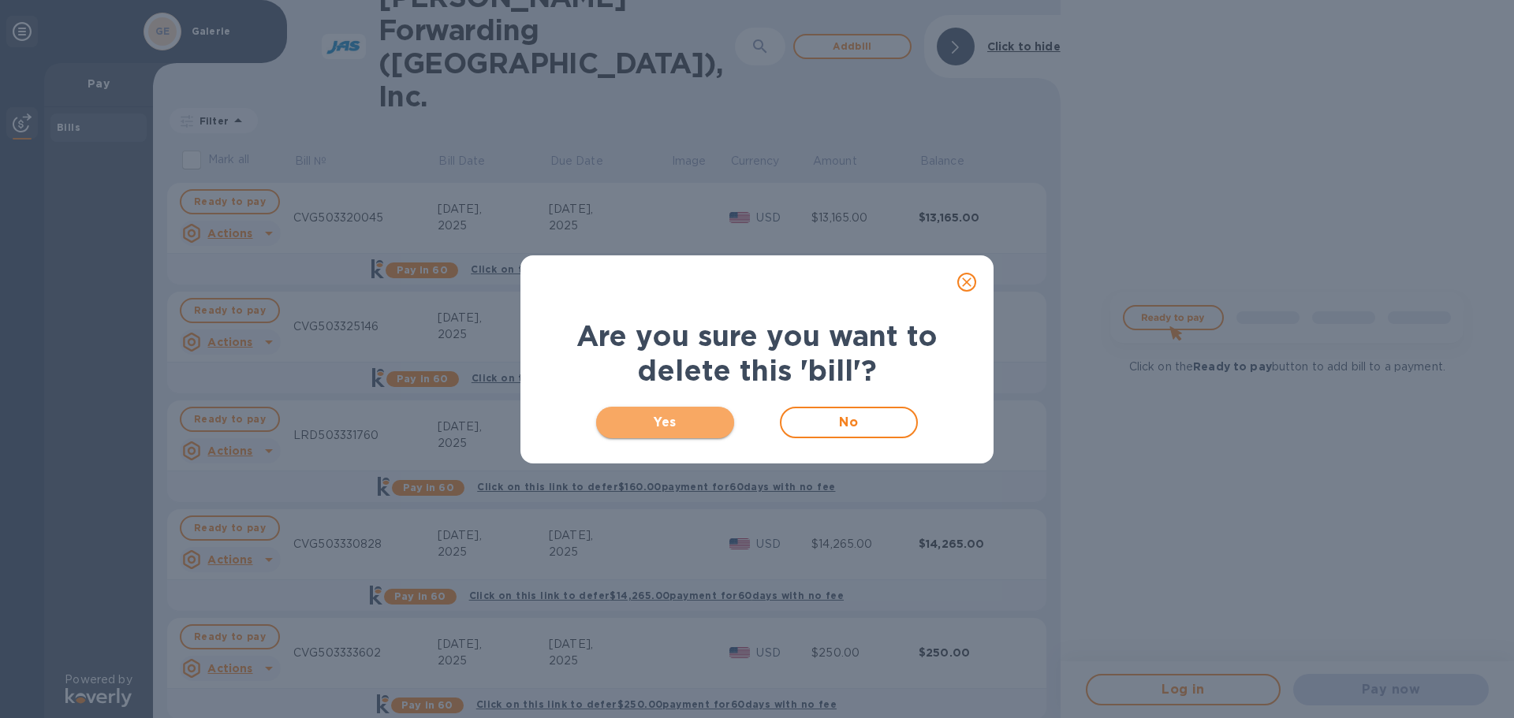
click at [638, 427] on span "Yes" at bounding box center [665, 422] width 113 height 19
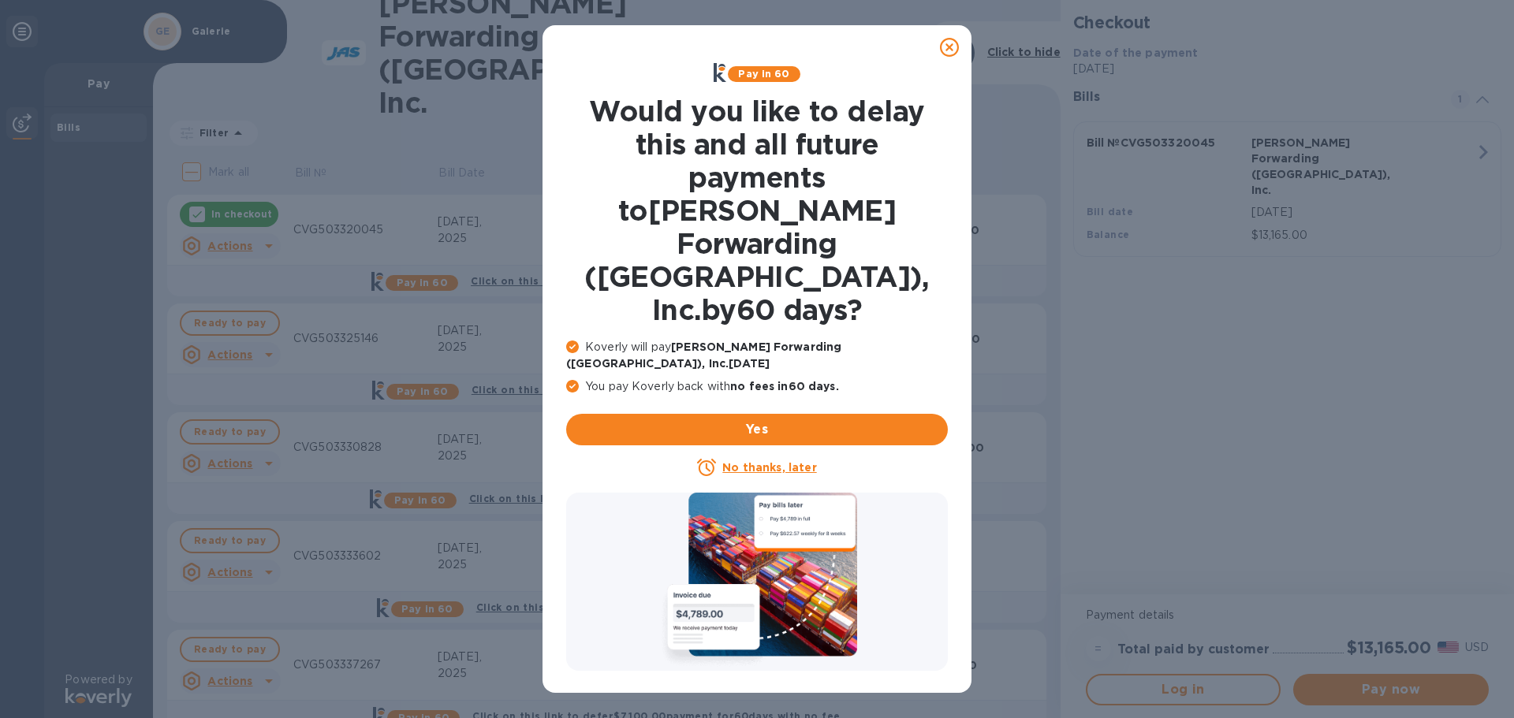
click at [734, 460] on p "No thanks, later" at bounding box center [769, 468] width 94 height 16
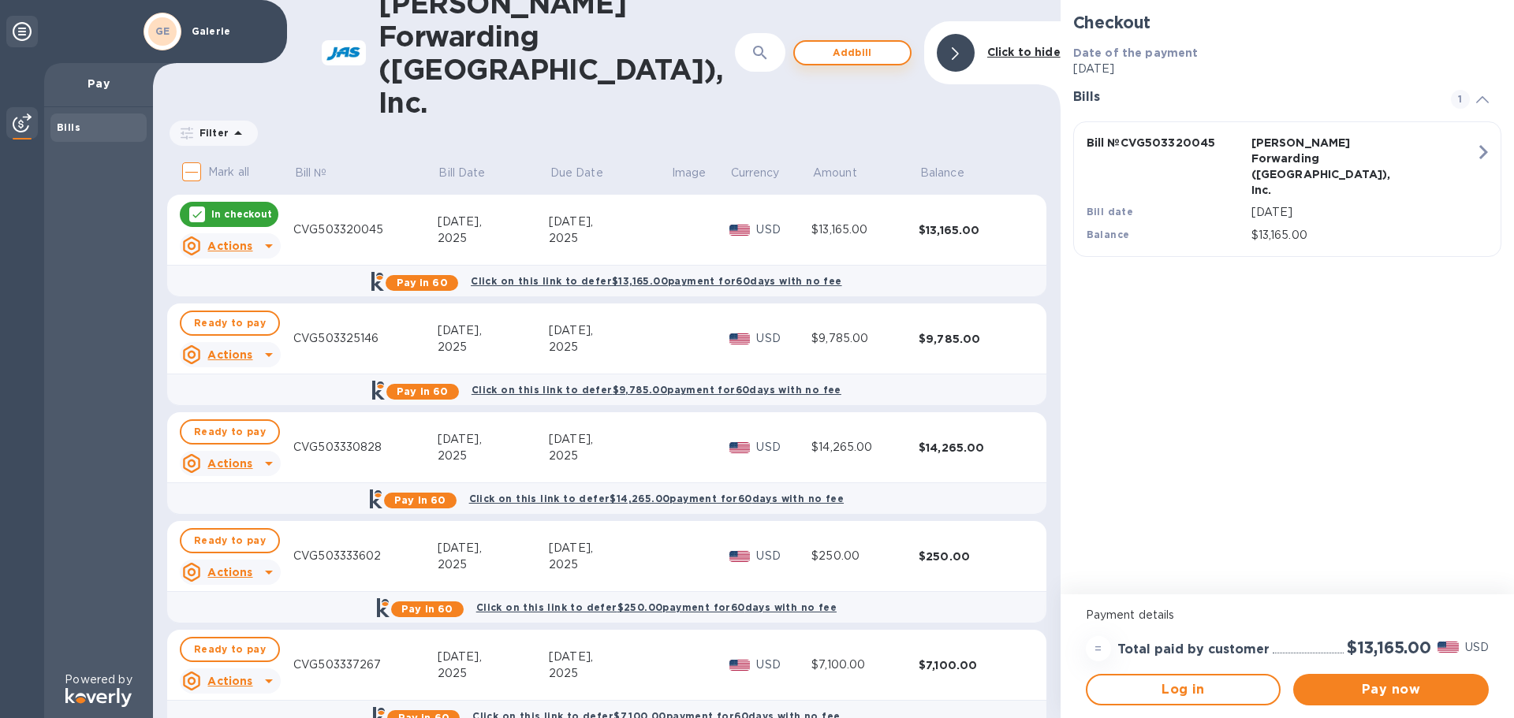
click at [851, 43] on span "Add bill" at bounding box center [853, 52] width 90 height 19
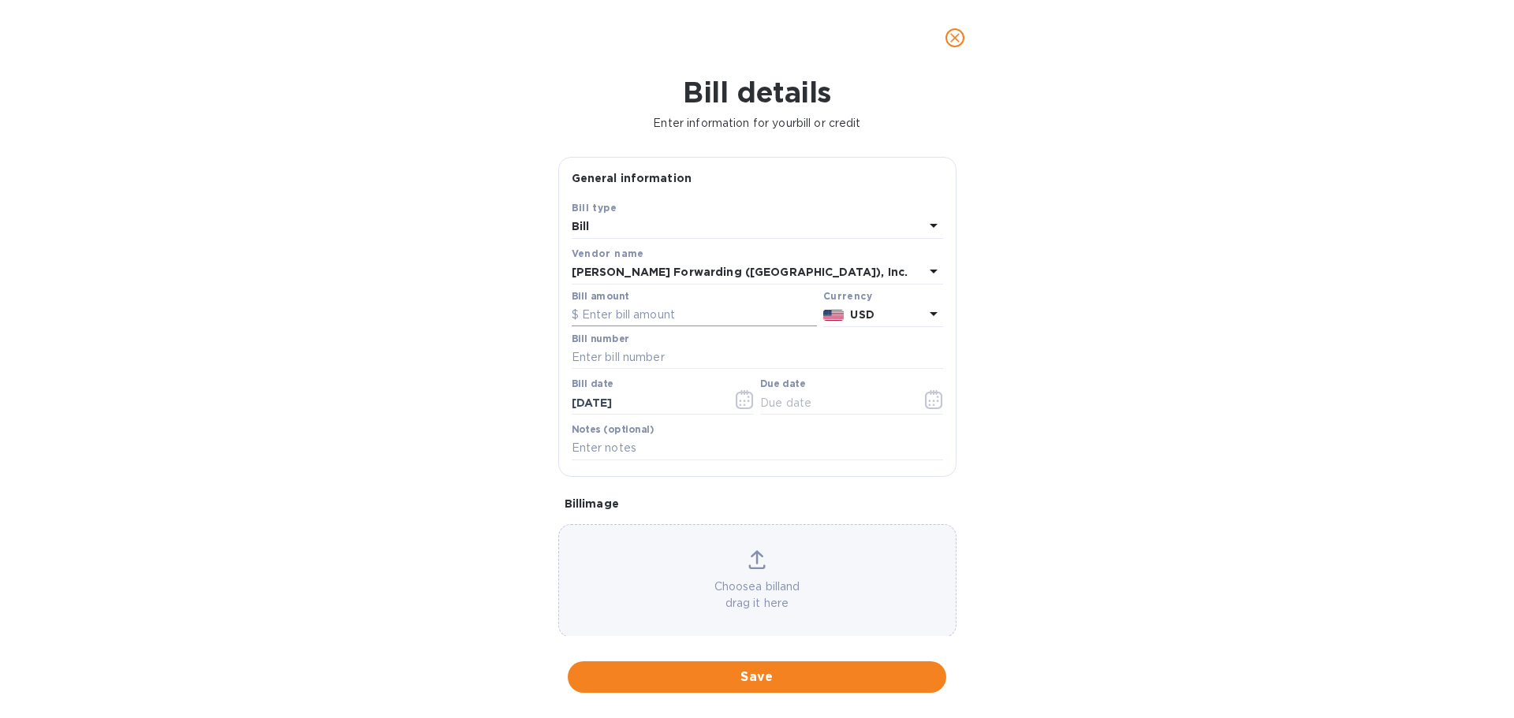
click at [682, 312] on input "text" at bounding box center [694, 316] width 245 height 24
type input "160.00"
click at [693, 353] on input "text" at bounding box center [757, 358] width 371 height 24
type input "C"
type input "LRD503331760"
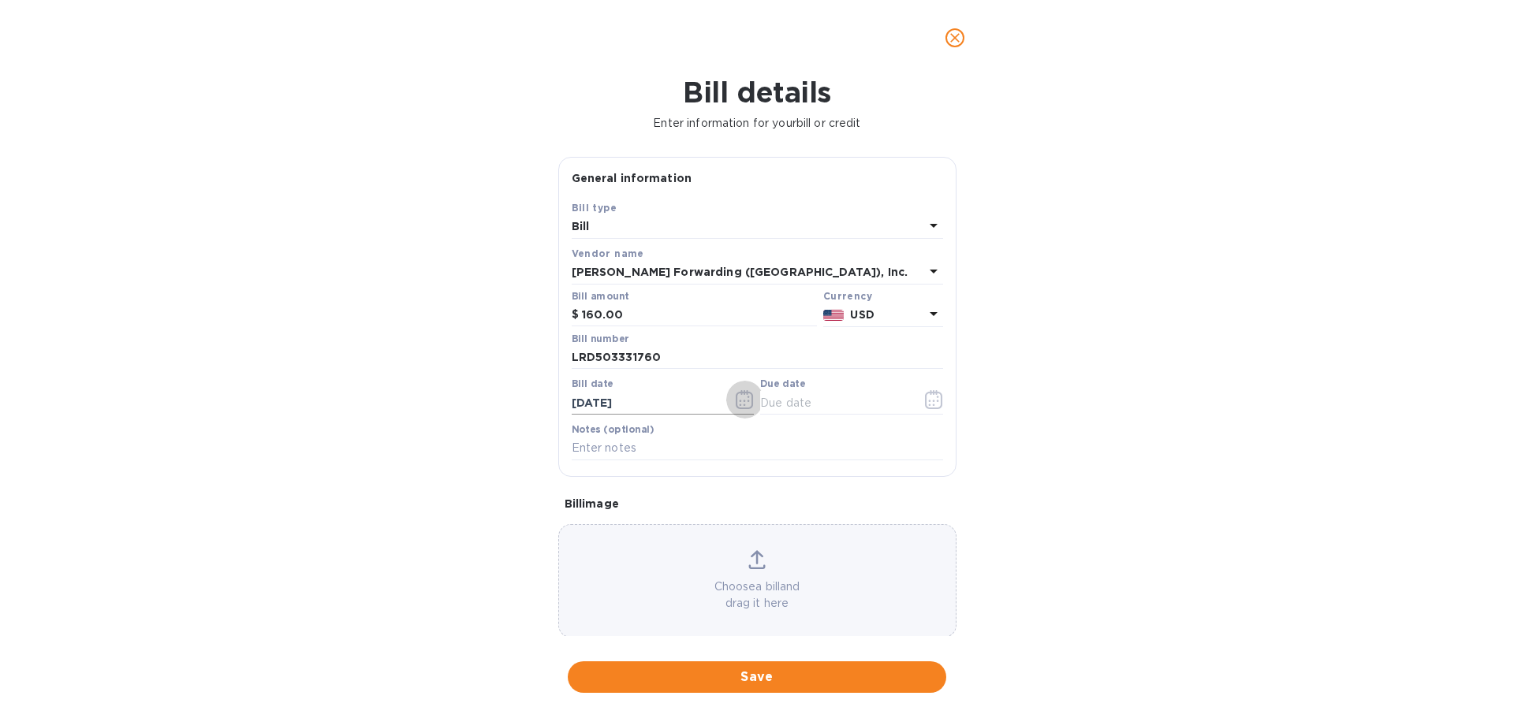
click at [742, 403] on icon "button" at bounding box center [745, 399] width 18 height 19
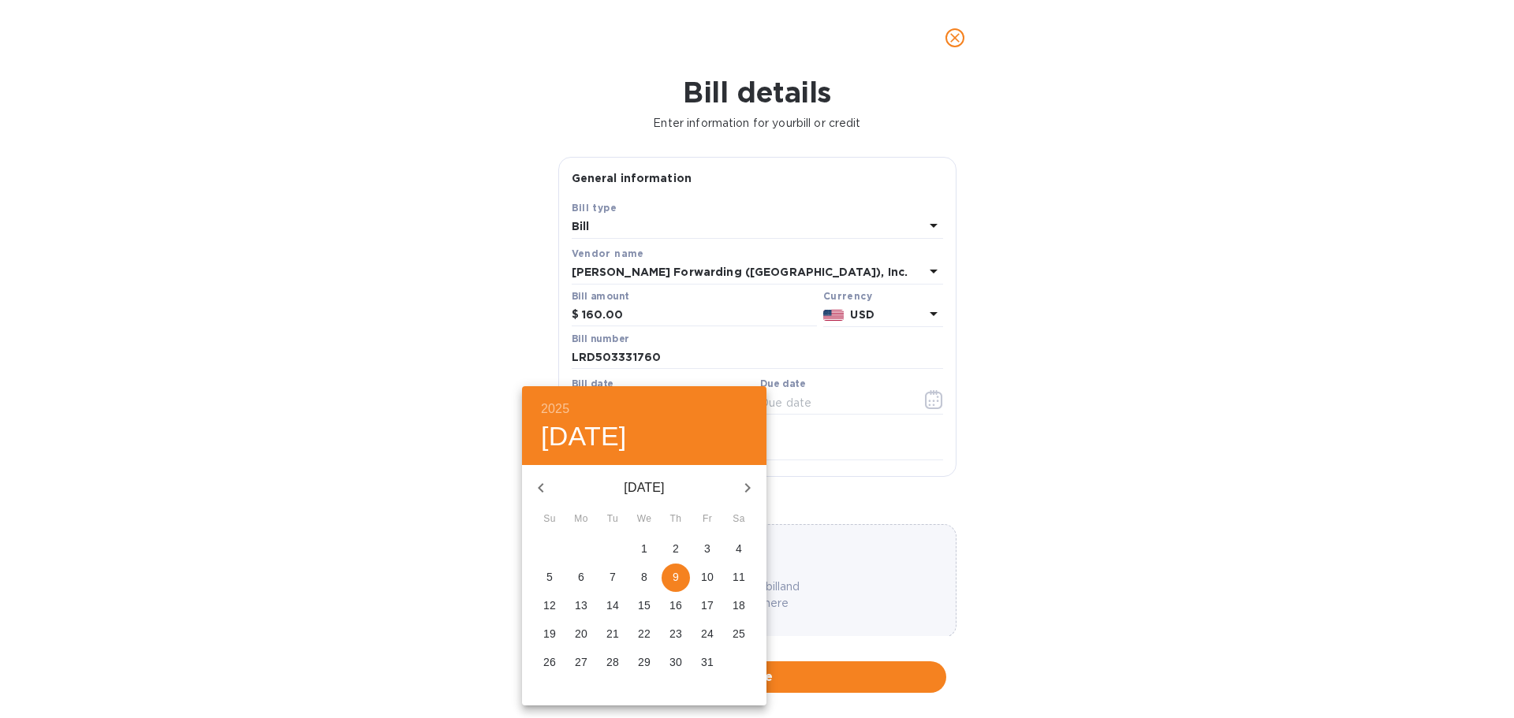
click at [543, 491] on icon "button" at bounding box center [541, 488] width 19 height 19
click at [543, 490] on icon "button" at bounding box center [541, 488] width 19 height 19
click at [548, 490] on icon "button" at bounding box center [541, 488] width 19 height 19
drag, startPoint x: 581, startPoint y: 661, endPoint x: 623, endPoint y: 660, distance: 41.8
click at [624, 660] on div "27 28 29 30 31 1 2" at bounding box center [644, 663] width 244 height 28
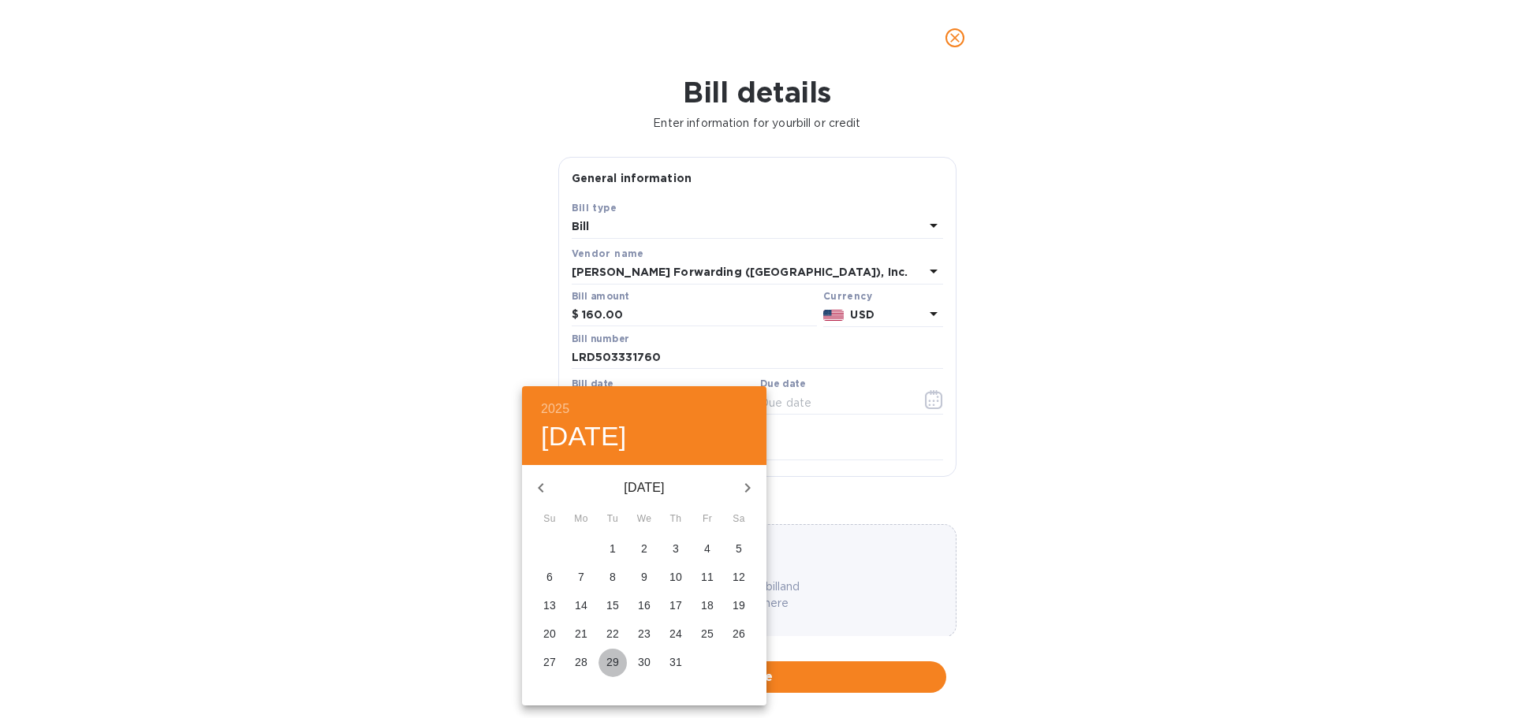
click at [621, 660] on span "29" at bounding box center [613, 663] width 28 height 16
type input "[DATE]"
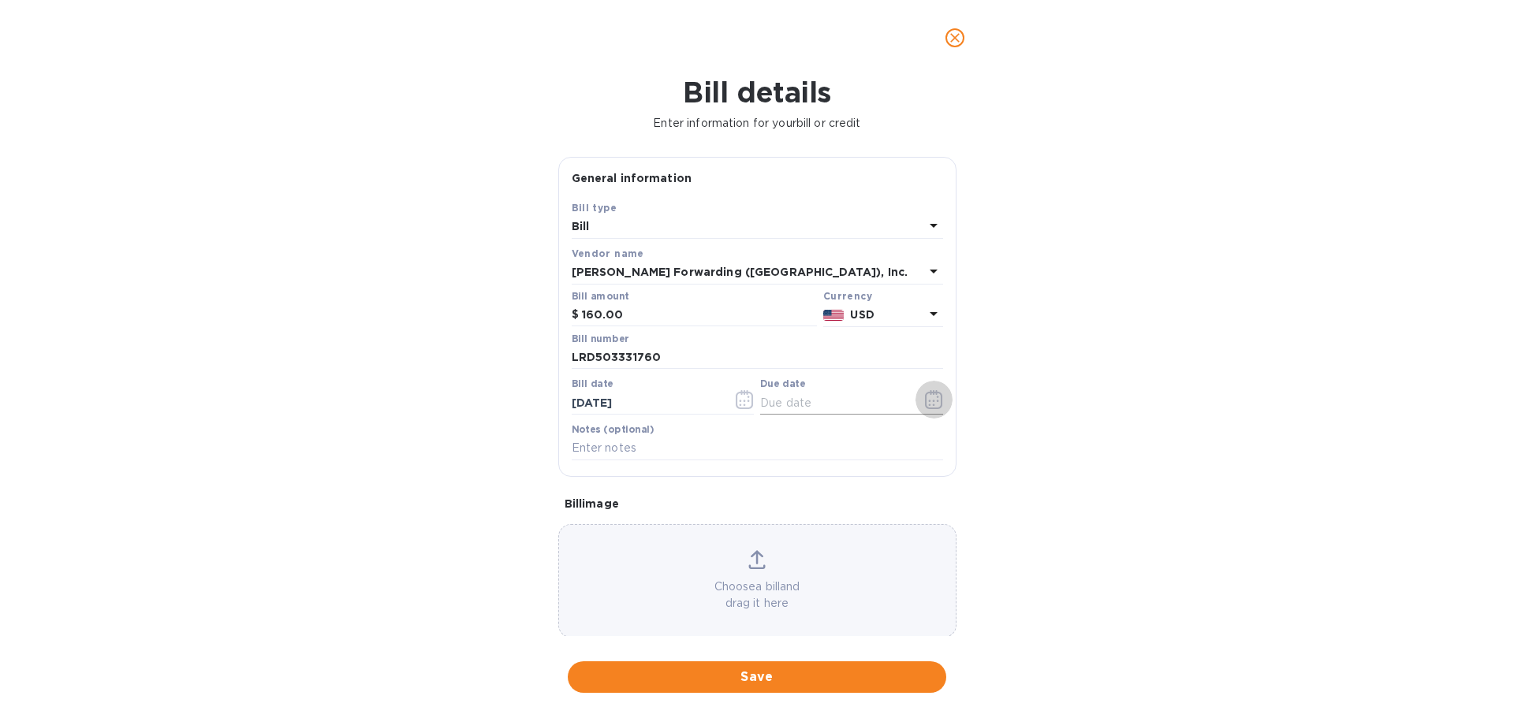
click at [927, 403] on icon "button" at bounding box center [934, 399] width 18 height 19
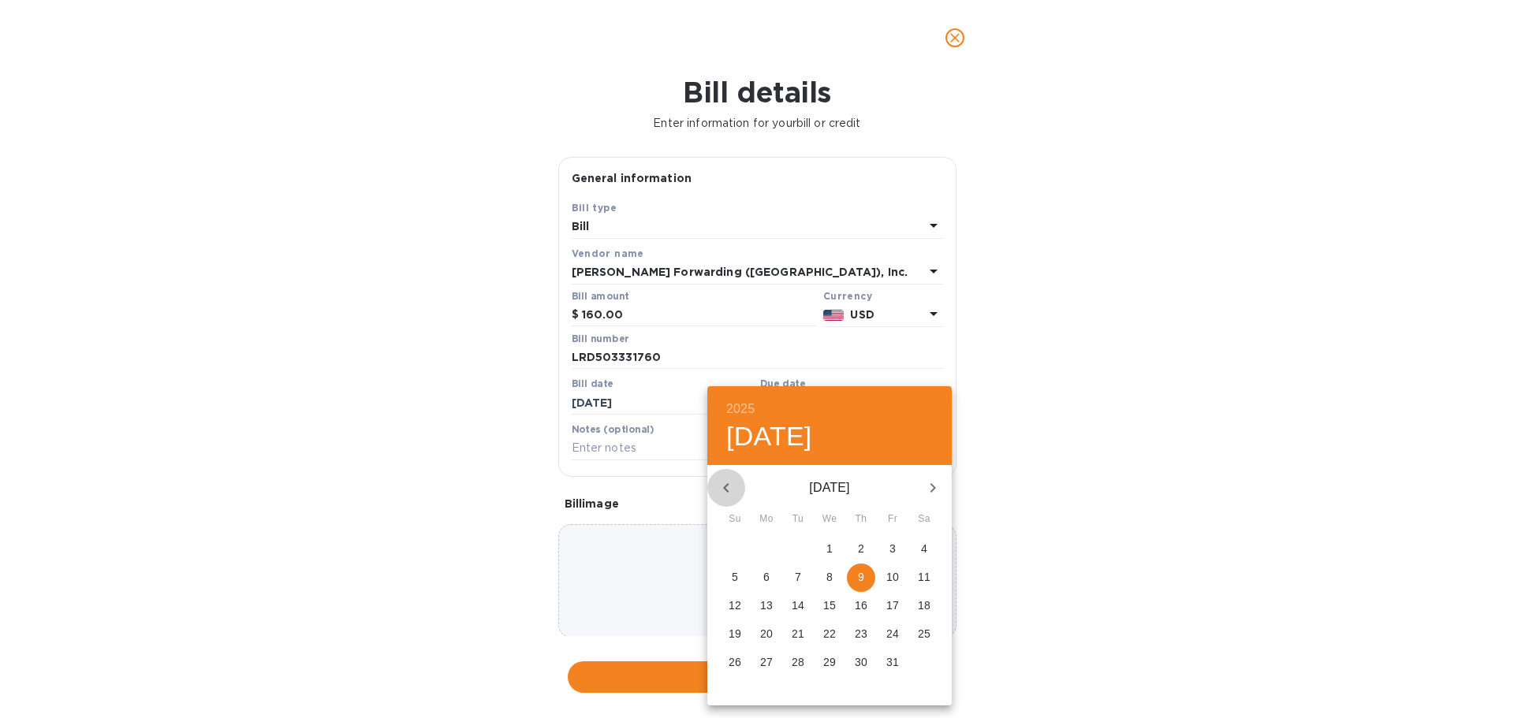
click at [730, 484] on icon "button" at bounding box center [726, 488] width 19 height 19
click at [888, 576] on p "12" at bounding box center [892, 577] width 13 height 16
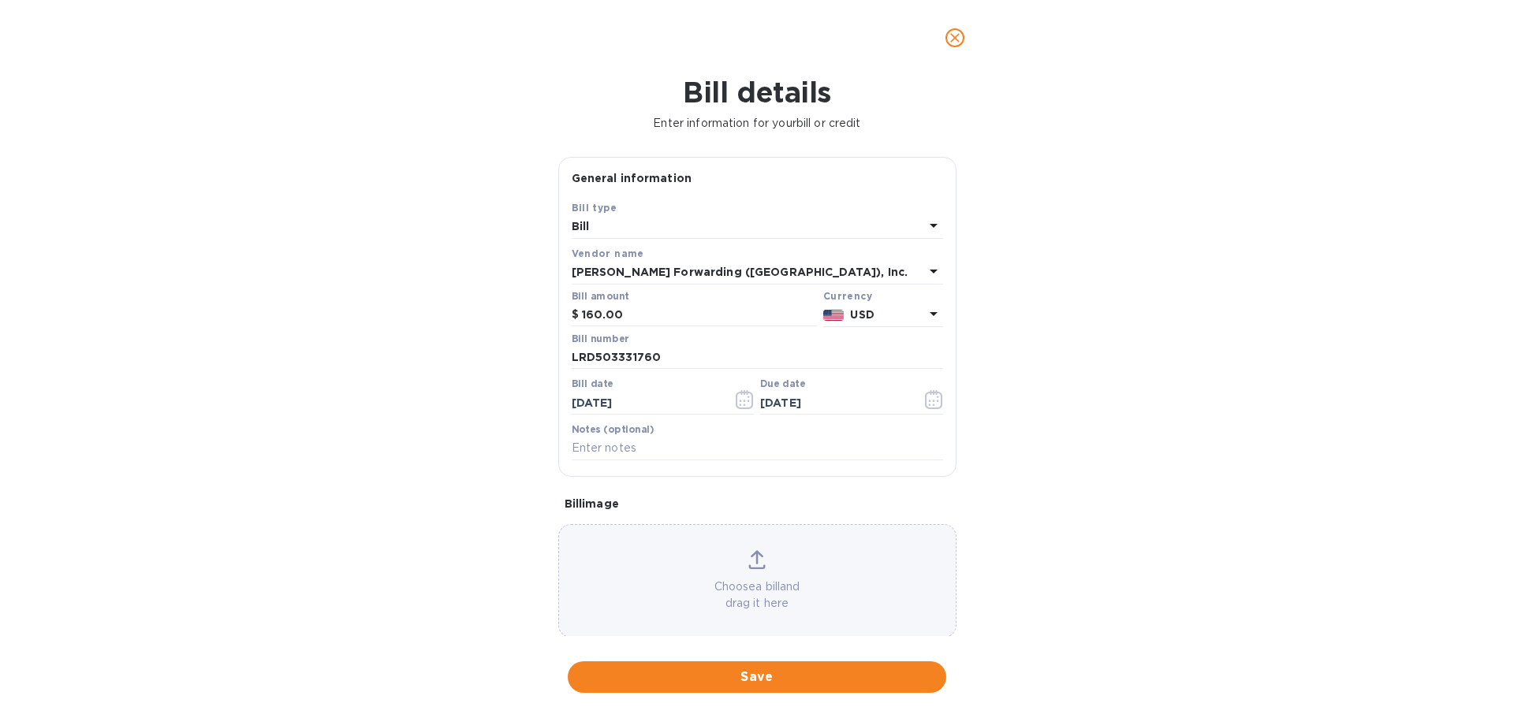
type input "[DATE]"
click at [785, 679] on span "Save" at bounding box center [756, 677] width 353 height 19
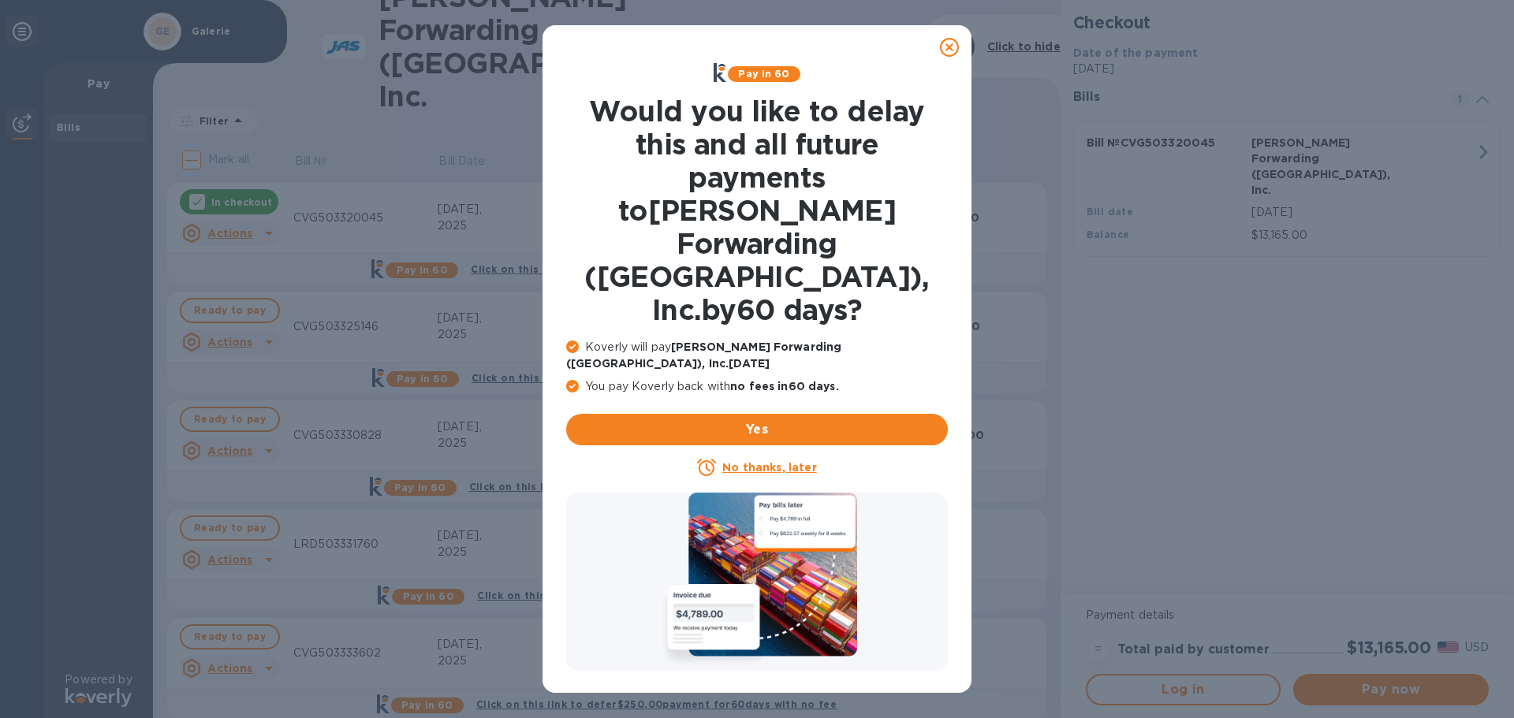
click at [767, 461] on u "No thanks, later" at bounding box center [769, 467] width 94 height 13
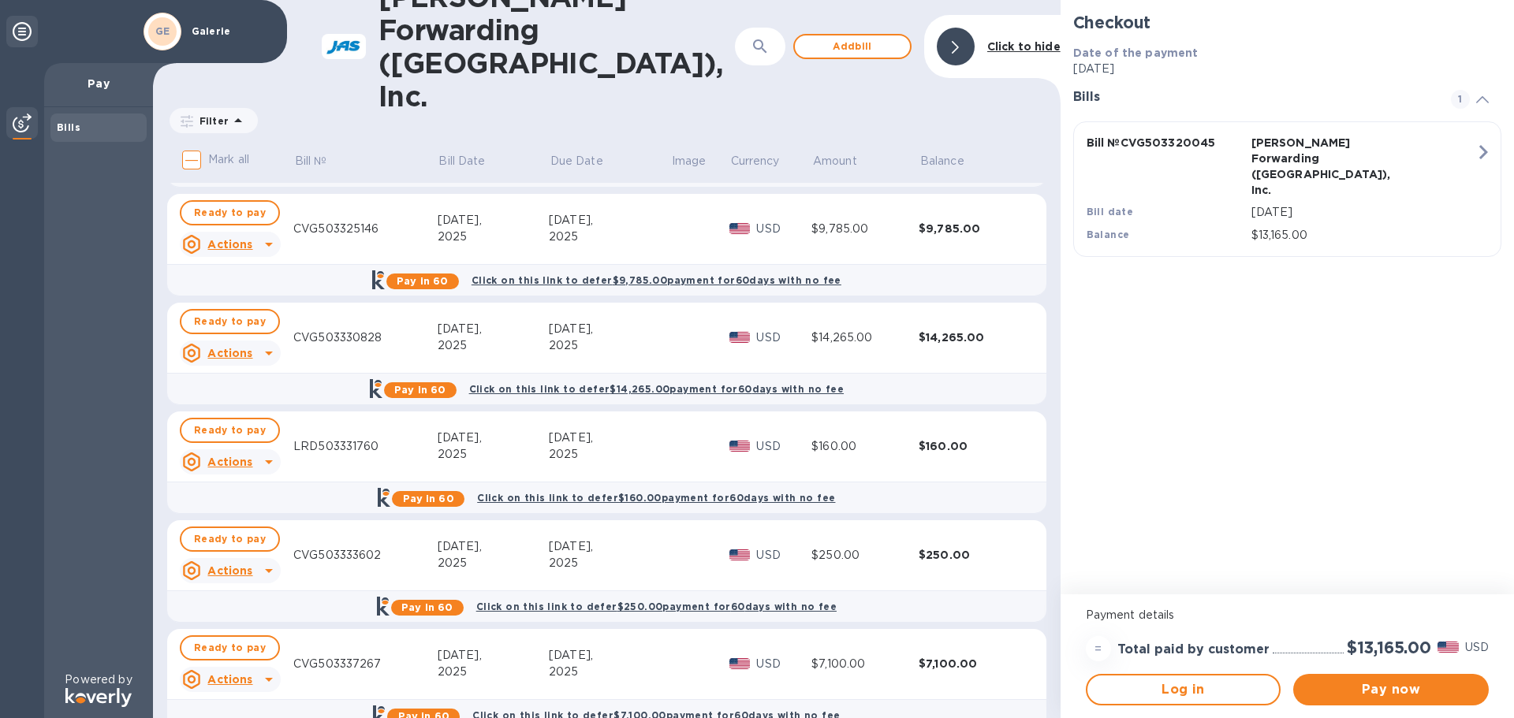
scroll to position [141, 0]
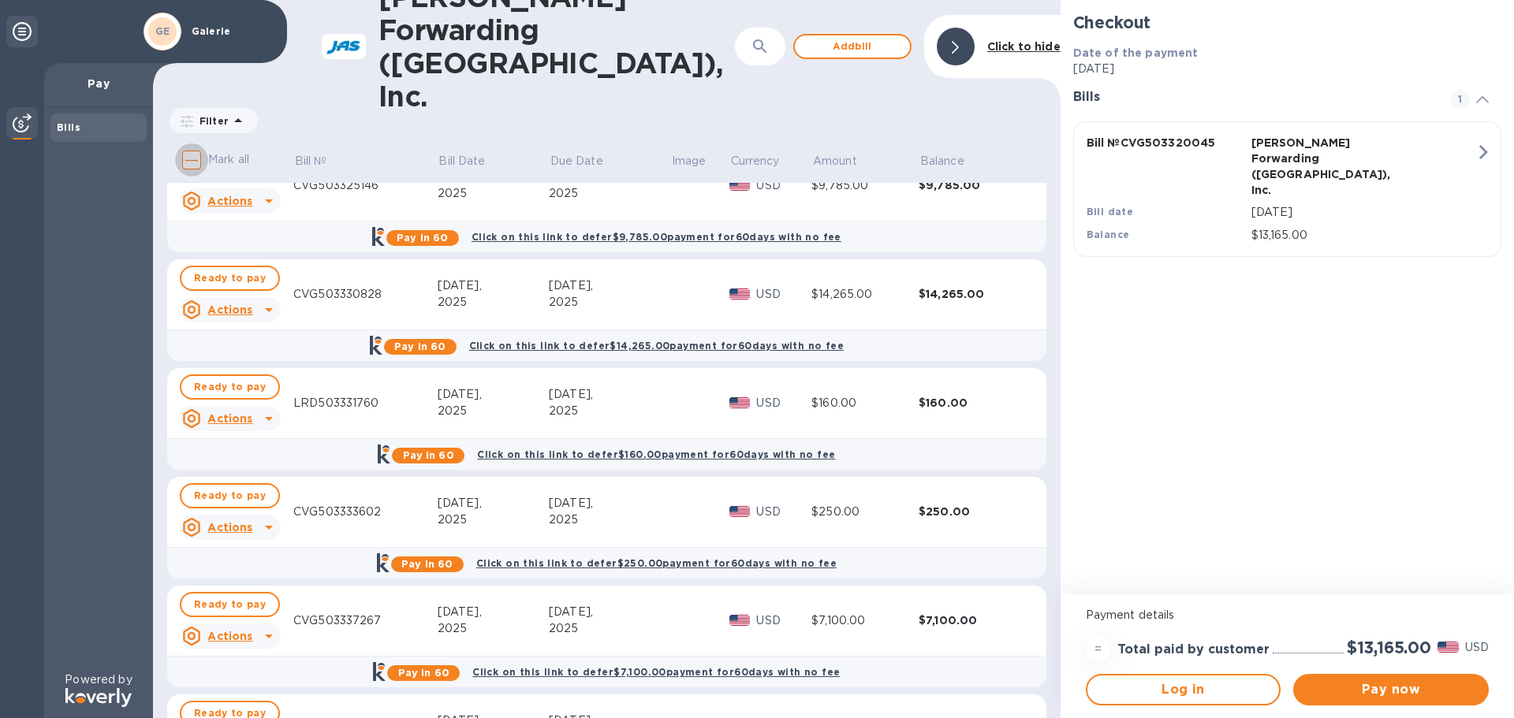
click at [197, 144] on input "Mark all" at bounding box center [191, 160] width 33 height 33
checkbox input "true"
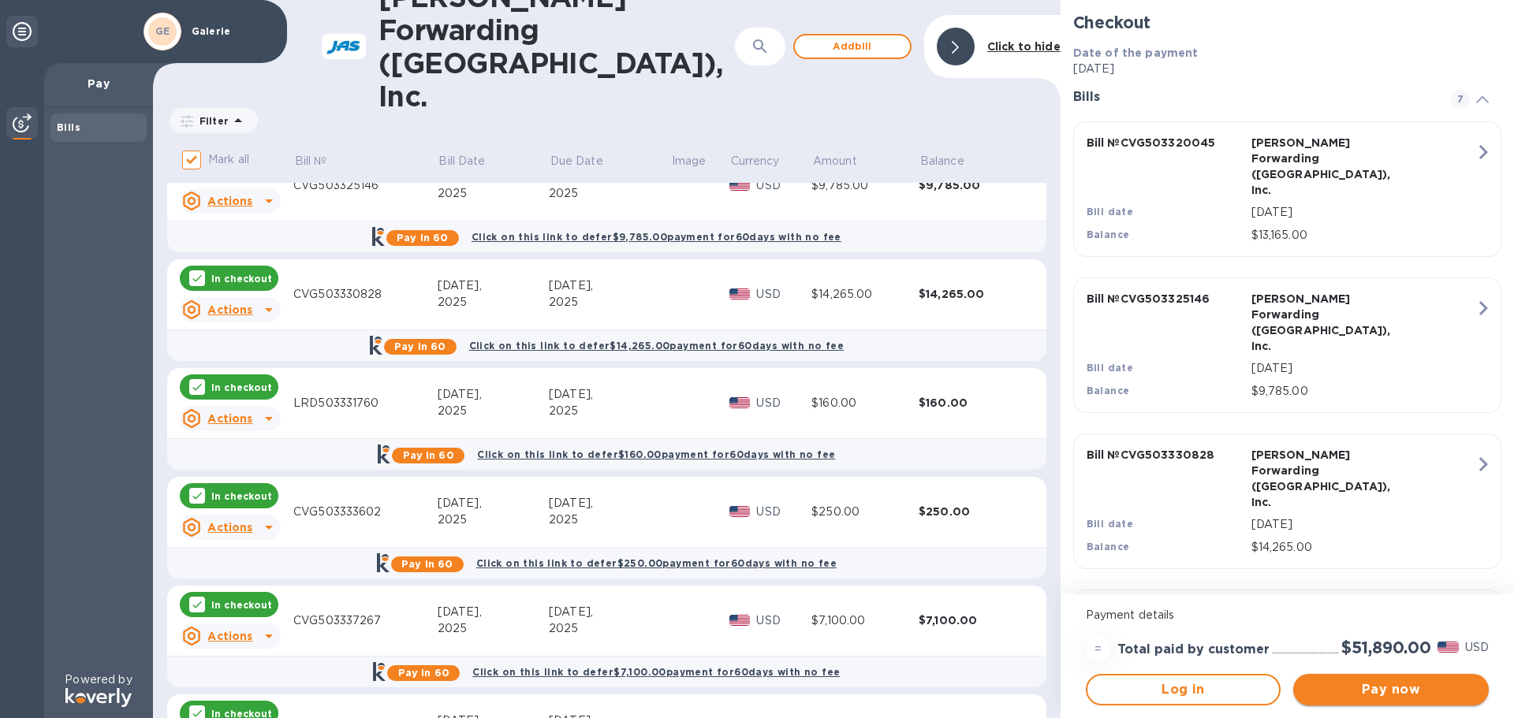
click at [1374, 681] on span "Pay now" at bounding box center [1391, 690] width 170 height 19
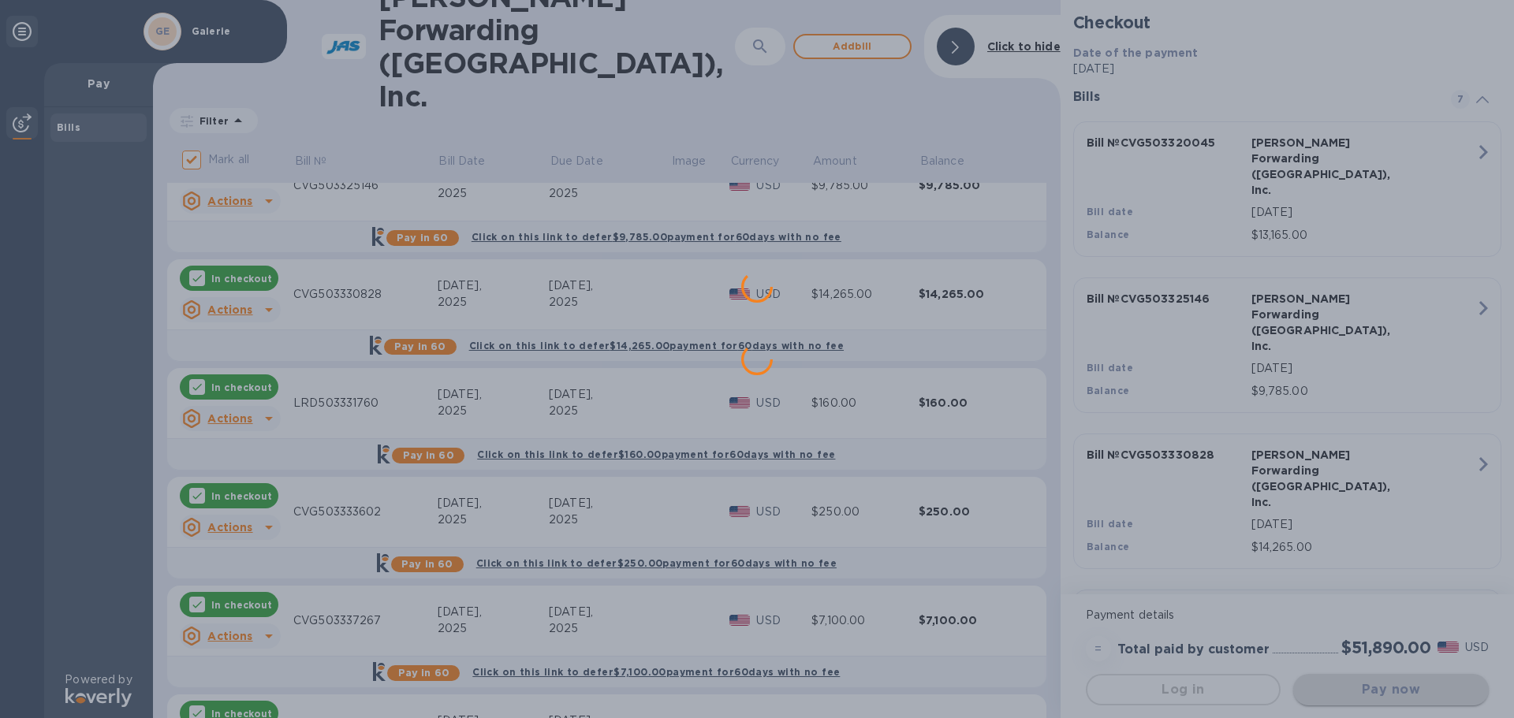
scroll to position [0, 0]
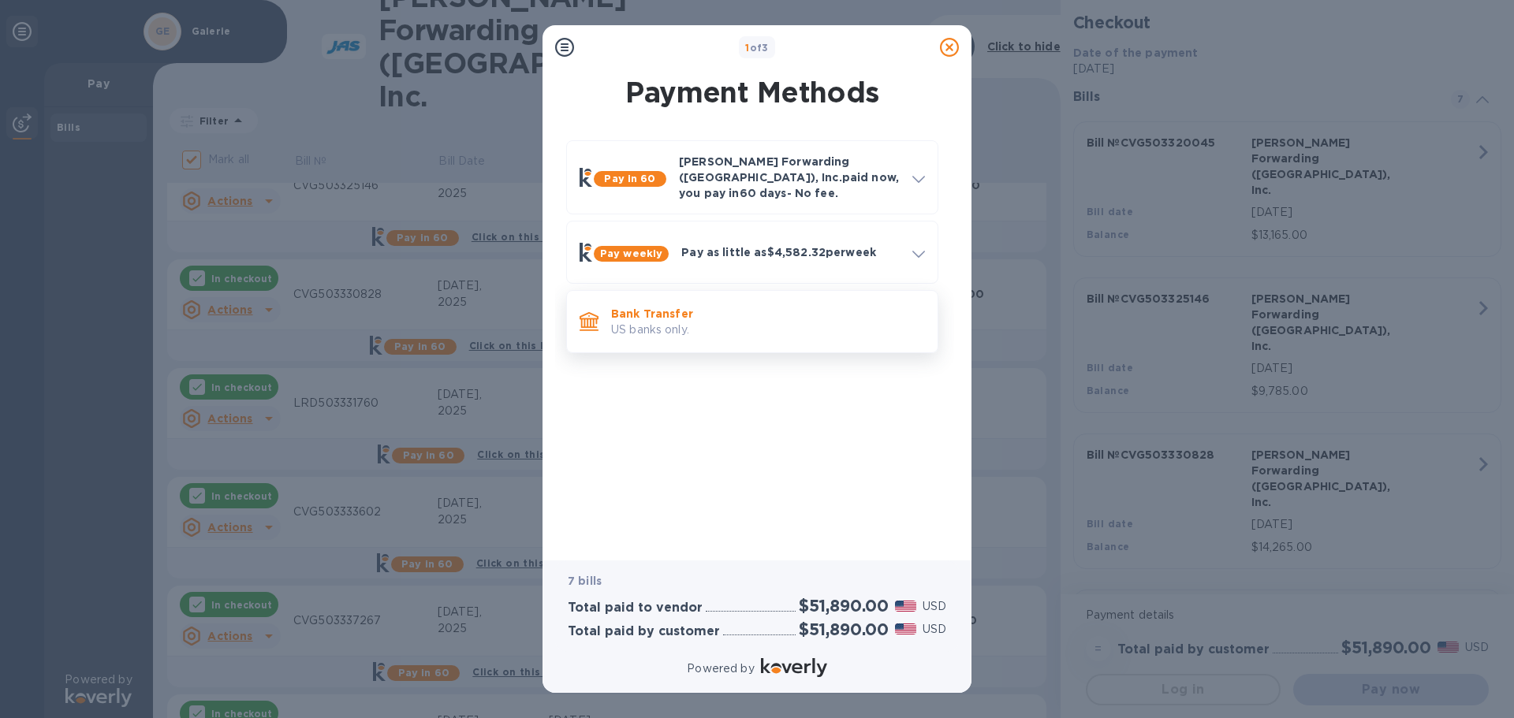
click at [669, 309] on p "Bank Transfer" at bounding box center [768, 314] width 314 height 16
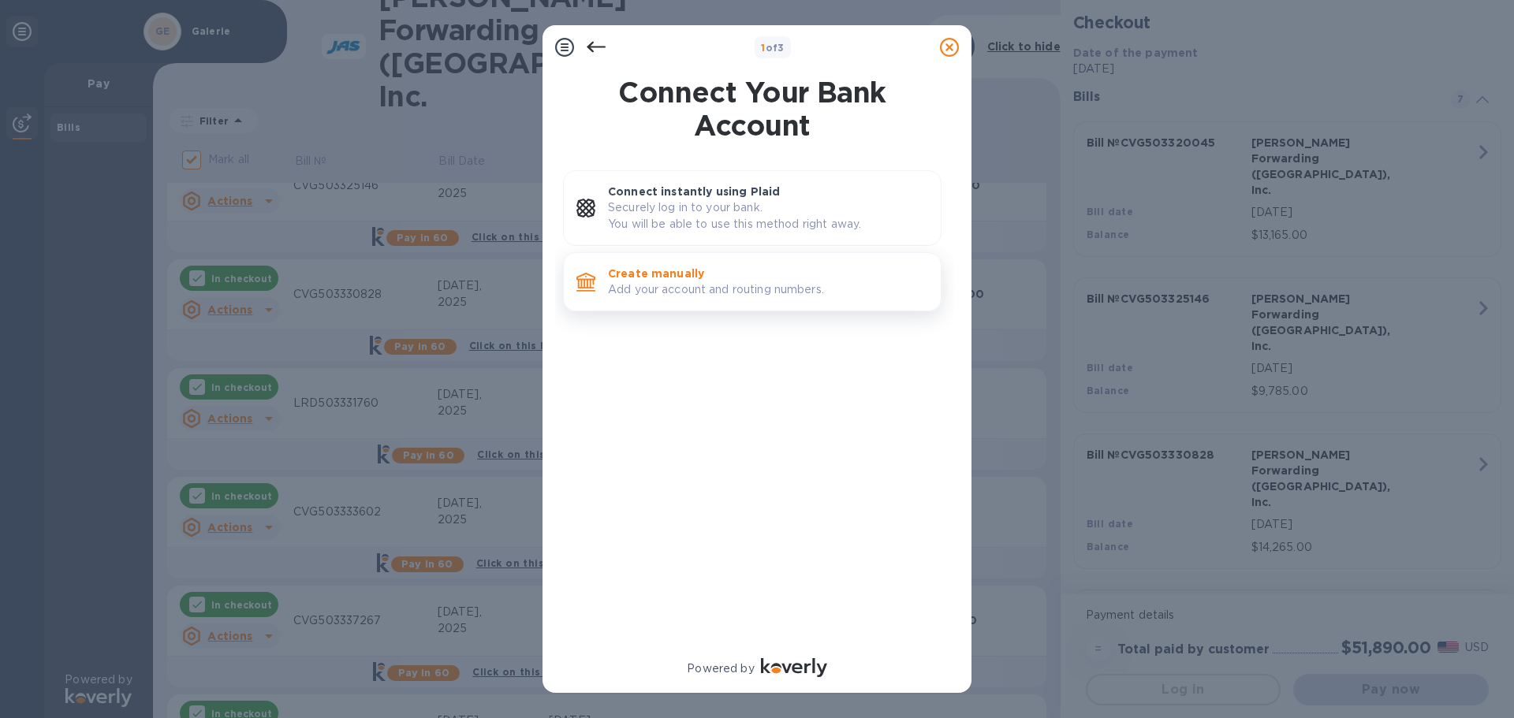
click at [706, 284] on p "Add your account and routing numbers." at bounding box center [768, 290] width 320 height 17
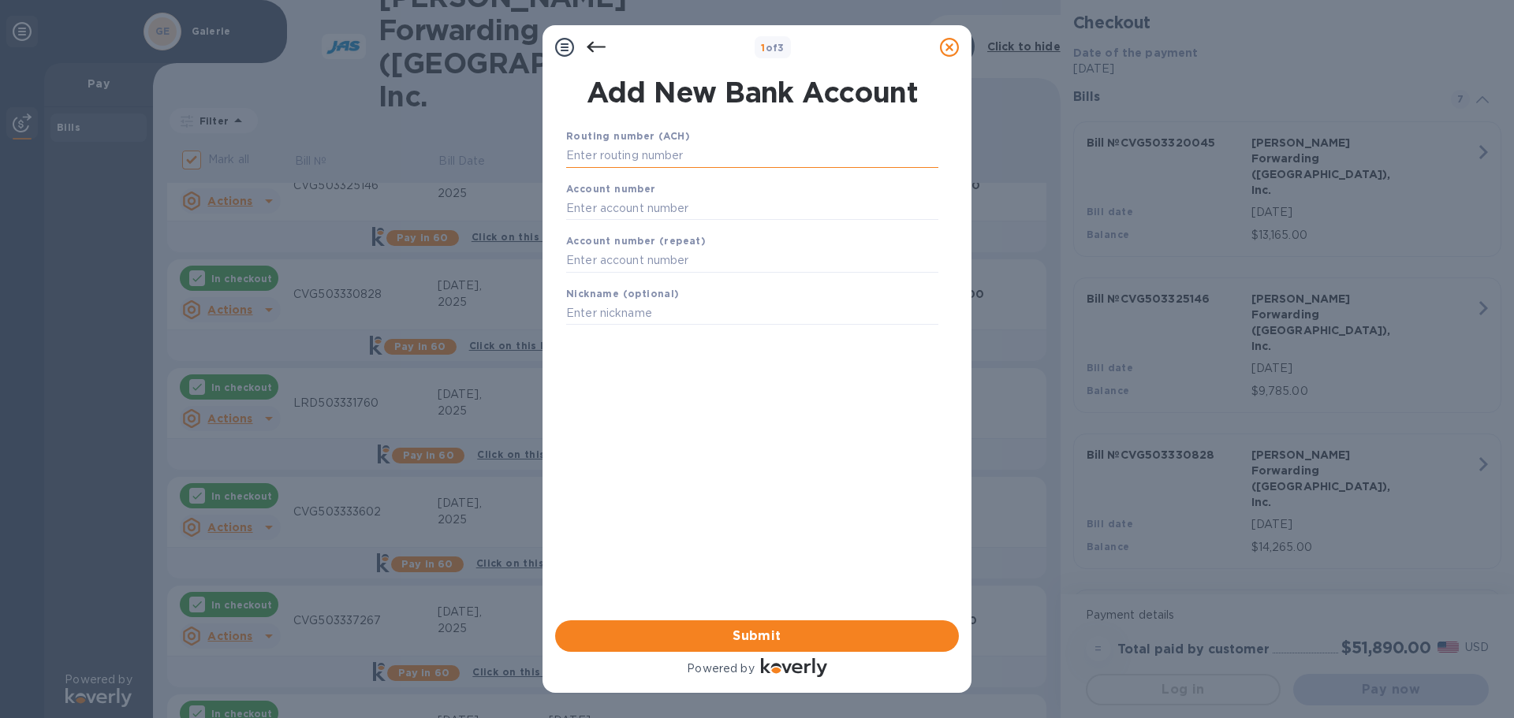
click at [648, 160] on input "text" at bounding box center [752, 156] width 372 height 24
type input "042102160"
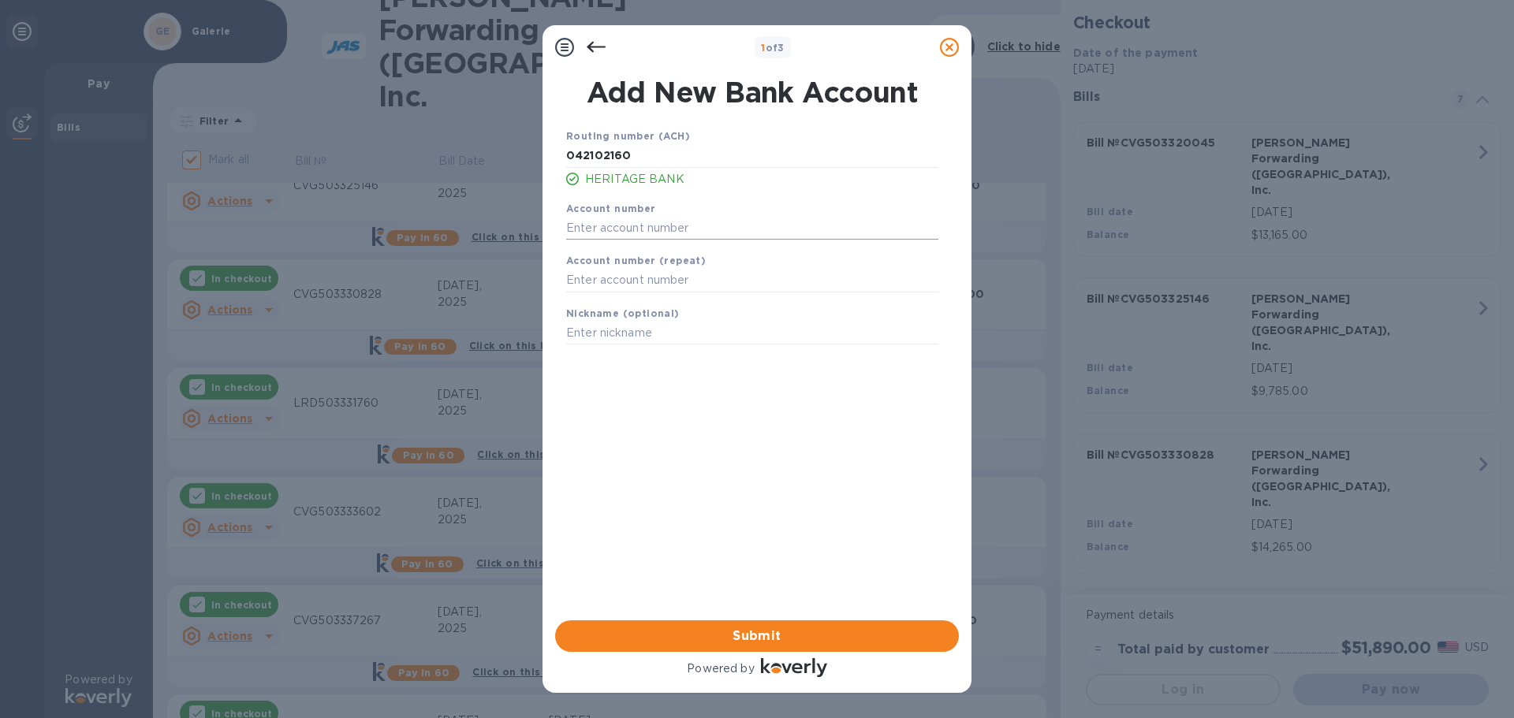
click at [632, 229] on input "text" at bounding box center [752, 228] width 372 height 24
type input "376752"
click at [613, 284] on input "text" at bounding box center [752, 281] width 372 height 24
type input "376752"
click at [808, 643] on span "Submit" at bounding box center [757, 636] width 379 height 19
